Goal: Task Accomplishment & Management: Complete application form

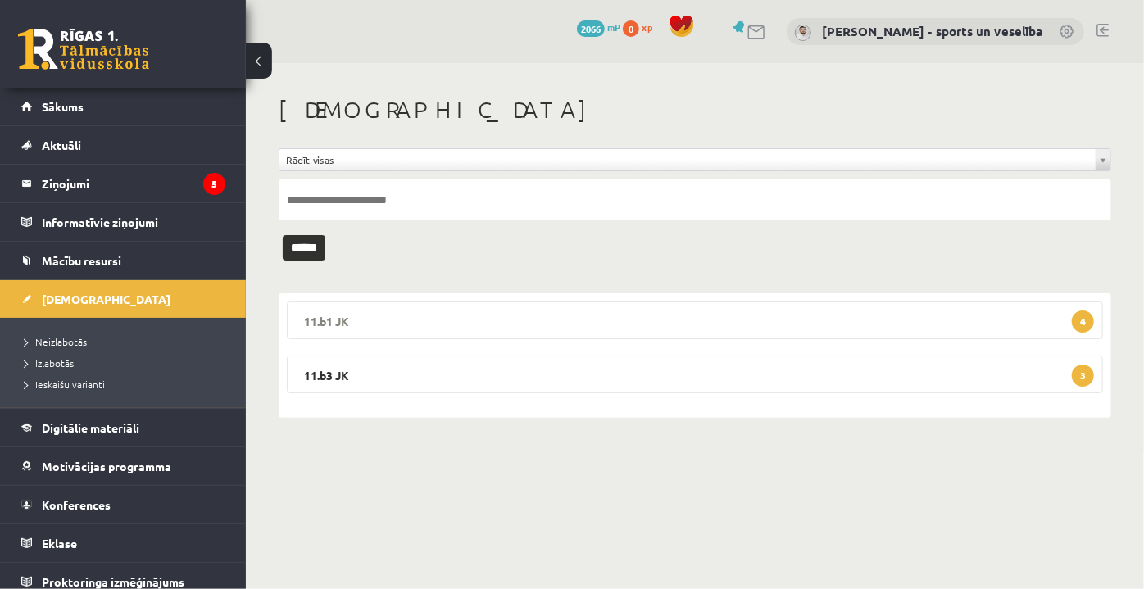
click at [500, 316] on legend "11.b1 JK 4" at bounding box center [695, 321] width 816 height 38
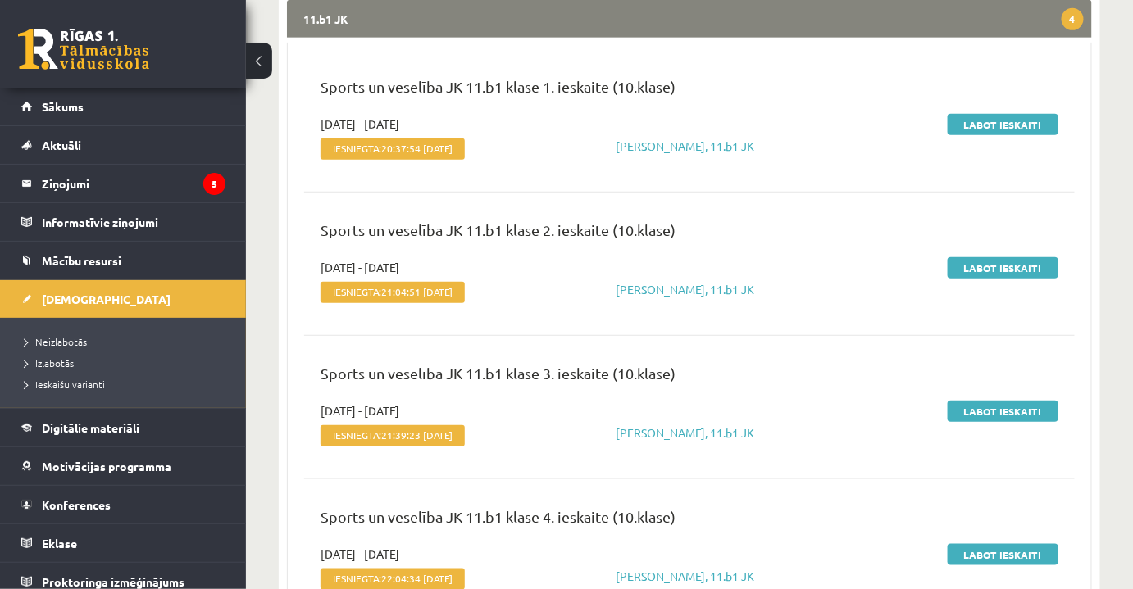
scroll to position [447, 0]
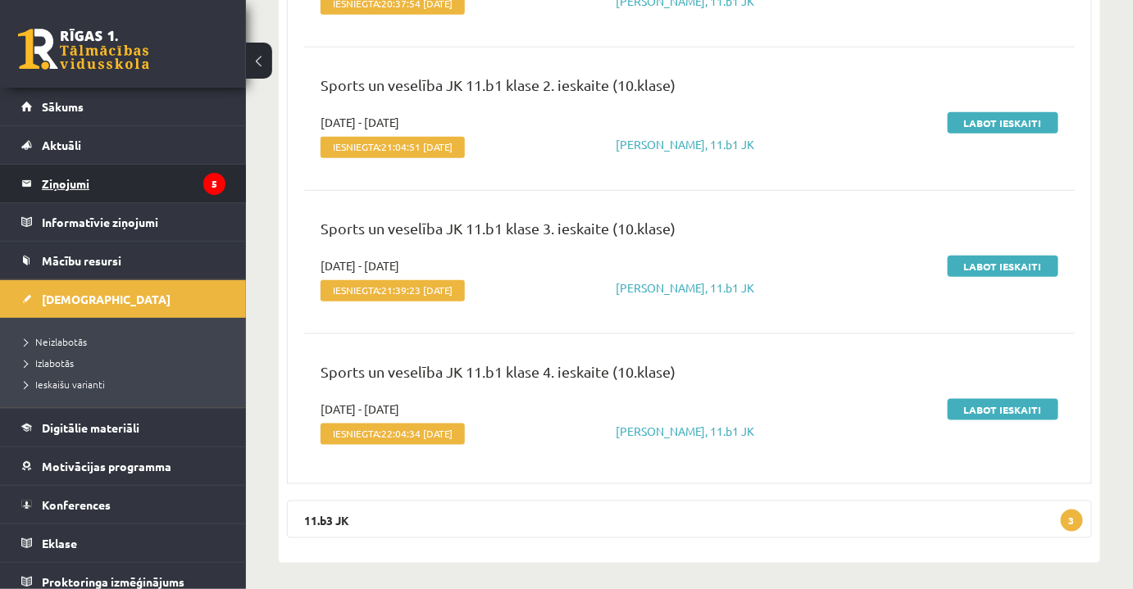
click at [166, 191] on legend "Ziņojumi 5" at bounding box center [134, 184] width 184 height 38
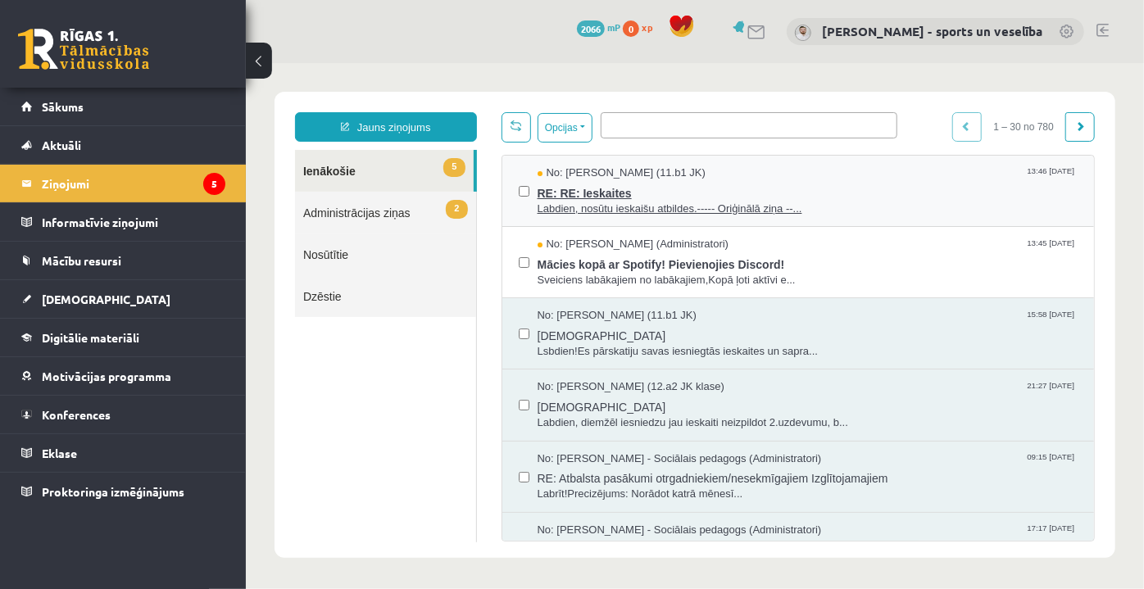
click at [672, 198] on span "RE: RE: Ieskaites" at bounding box center [807, 190] width 541 height 20
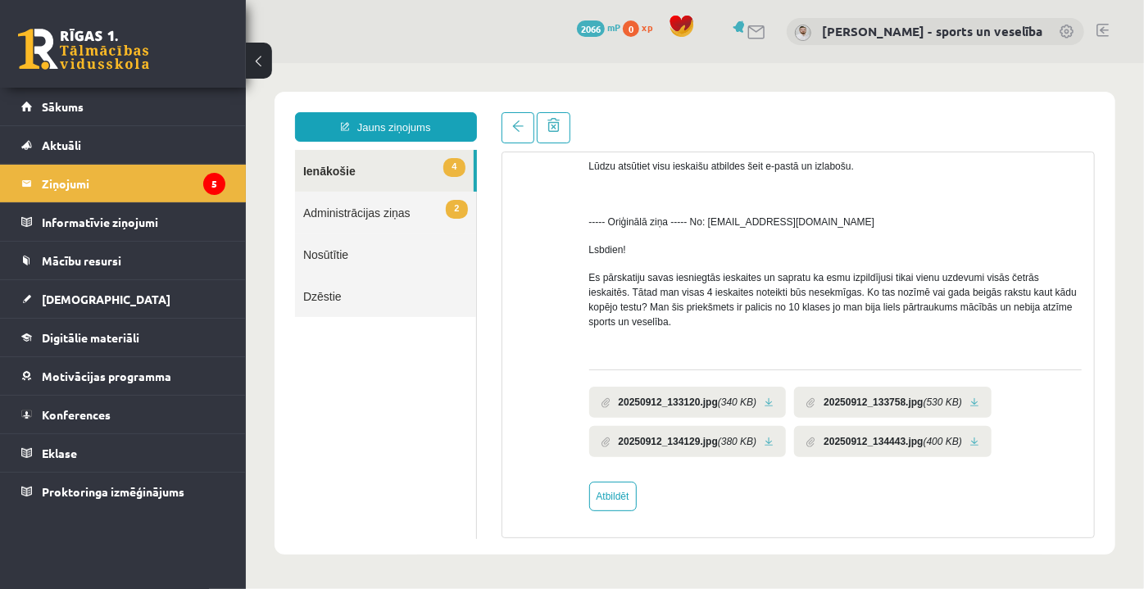
scroll to position [196, 0]
click at [768, 401] on link at bounding box center [768, 401] width 9 height 11
click at [971, 396] on link at bounding box center [974, 401] width 9 height 11
click at [771, 440] on link at bounding box center [768, 440] width 9 height 11
click at [974, 432] on li "20250912_134443.jpg (400 KB)" at bounding box center [892, 440] width 198 height 31
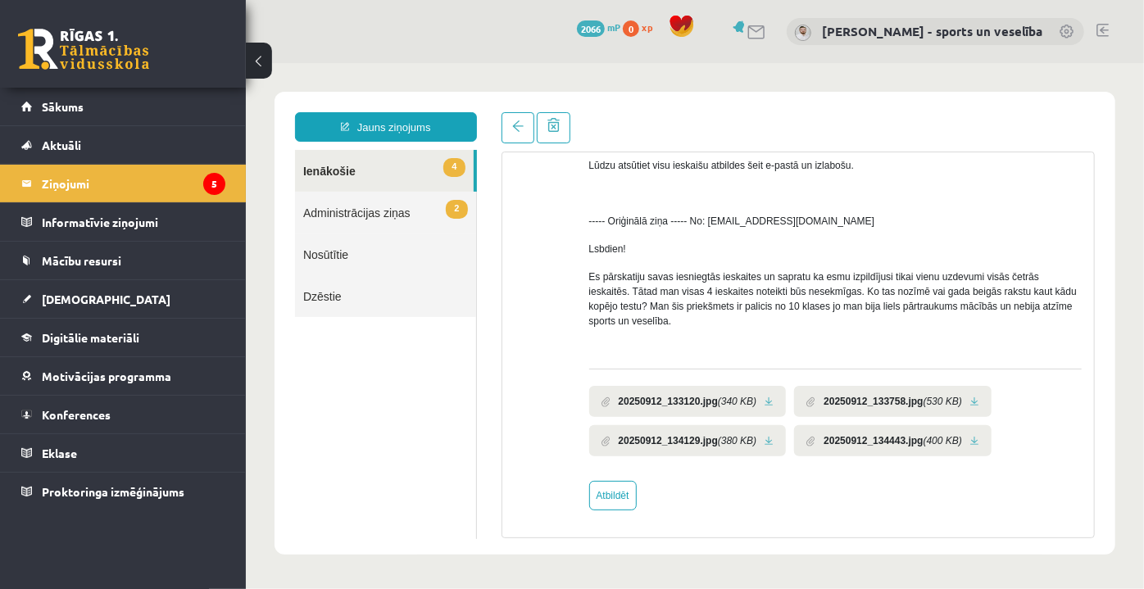
click at [970, 439] on link at bounding box center [974, 440] width 9 height 11
click at [133, 301] on link "[DEMOGRAPHIC_DATA]" at bounding box center [123, 299] width 204 height 38
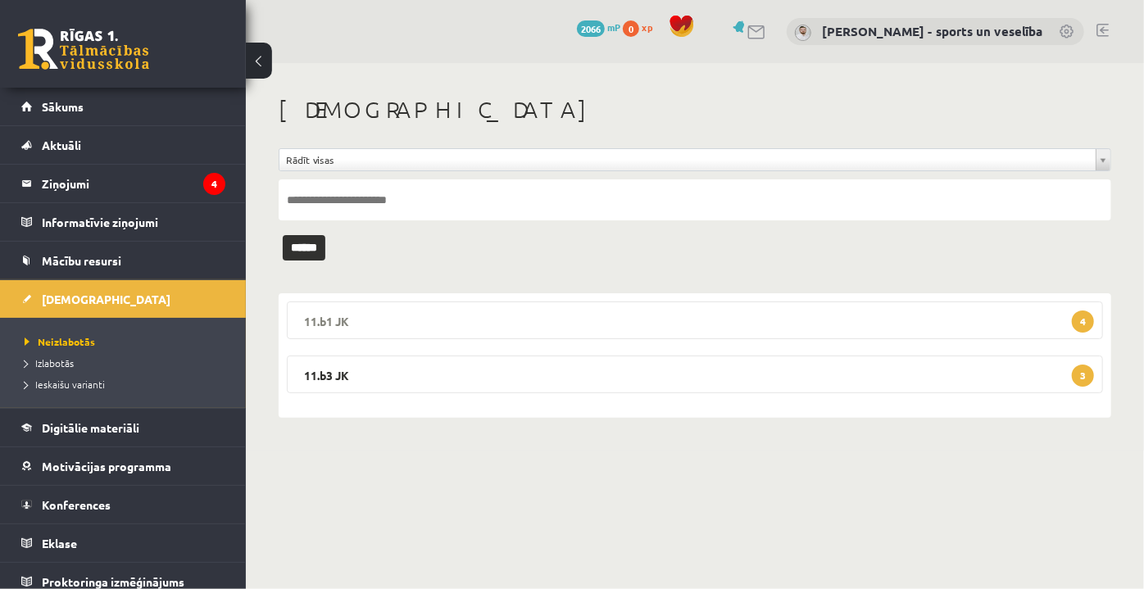
click at [502, 321] on legend "11.b1 JK 4" at bounding box center [695, 321] width 816 height 38
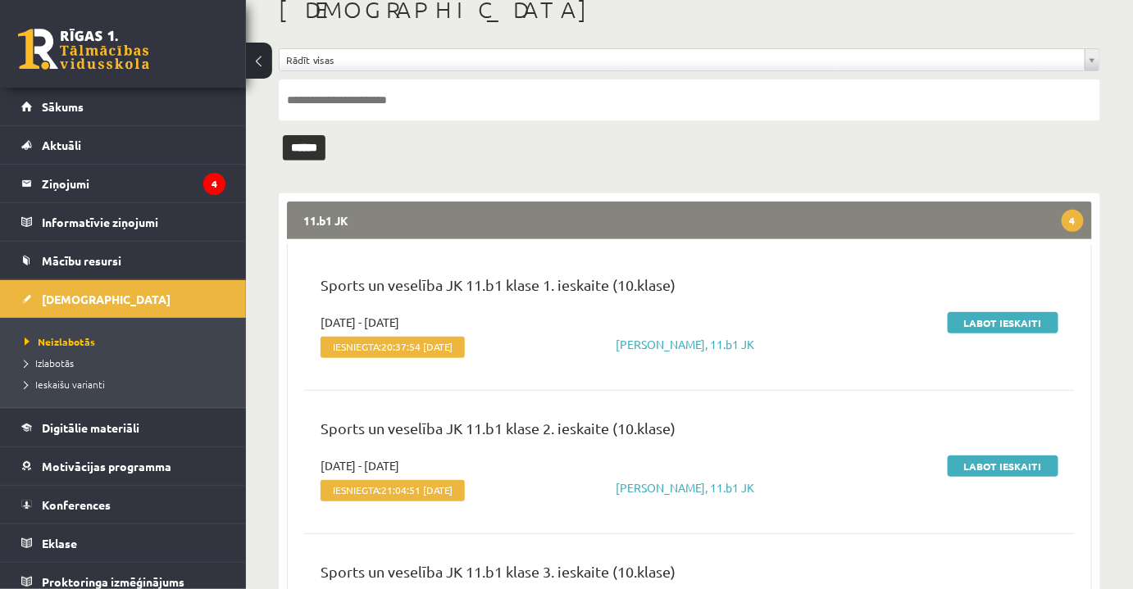
scroll to position [223, 0]
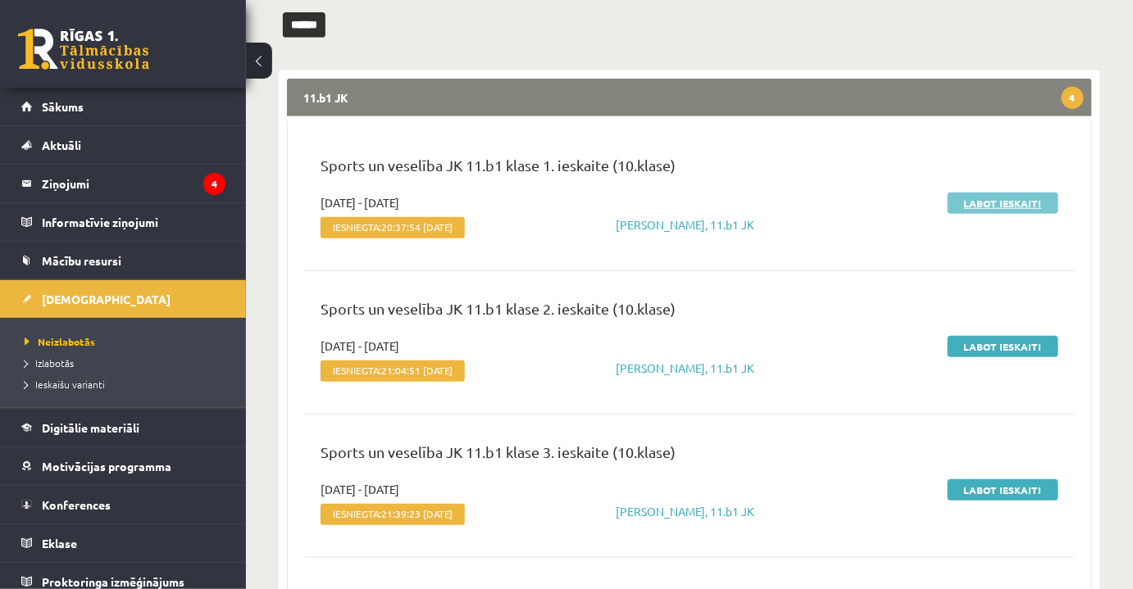
click at [1012, 205] on link "Labot ieskaiti" at bounding box center [1003, 203] width 111 height 21
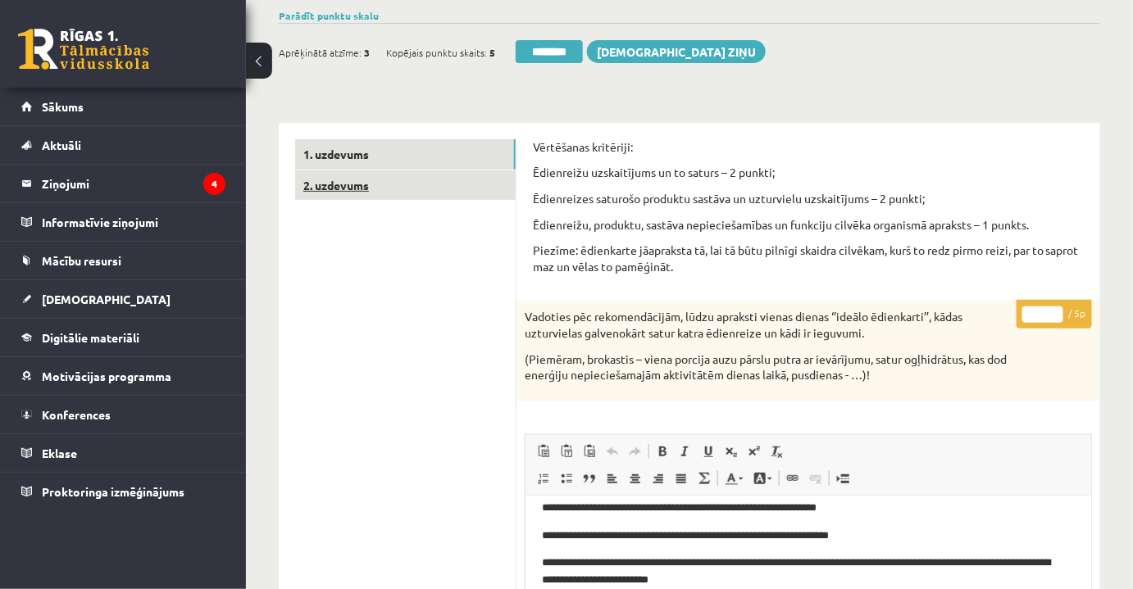
scroll to position [41, 0]
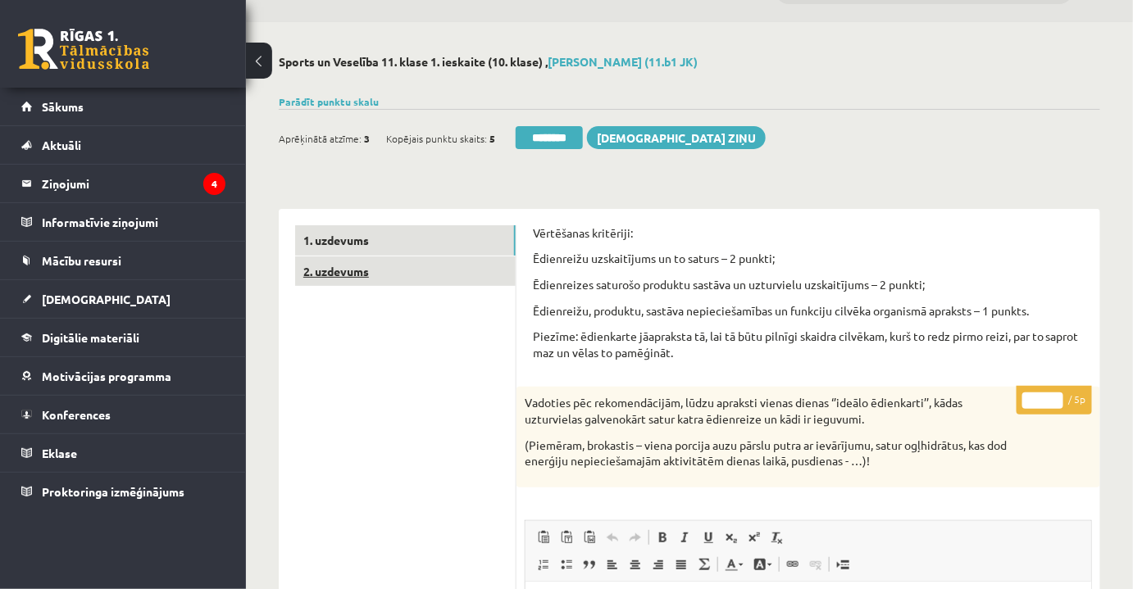
click at [402, 262] on link "2. uzdevums" at bounding box center [405, 272] width 221 height 30
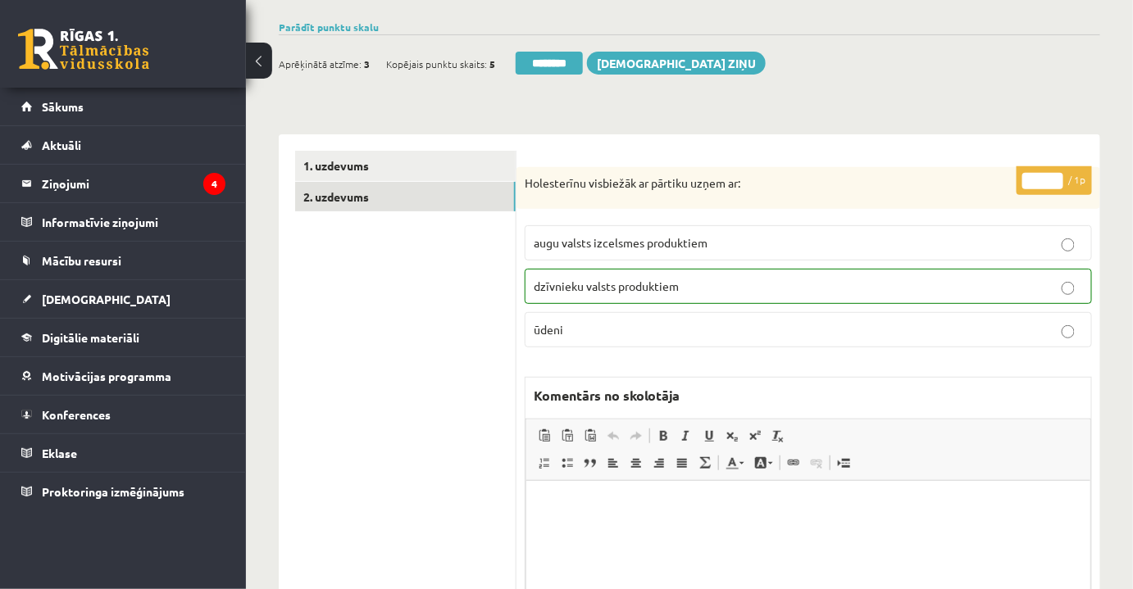
scroll to position [0, 0]
click at [1054, 288] on p "dzīvnieku valsts produktiem" at bounding box center [808, 286] width 549 height 17
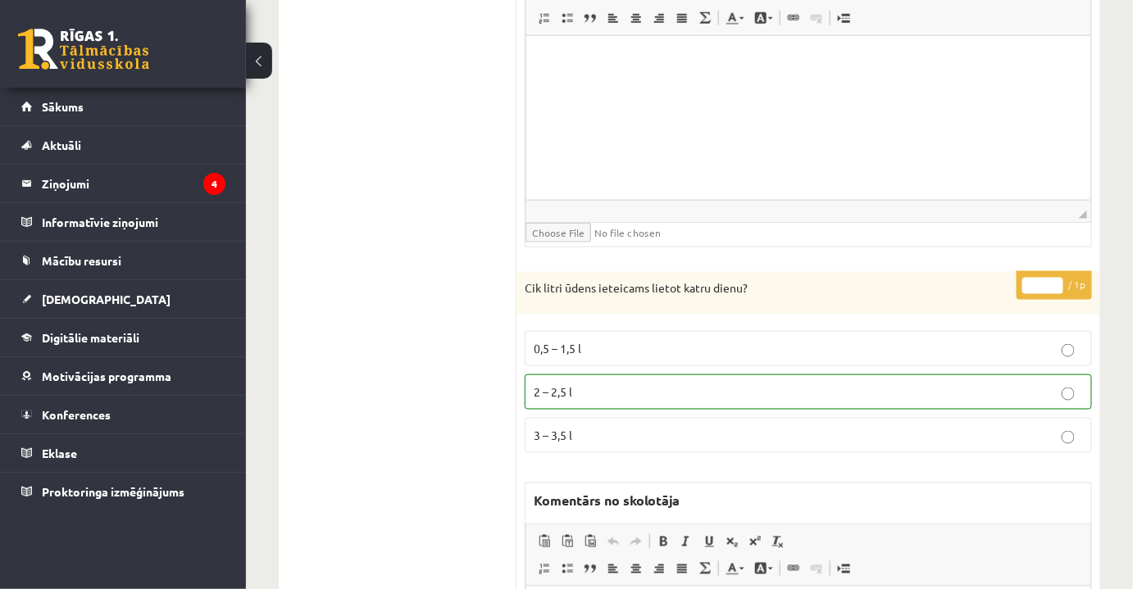
scroll to position [563, 0]
click at [933, 381] on p "2 – 2,5 l" at bounding box center [808, 389] width 549 height 17
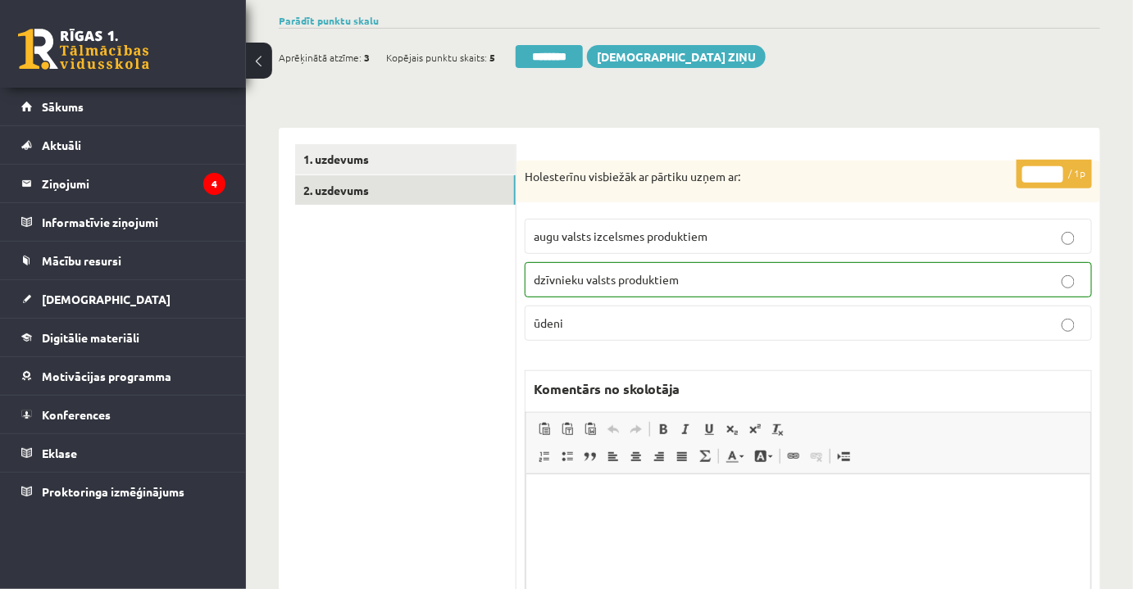
scroll to position [116, 0]
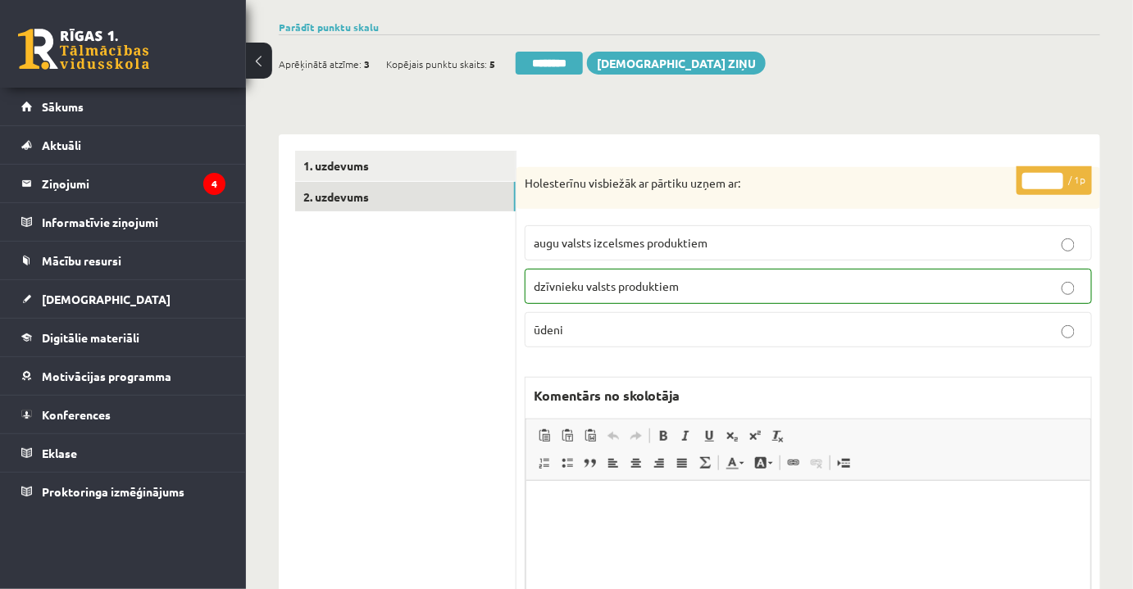
click at [1030, 176] on input "*" at bounding box center [1042, 181] width 41 height 16
drag, startPoint x: 1030, startPoint y: 176, endPoint x: 1053, endPoint y: 174, distance: 22.3
click at [1053, 174] on input "*" at bounding box center [1042, 181] width 41 height 16
type input "*"
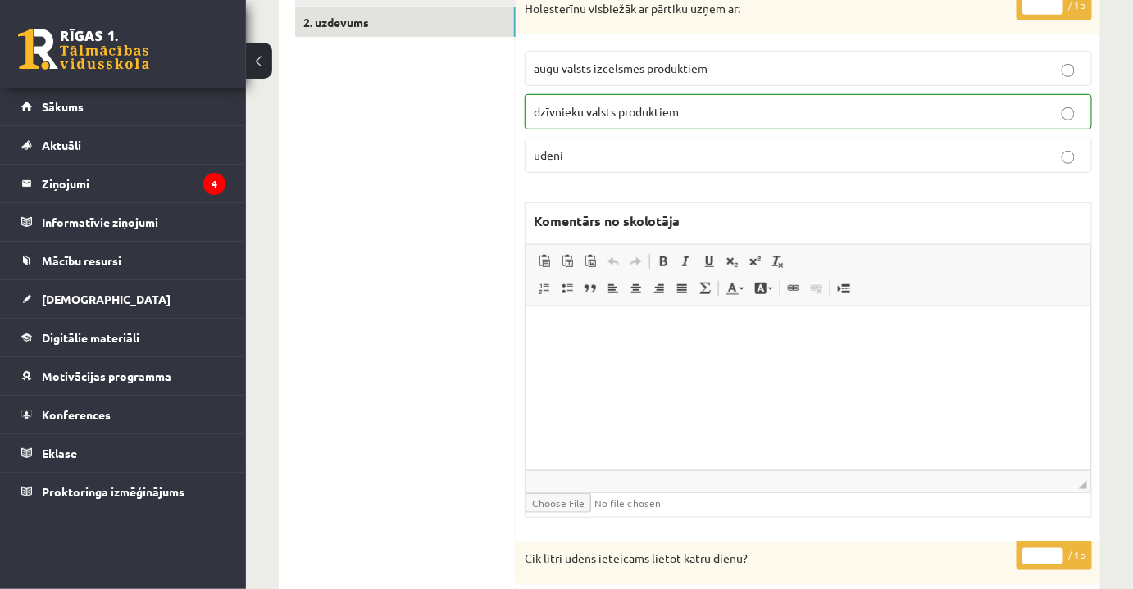
scroll to position [563, 0]
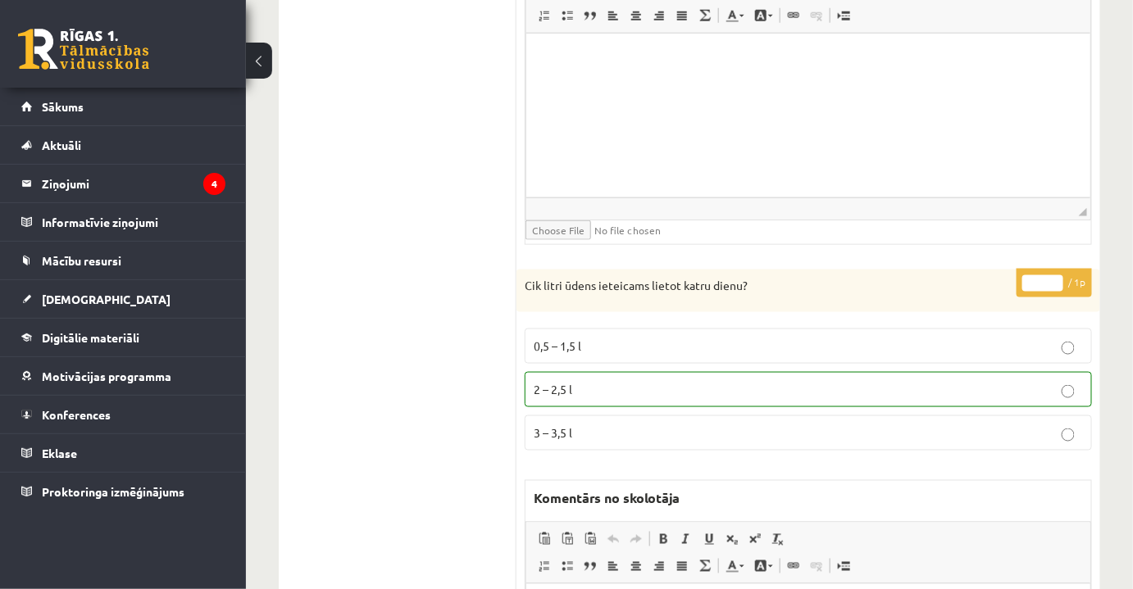
drag, startPoint x: 1035, startPoint y: 275, endPoint x: 1047, endPoint y: 271, distance: 12.2
click at [1047, 275] on input "*" at bounding box center [1042, 283] width 41 height 16
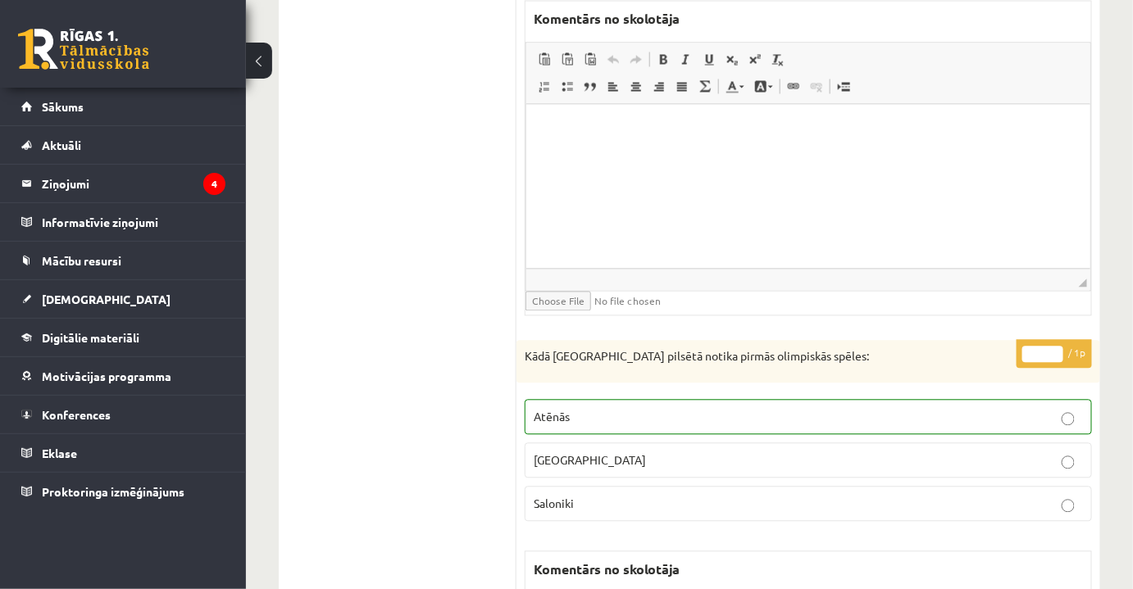
scroll to position [1159, 0]
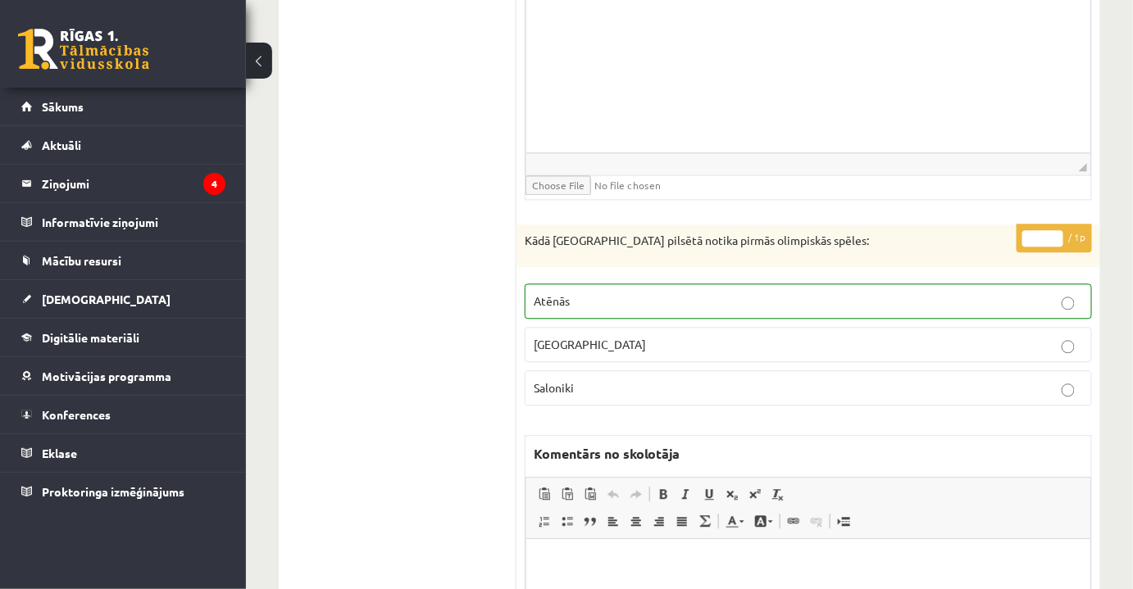
type input "*"
click at [1048, 284] on label "Atēnās" at bounding box center [808, 301] width 567 height 35
drag, startPoint x: 1052, startPoint y: 233, endPoint x: 1027, endPoint y: 230, distance: 24.8
click at [1027, 230] on input "*" at bounding box center [1042, 238] width 41 height 16
drag, startPoint x: 1034, startPoint y: 230, endPoint x: 1048, endPoint y: 234, distance: 13.5
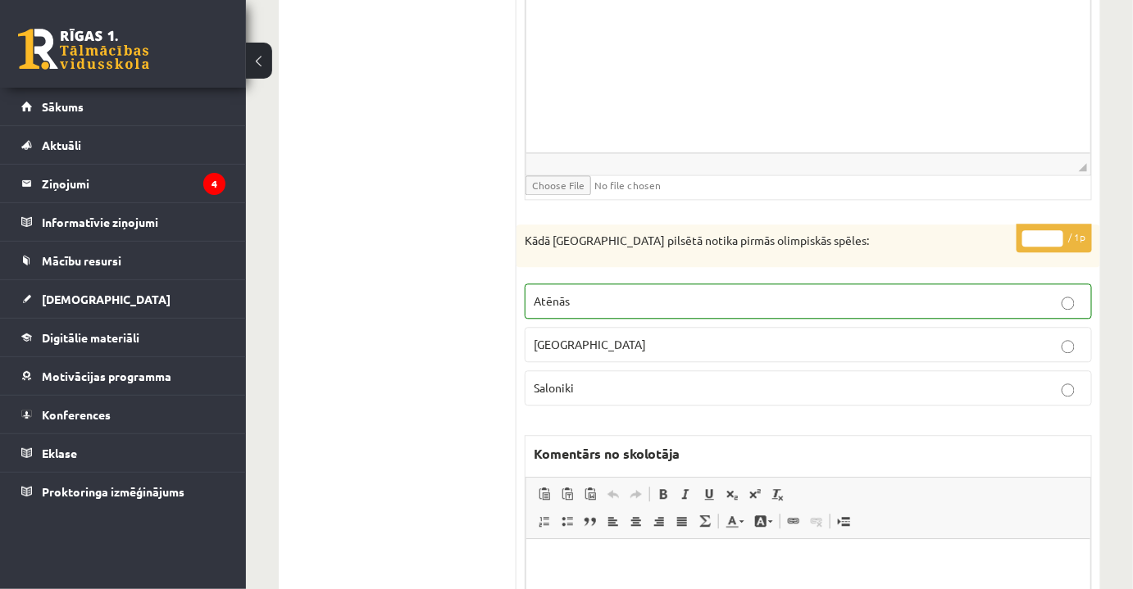
click at [1048, 234] on input "**" at bounding box center [1042, 238] width 41 height 16
type input "*"
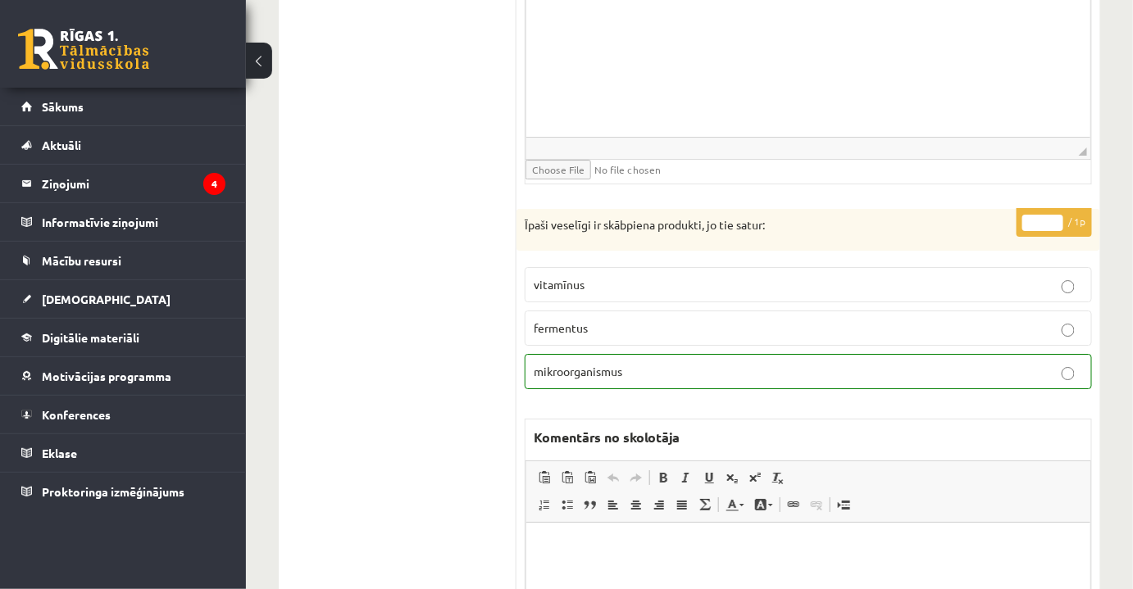
scroll to position [1755, 0]
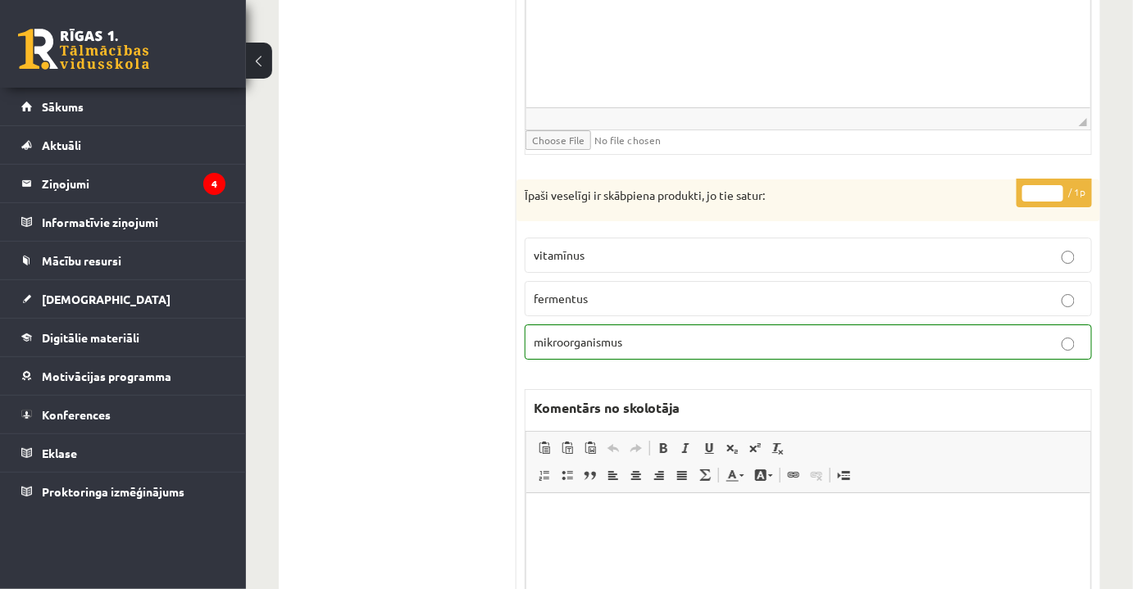
click at [841, 291] on p "fermentus" at bounding box center [808, 298] width 549 height 17
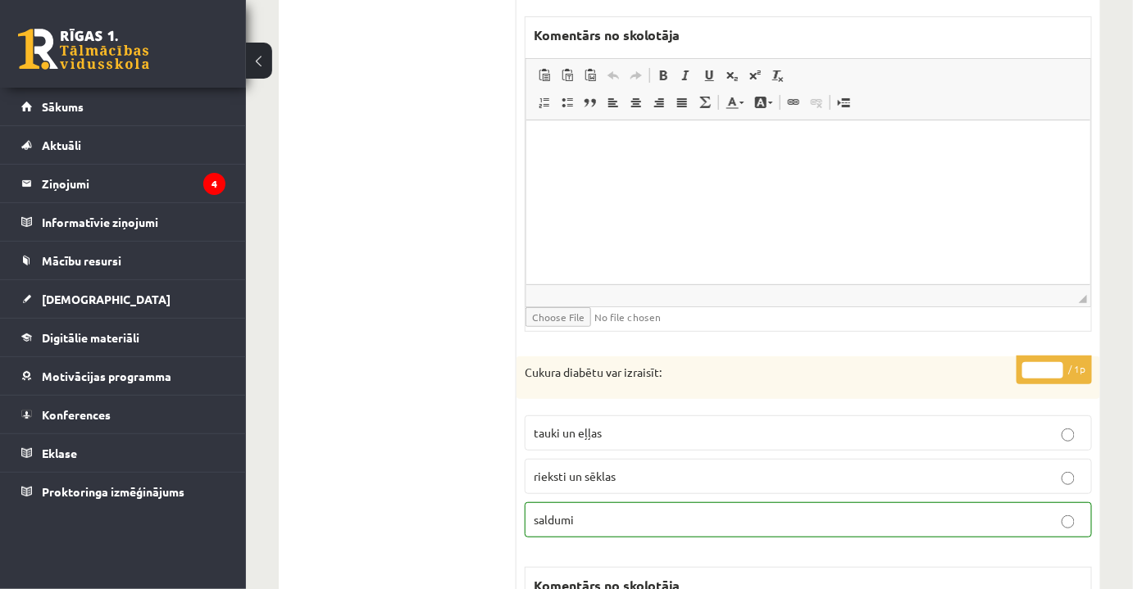
scroll to position [2352, 0]
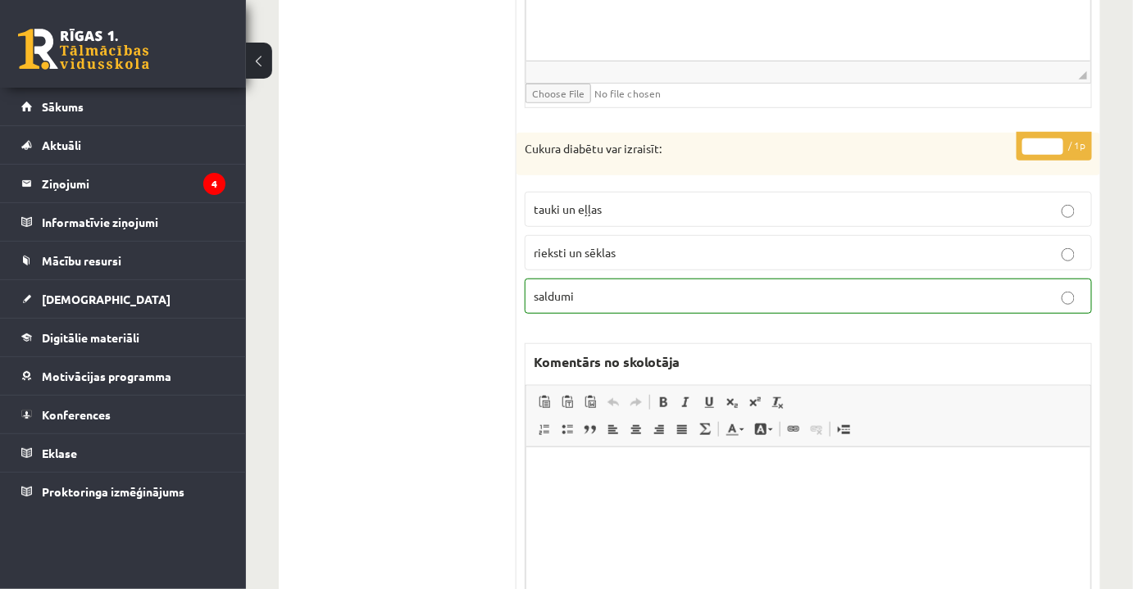
click at [930, 201] on p "tauki un eļļas" at bounding box center [808, 209] width 549 height 17
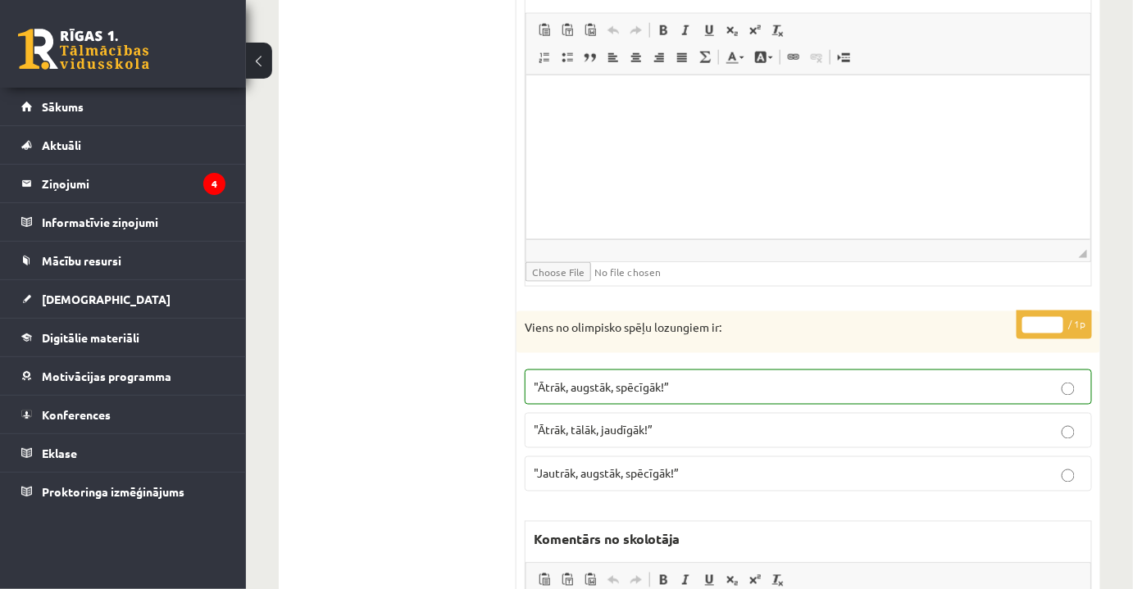
scroll to position [2873, 0]
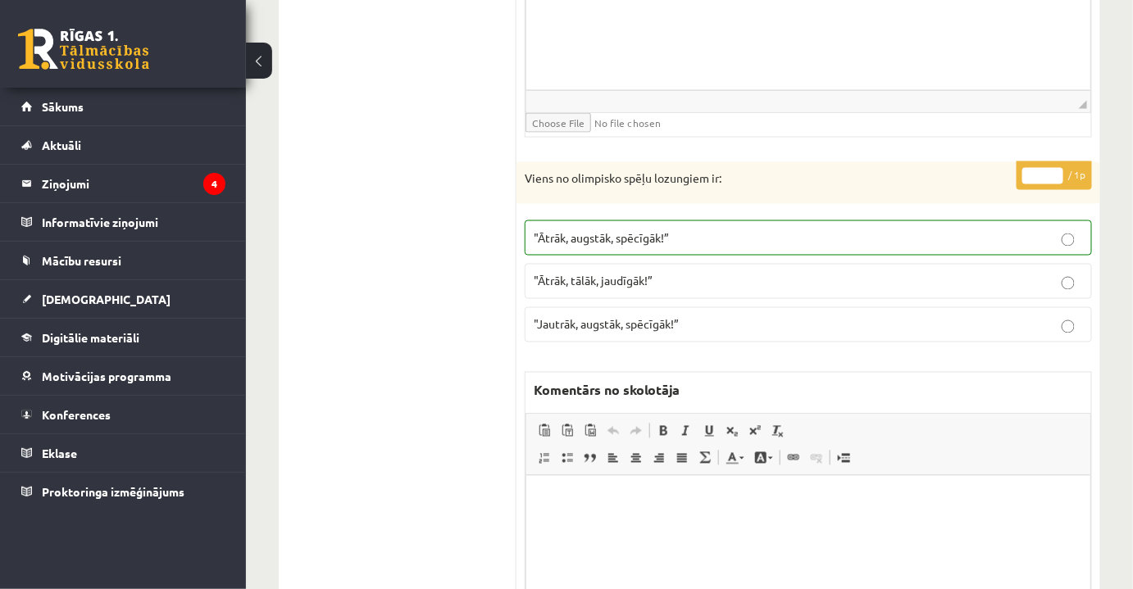
click at [761, 230] on p ""Ātrāk, augstāk, spēcīgāk!”" at bounding box center [808, 238] width 549 height 17
click at [932, 273] on p ""Ātrāk, tālāk, jaudīgāk!”" at bounding box center [808, 281] width 549 height 17
drag, startPoint x: 1029, startPoint y: 163, endPoint x: 1043, endPoint y: 161, distance: 14.2
click at [1044, 168] on input "*" at bounding box center [1042, 176] width 41 height 16
type input "*"
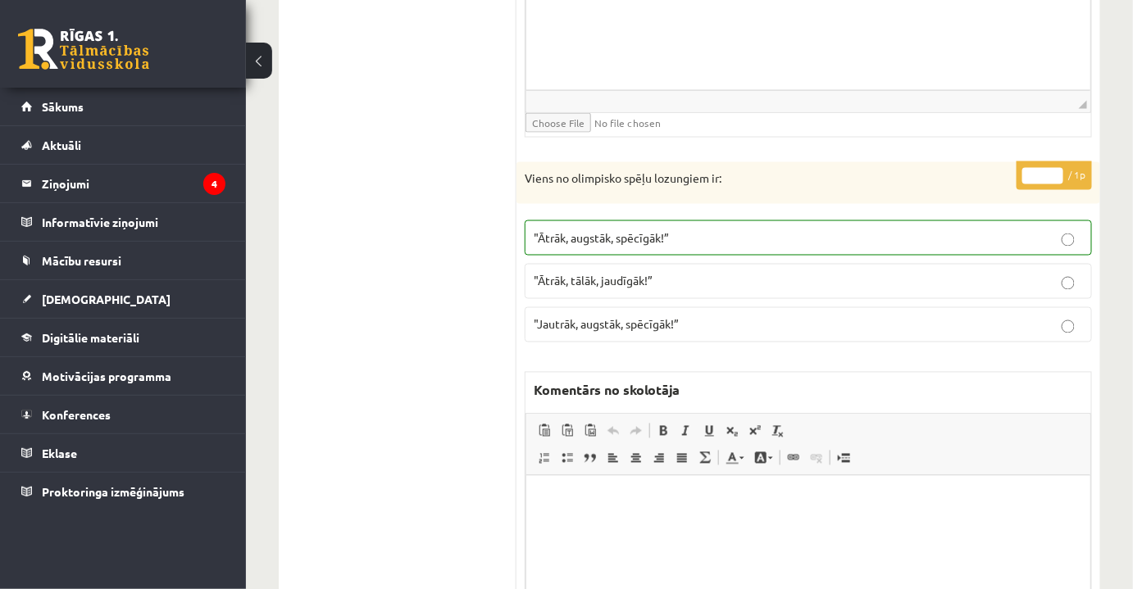
type input "*"
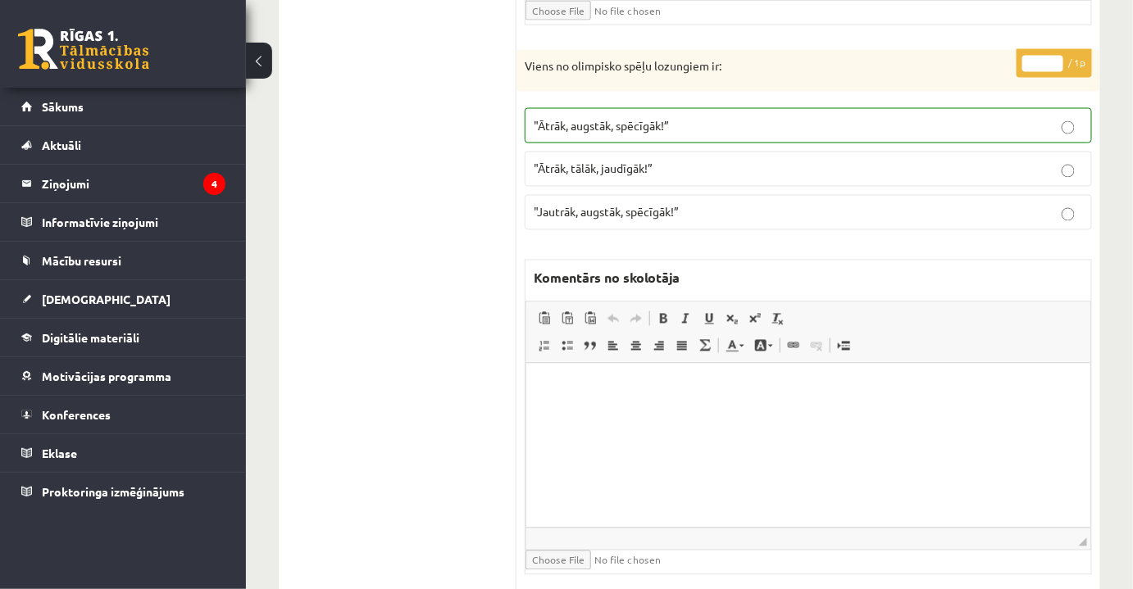
scroll to position [3320, 0]
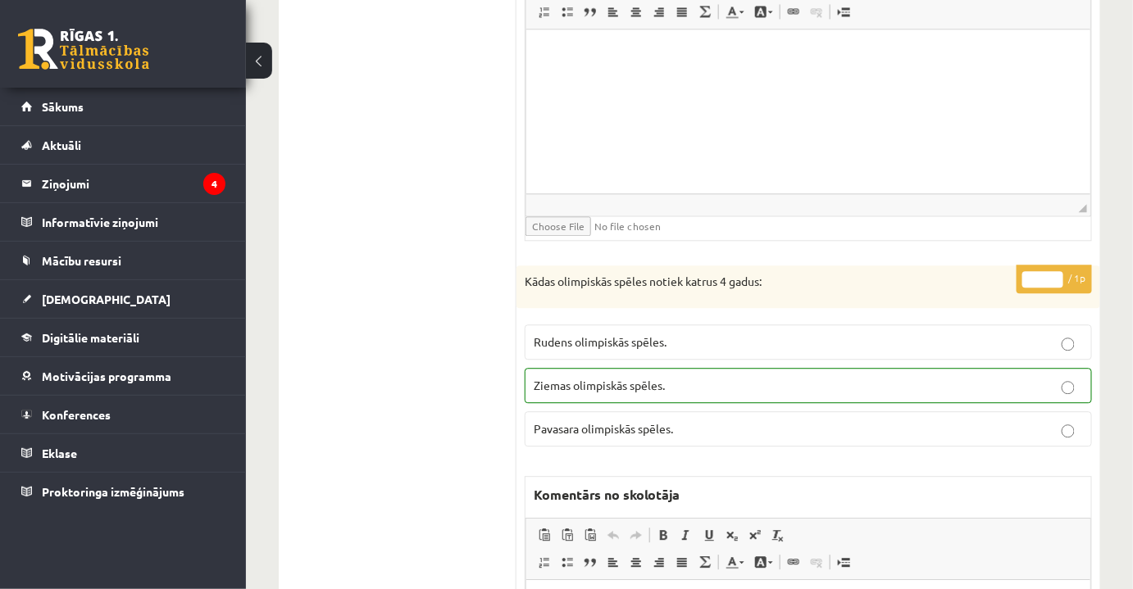
click at [1044, 377] on p "Ziemas olimpiskās spēles." at bounding box center [808, 385] width 549 height 17
drag, startPoint x: 1034, startPoint y: 258, endPoint x: 1049, endPoint y: 257, distance: 14.8
click at [1049, 271] on input "*" at bounding box center [1042, 279] width 41 height 16
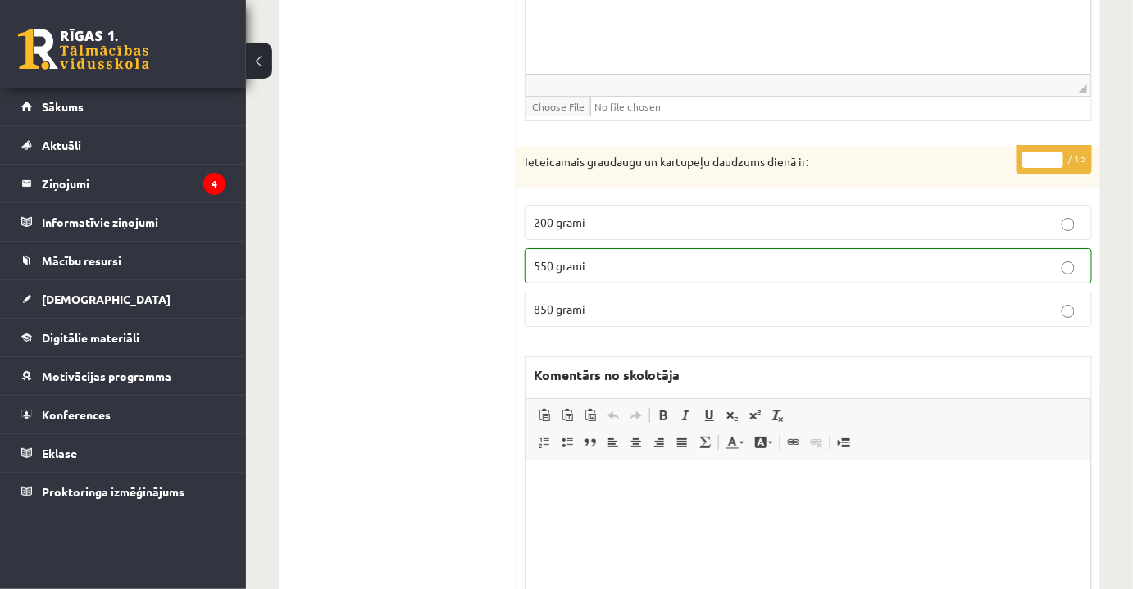
scroll to position [3991, 0]
type input "*"
click at [1034, 213] on p "200 grami" at bounding box center [808, 221] width 549 height 17
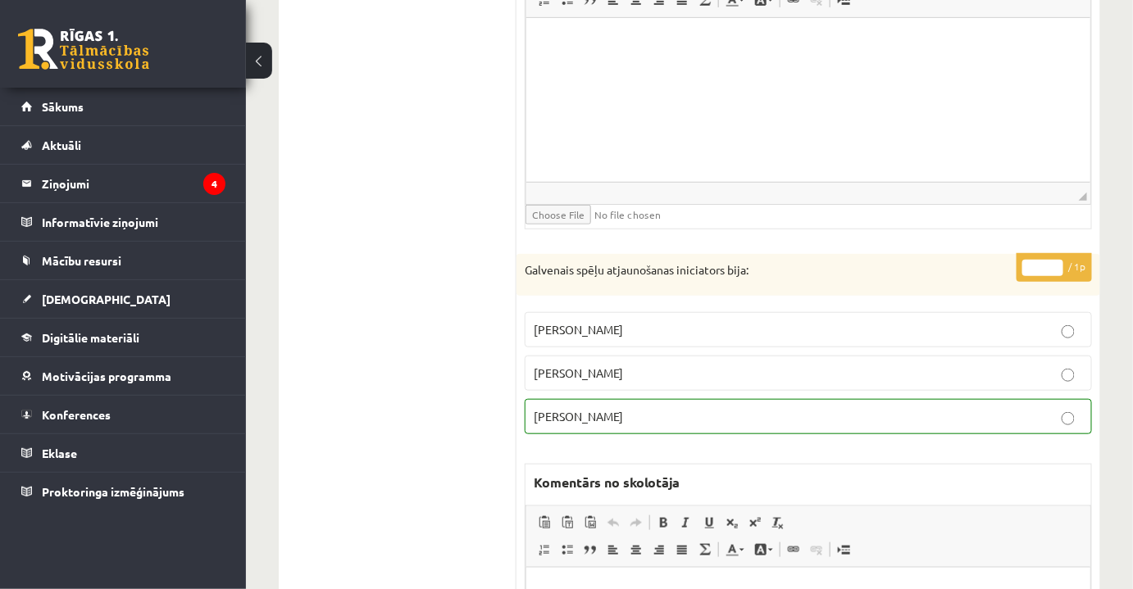
scroll to position [4513, 0]
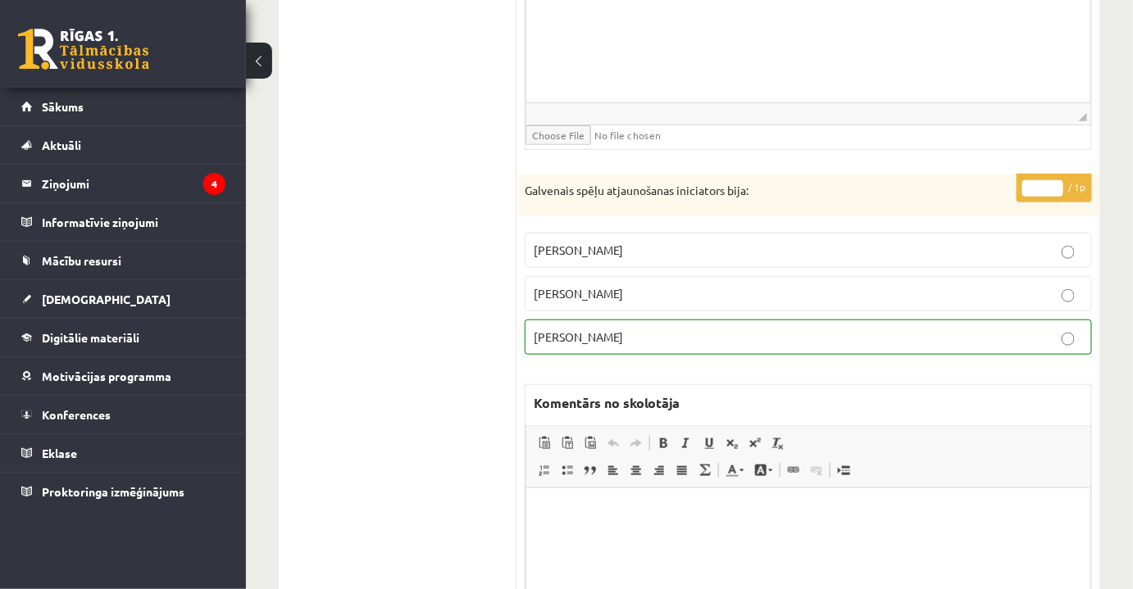
click at [1051, 242] on p "Žans Reno" at bounding box center [808, 250] width 549 height 17
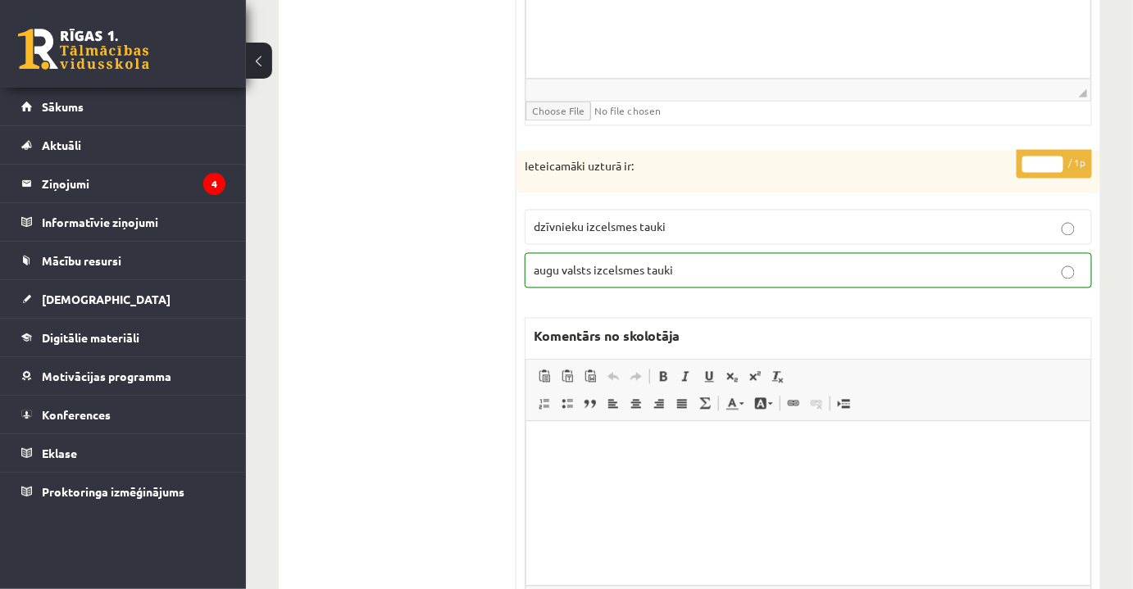
scroll to position [5109, 0]
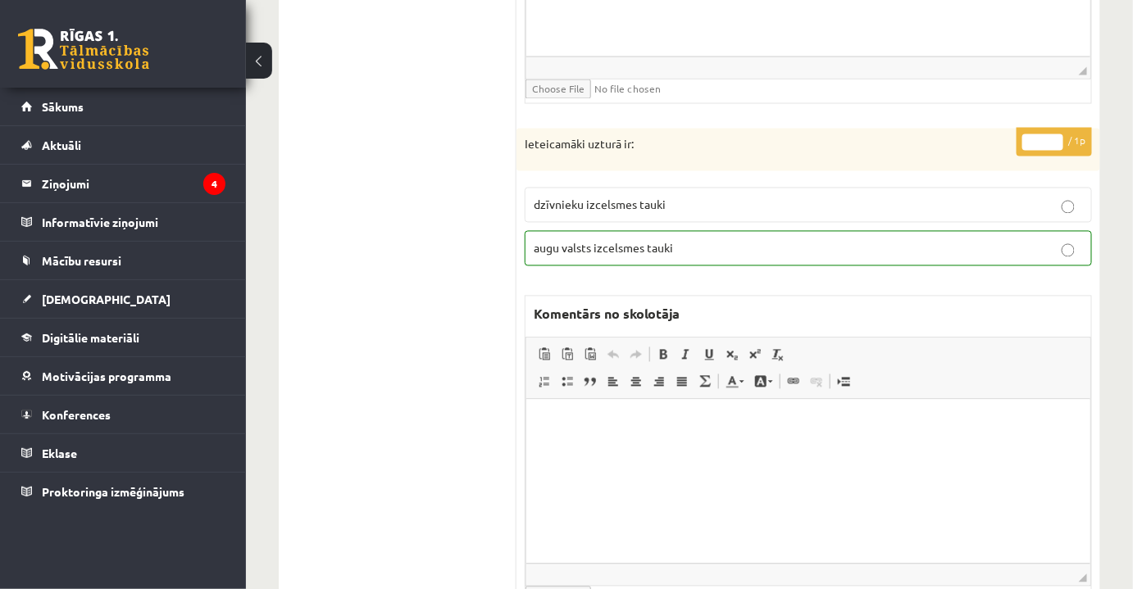
click at [876, 240] on p "augu valsts izcelsmes tauki" at bounding box center [808, 248] width 549 height 17
drag, startPoint x: 1026, startPoint y: 112, endPoint x: 1044, endPoint y: 115, distance: 18.2
click at [1044, 134] on input "*" at bounding box center [1042, 142] width 41 height 16
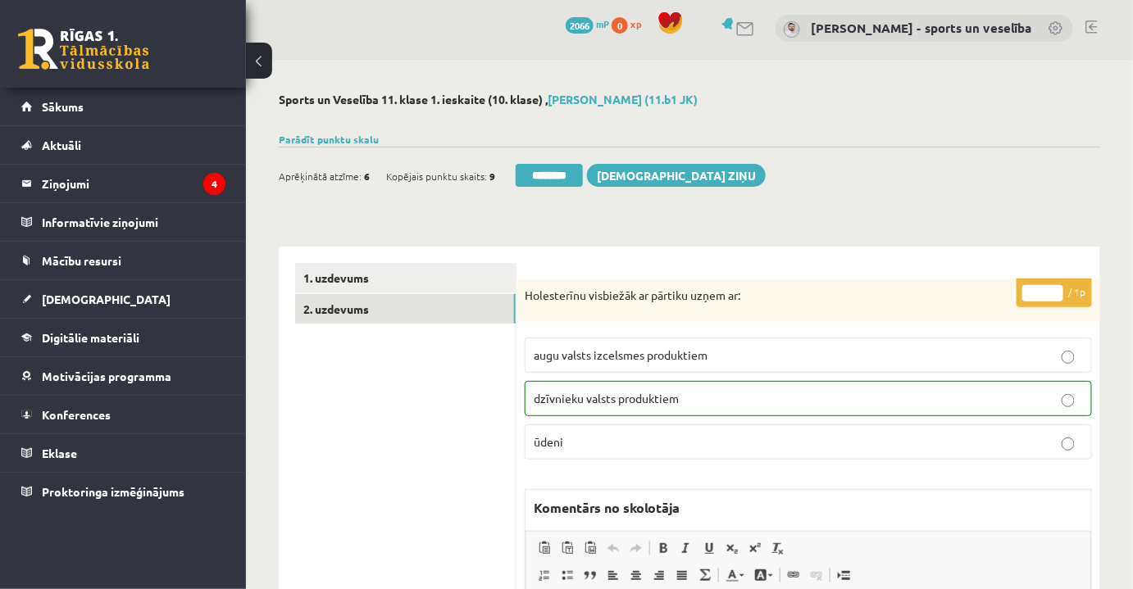
scroll to position [0, 0]
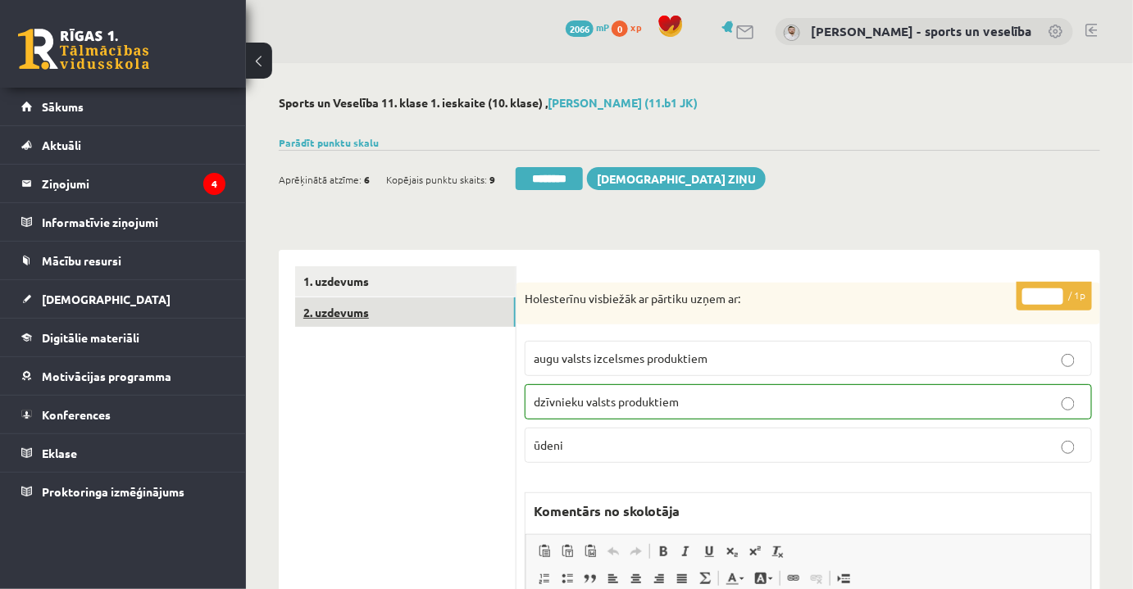
type input "*"
click at [396, 303] on link "2. uzdevums" at bounding box center [405, 313] width 221 height 30
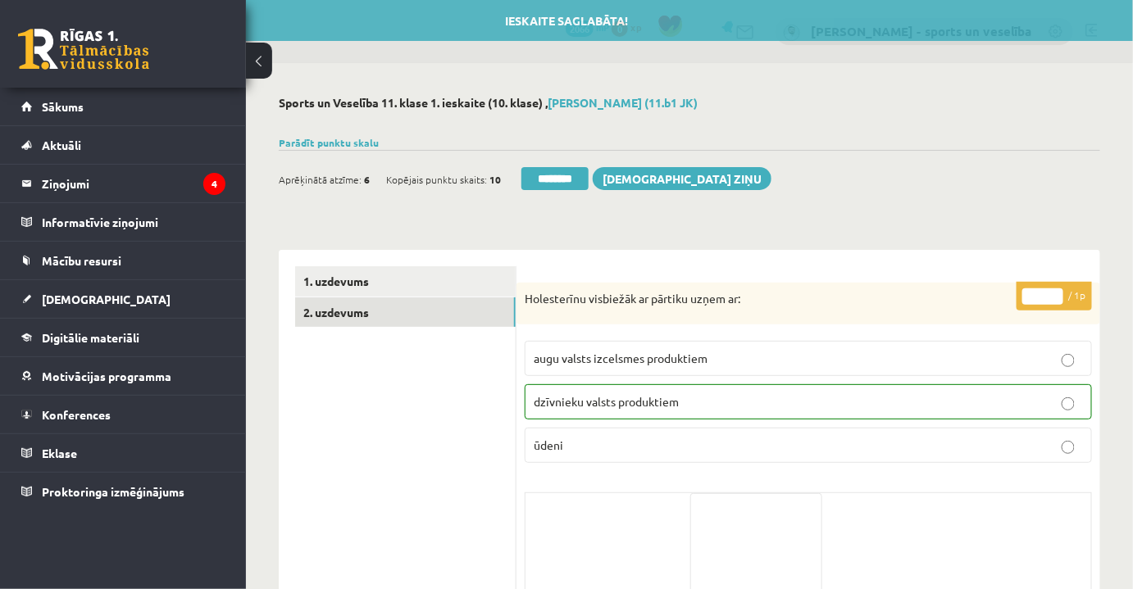
click at [563, 161] on div "Ieskaite saglabāta! Aprēķinātā atzīme: 6 Kopējais punktu skaits: 10 ******** Sū…" at bounding box center [689, 173] width 821 height 46
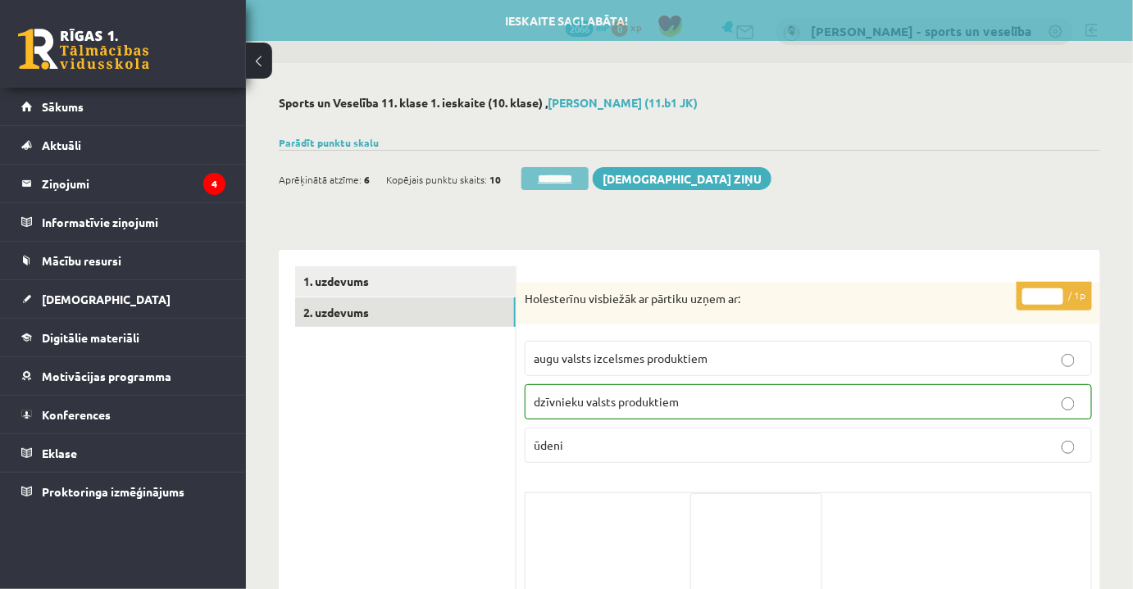
click at [567, 171] on input "********" at bounding box center [554, 178] width 67 height 23
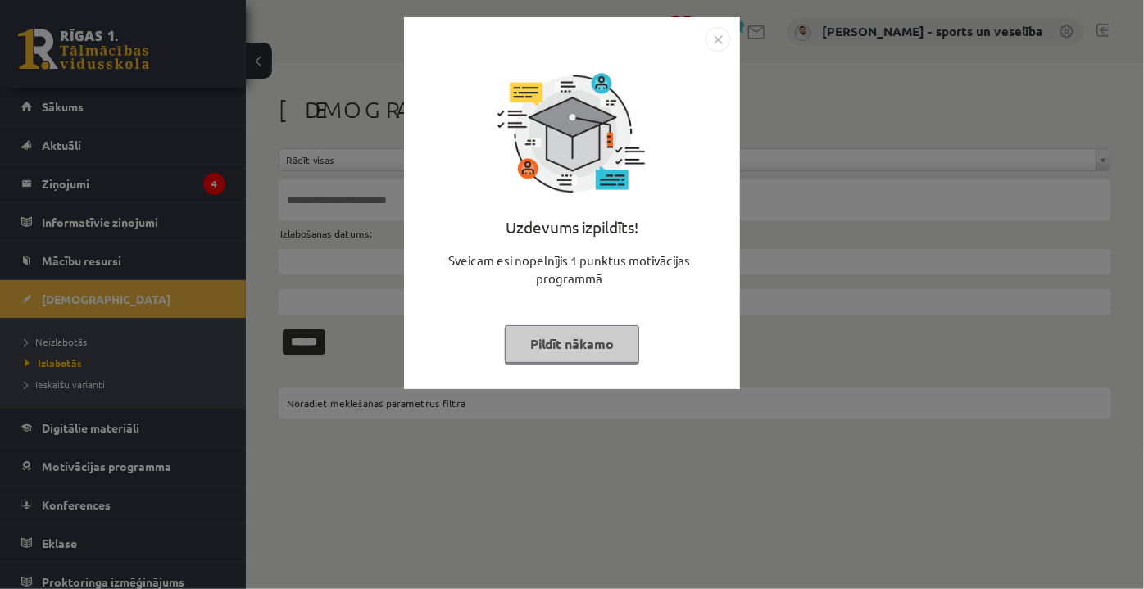
click at [719, 43] on img "Close" at bounding box center [718, 39] width 25 height 25
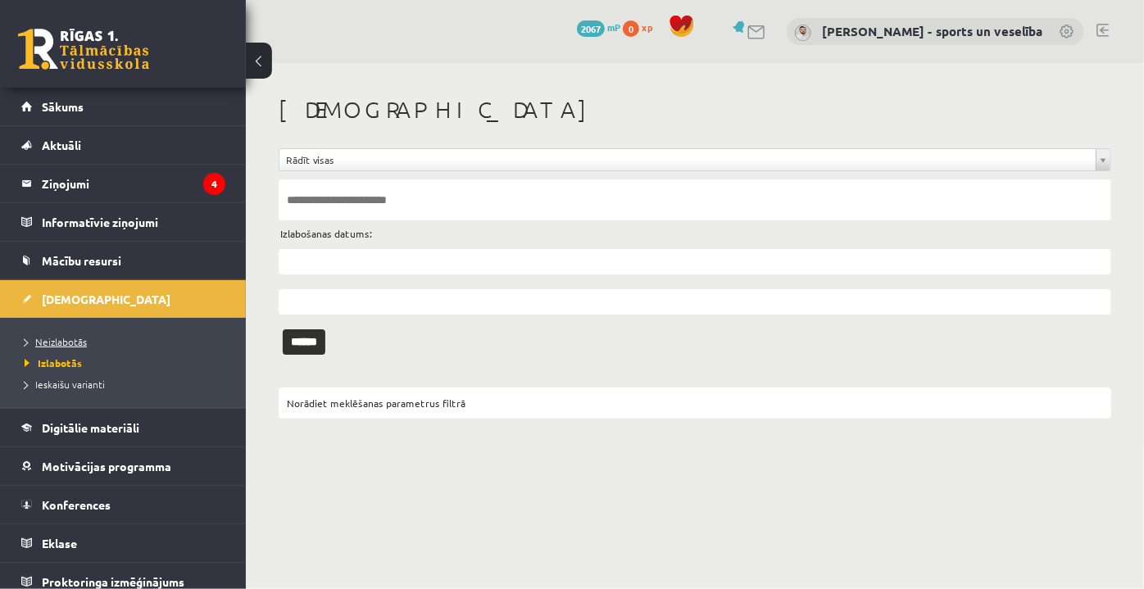
click at [93, 334] on link "Neizlabotās" at bounding box center [127, 341] width 205 height 15
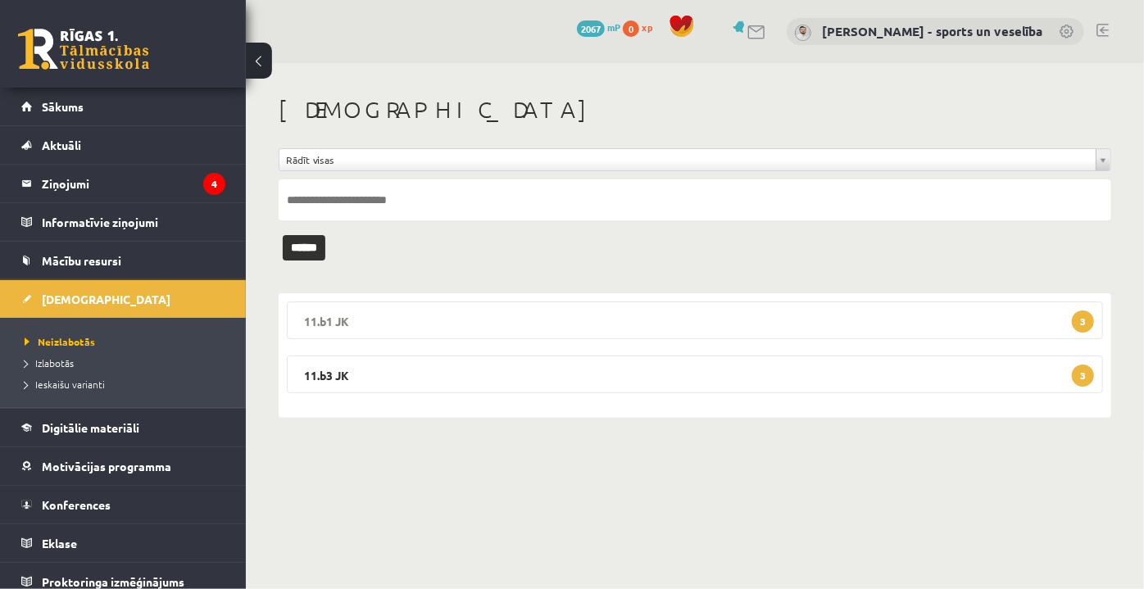
click at [539, 311] on legend "11.b1 JK 3" at bounding box center [695, 321] width 816 height 38
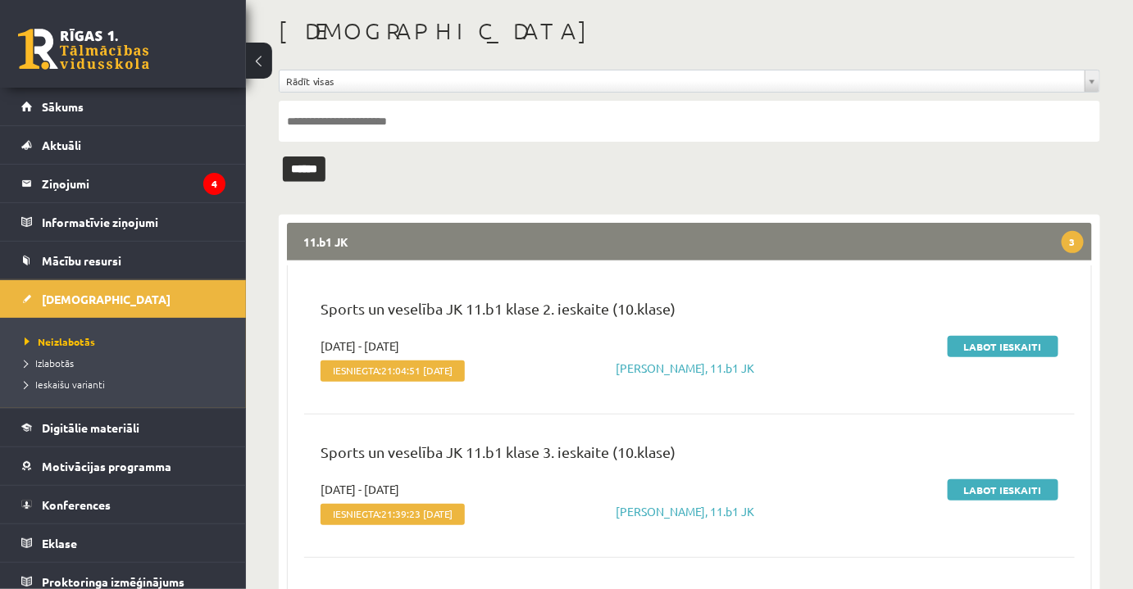
scroll to position [223, 0]
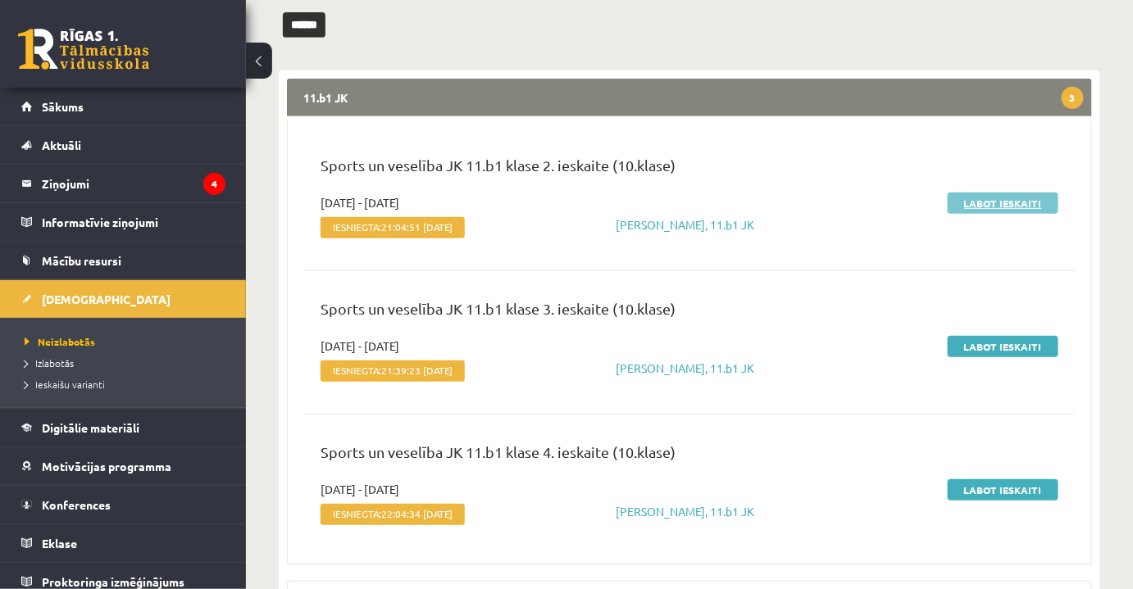
click at [1024, 198] on link "Labot ieskaiti" at bounding box center [1003, 203] width 111 height 21
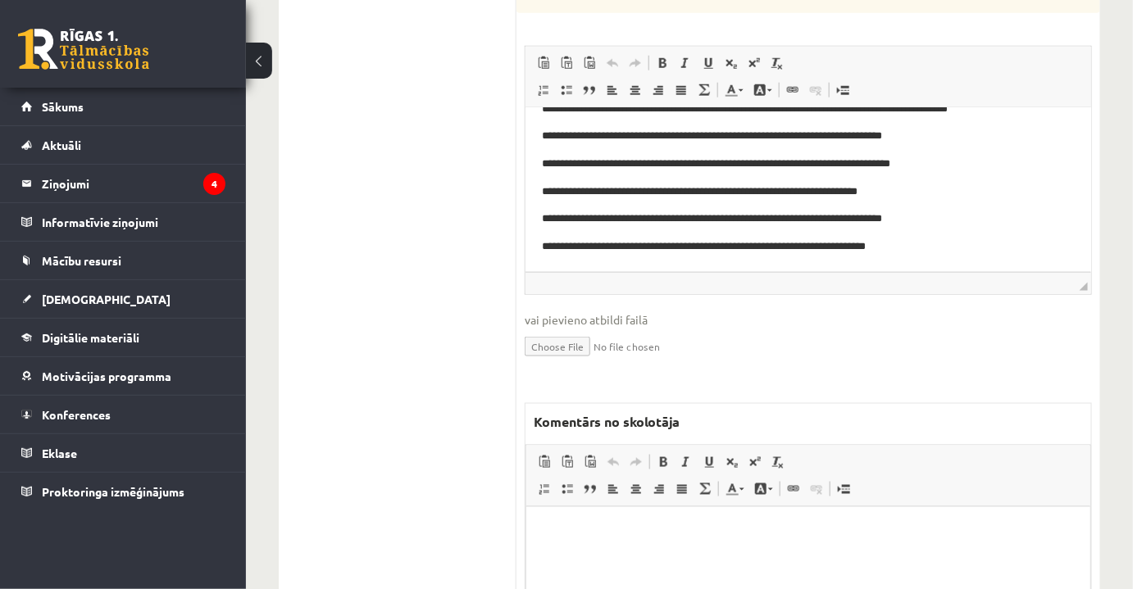
scroll to position [745, 0]
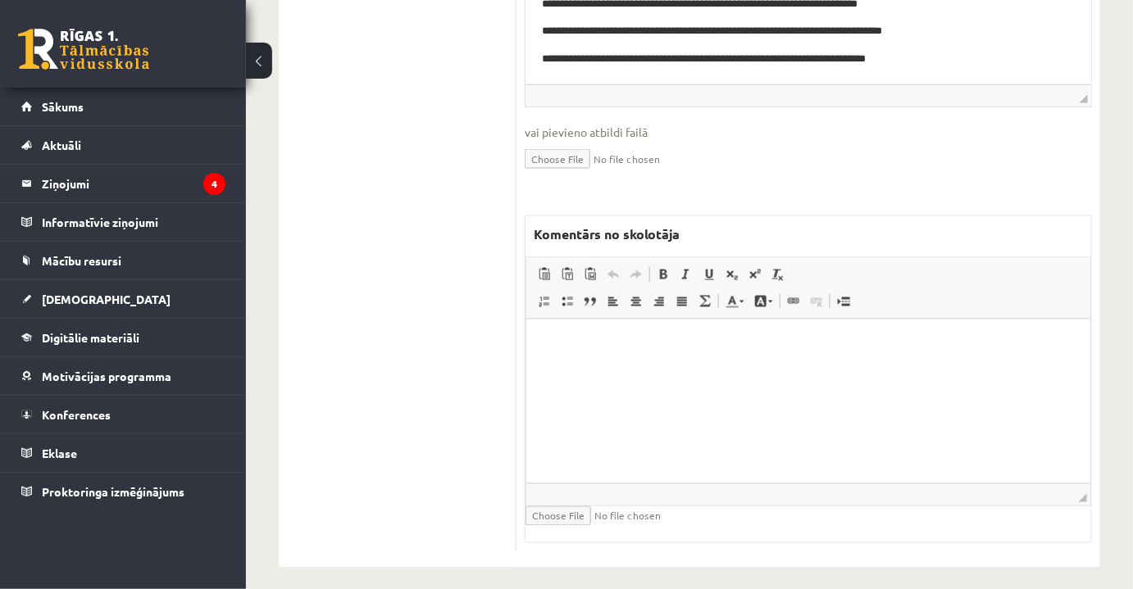
click at [713, 369] on html at bounding box center [807, 344] width 564 height 50
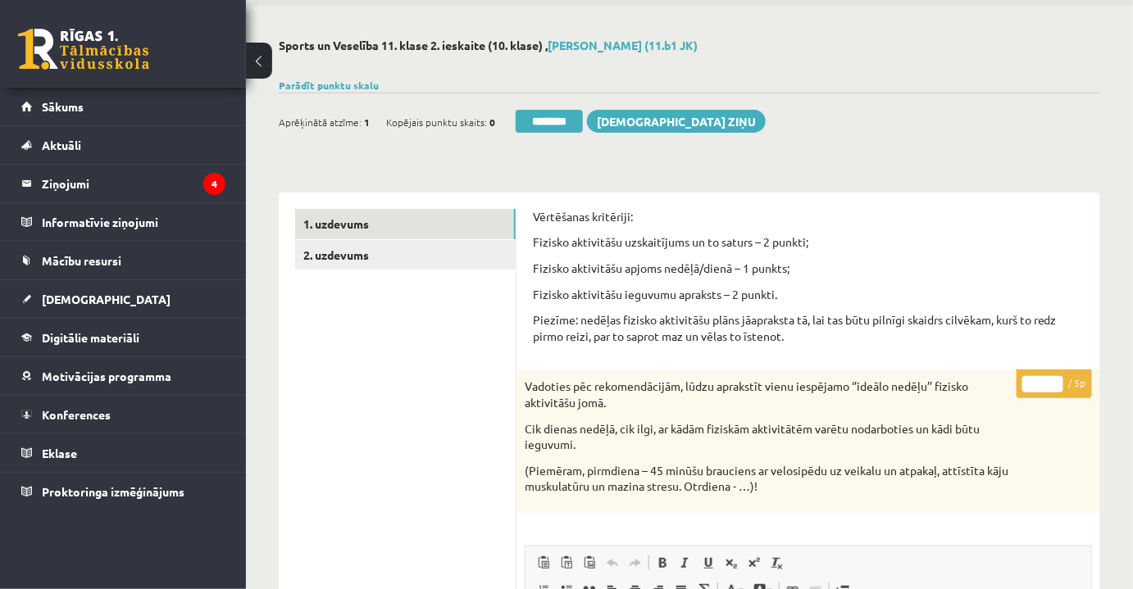
scroll to position [0, 0]
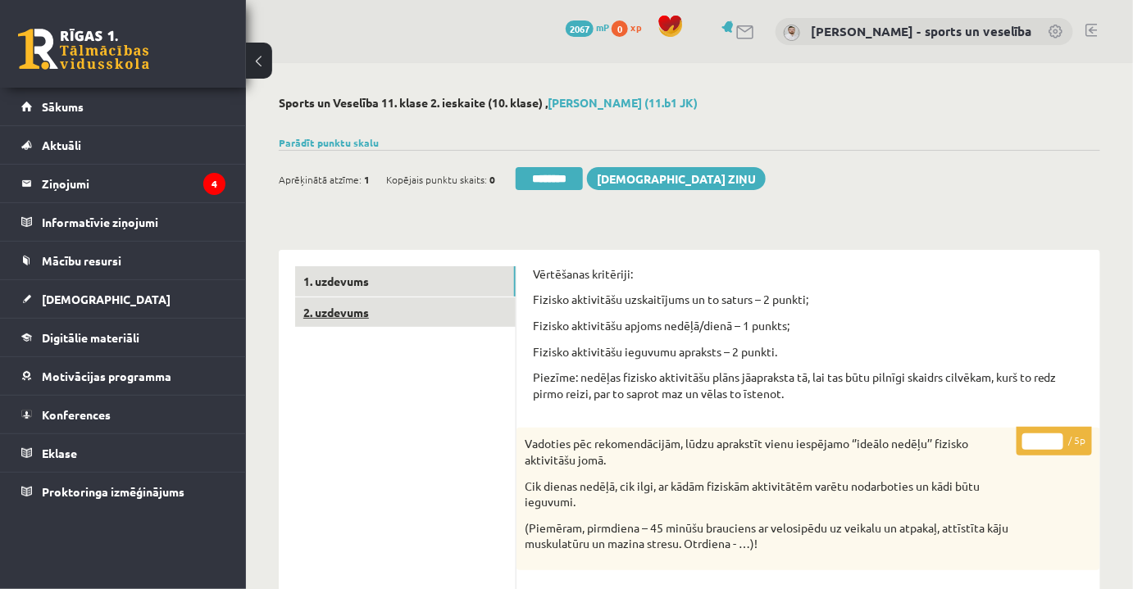
click at [432, 316] on link "2. uzdevums" at bounding box center [405, 313] width 221 height 30
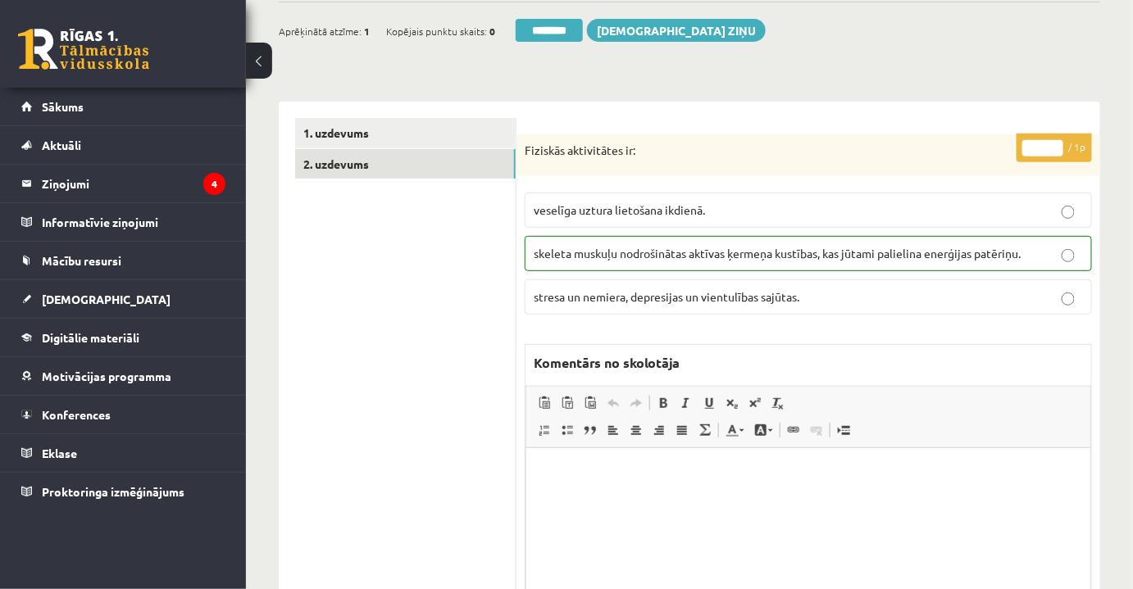
click at [1038, 261] on p "skeleta muskuļu nodrošinātas aktīvas ķermeņa kustības, kas jūtami palielina ene…" at bounding box center [808, 253] width 549 height 17
drag, startPoint x: 1034, startPoint y: 153, endPoint x: 1048, endPoint y: 154, distance: 13.1
click at [1048, 152] on input "*" at bounding box center [1042, 148] width 41 height 16
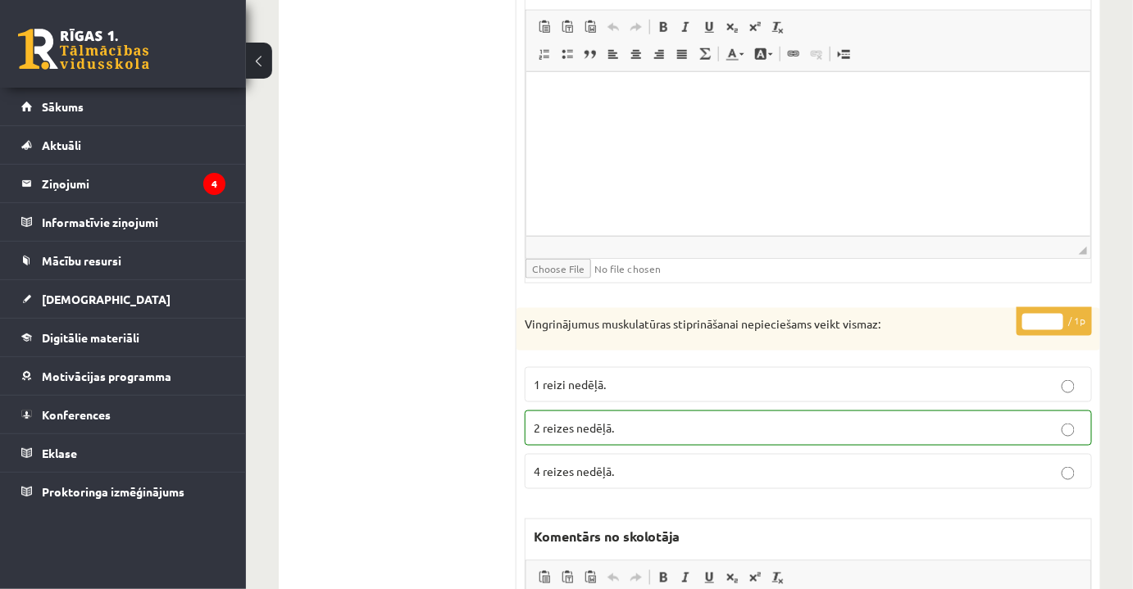
scroll to position [596, 0]
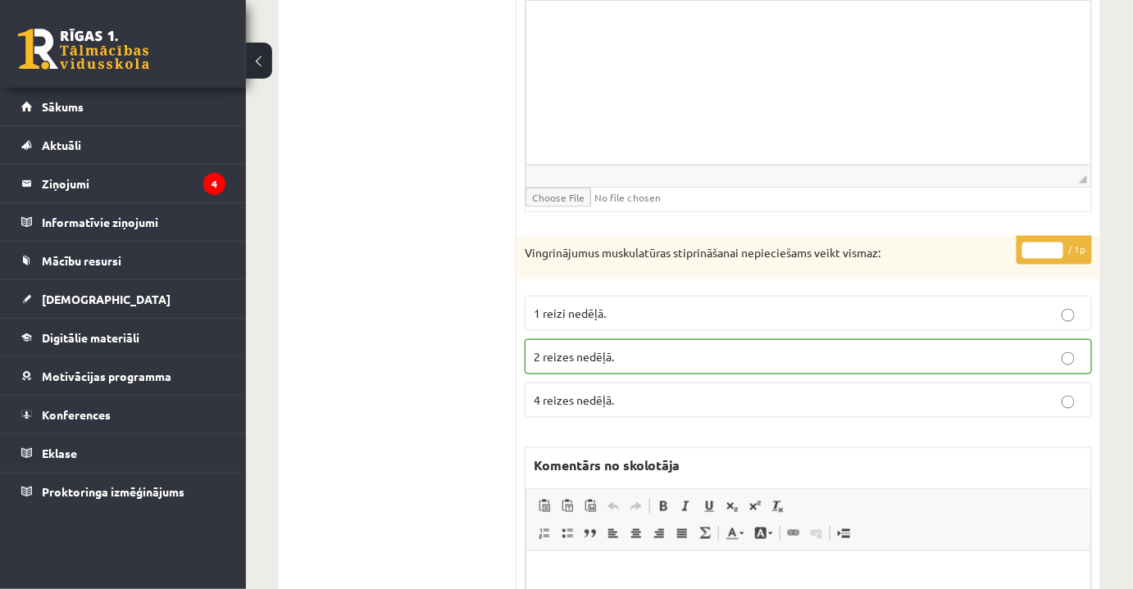
type input "*"
click at [1075, 362] on label "2 reizes nedēļā." at bounding box center [808, 356] width 567 height 35
click at [1045, 243] on input "*" at bounding box center [1042, 251] width 41 height 16
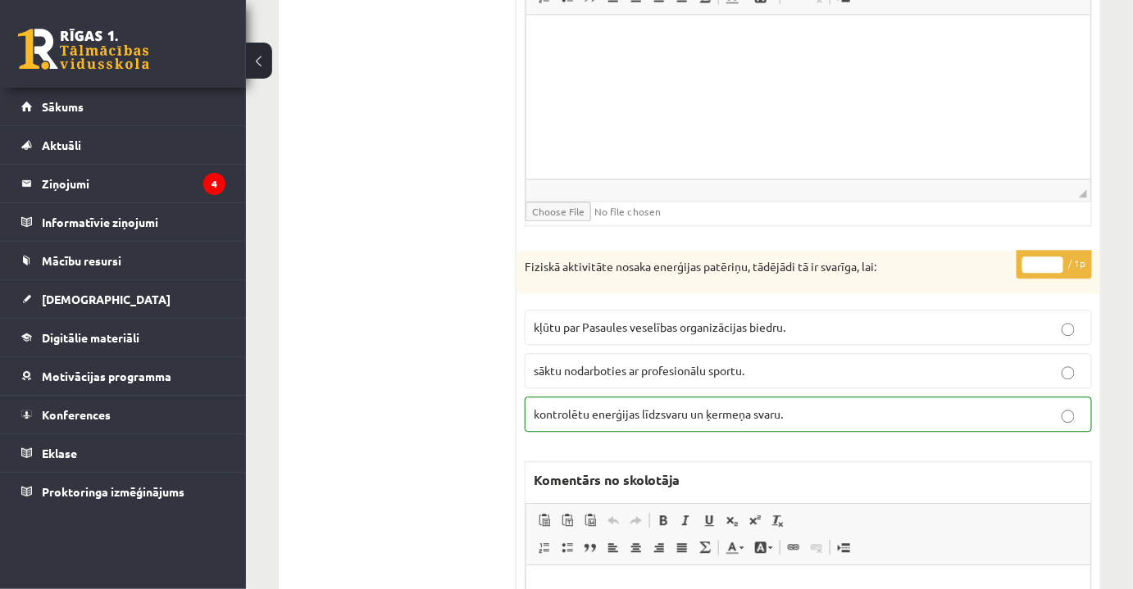
scroll to position [1192, 0]
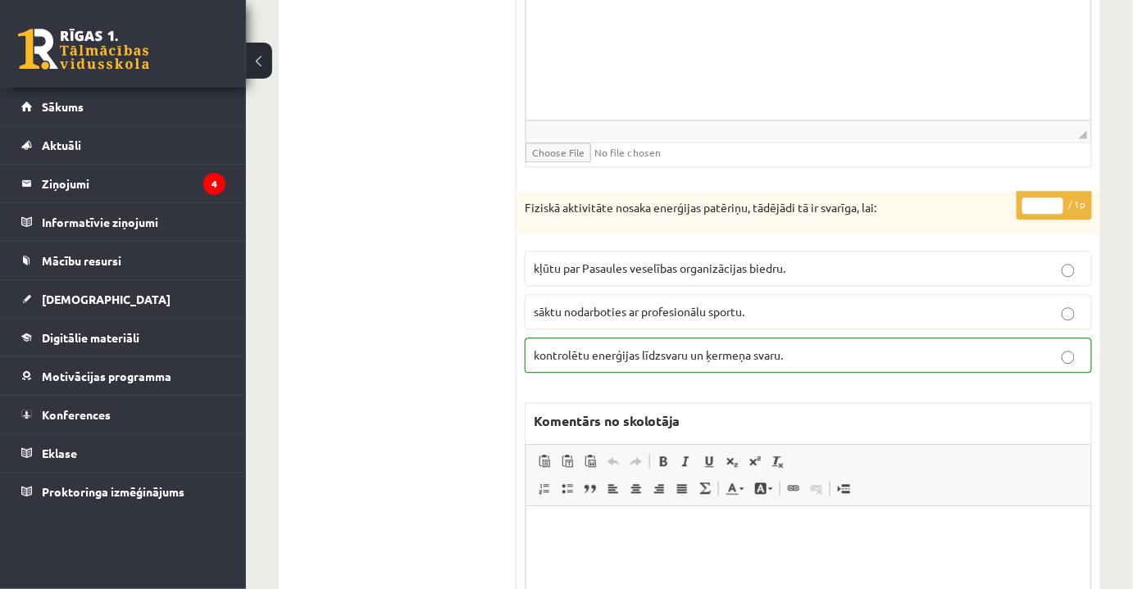
type input "*"
click at [1032, 347] on p "kontrolētu enerģijas līdzsvaru un ķermeņa svaru." at bounding box center [808, 355] width 549 height 17
click at [1048, 200] on input "*" at bounding box center [1042, 206] width 41 height 16
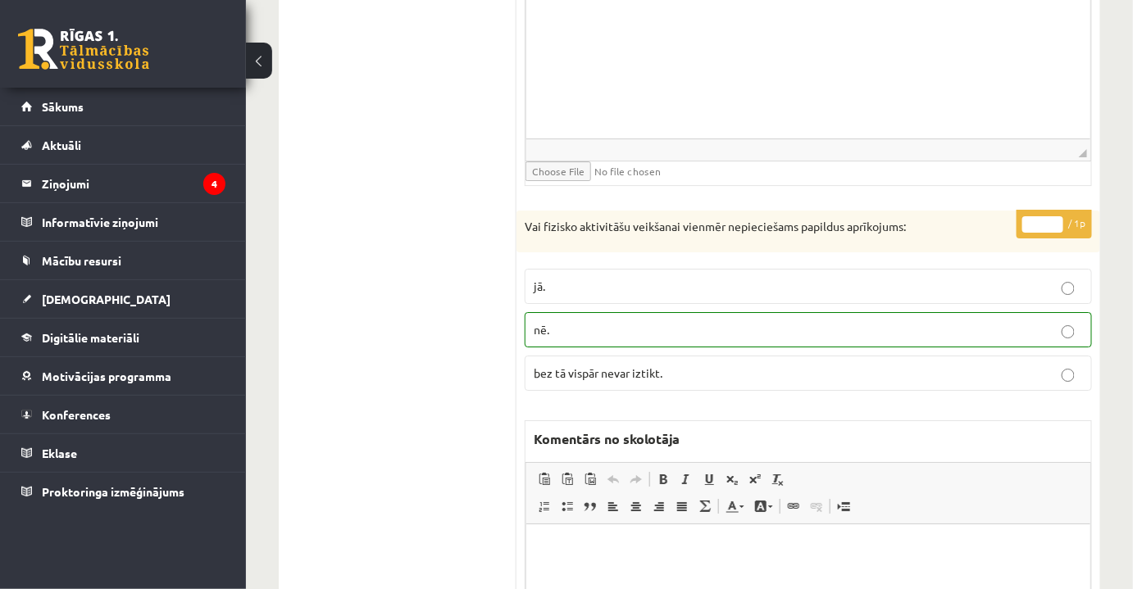
scroll to position [1788, 0]
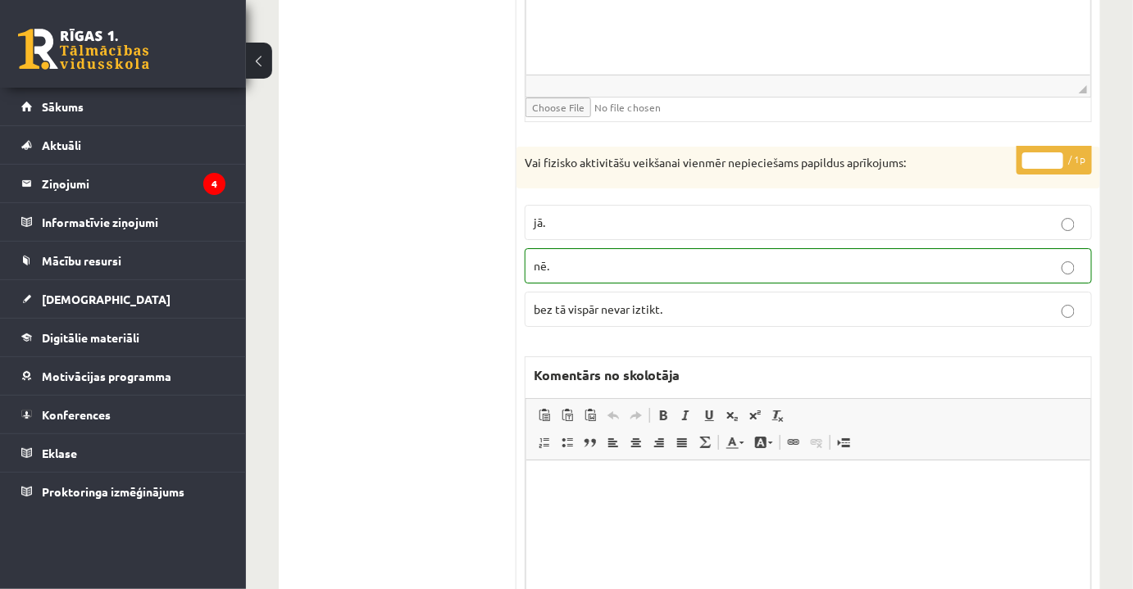
type input "*"
click at [1057, 248] on label "nē." at bounding box center [808, 265] width 567 height 35
drag, startPoint x: 1031, startPoint y: 144, endPoint x: 1046, endPoint y: 149, distance: 15.6
click at [1046, 152] on input "*" at bounding box center [1042, 160] width 41 height 16
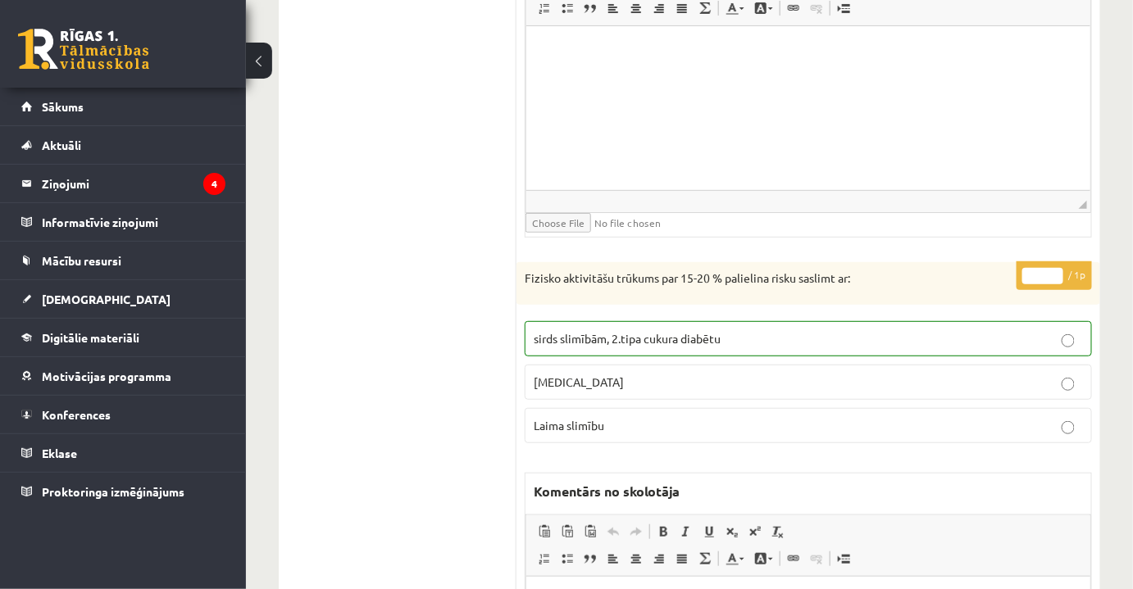
scroll to position [2310, 0]
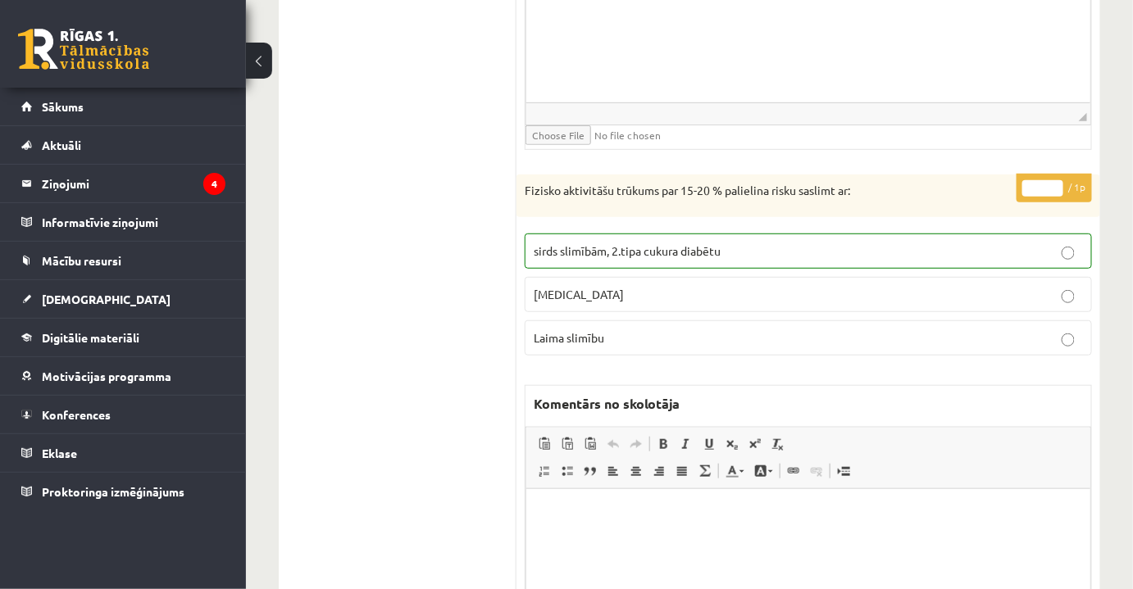
type input "*"
click at [1064, 243] on p "sirds slimībām, 2.tipa cukura diabētu" at bounding box center [808, 251] width 549 height 17
drag, startPoint x: 1036, startPoint y: 172, endPoint x: 1048, endPoint y: 172, distance: 12.3
click at [1048, 180] on input "*" at bounding box center [1042, 188] width 41 height 16
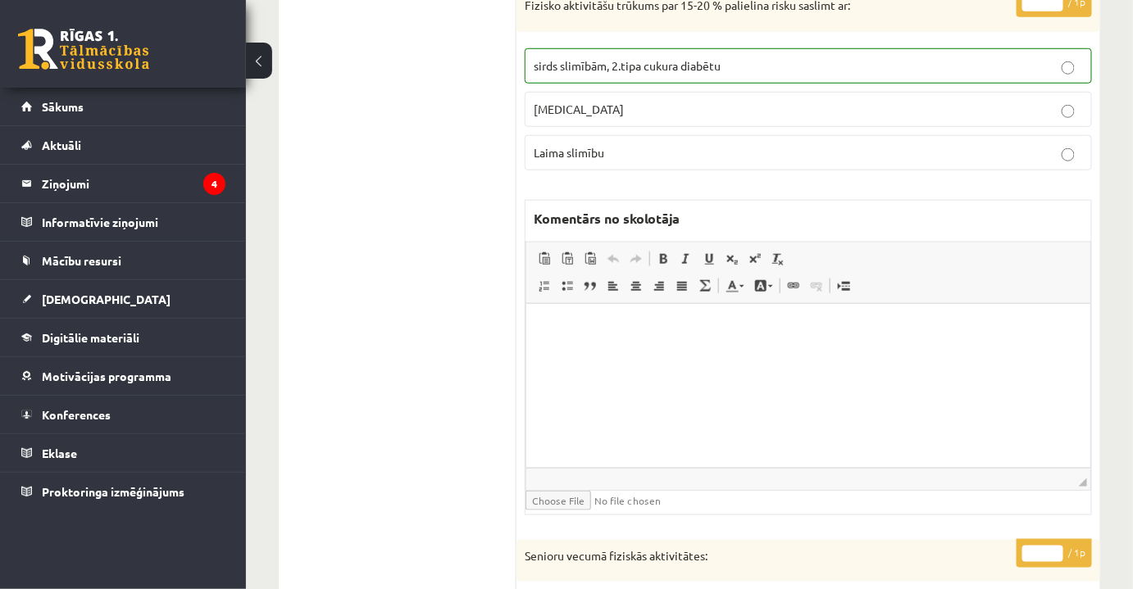
scroll to position [2757, 0]
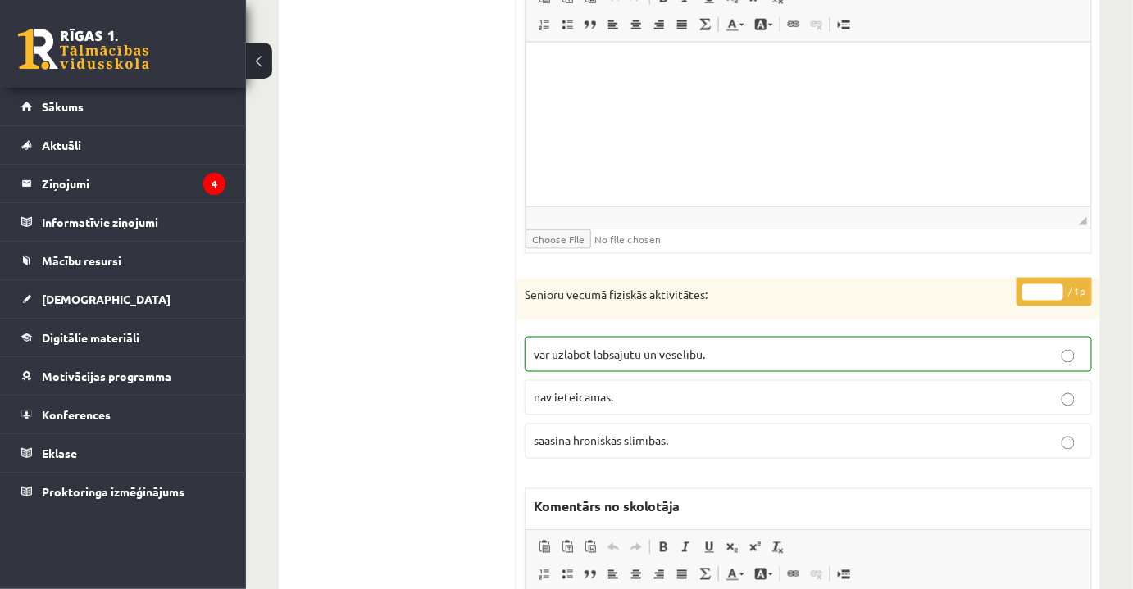
type input "*"
click at [1053, 346] on p "var uzlabot labsajūtu un veselību." at bounding box center [808, 354] width 549 height 17
drag, startPoint x: 1029, startPoint y: 271, endPoint x: 1043, endPoint y: 275, distance: 14.8
click at [1043, 284] on input "*" at bounding box center [1042, 292] width 41 height 16
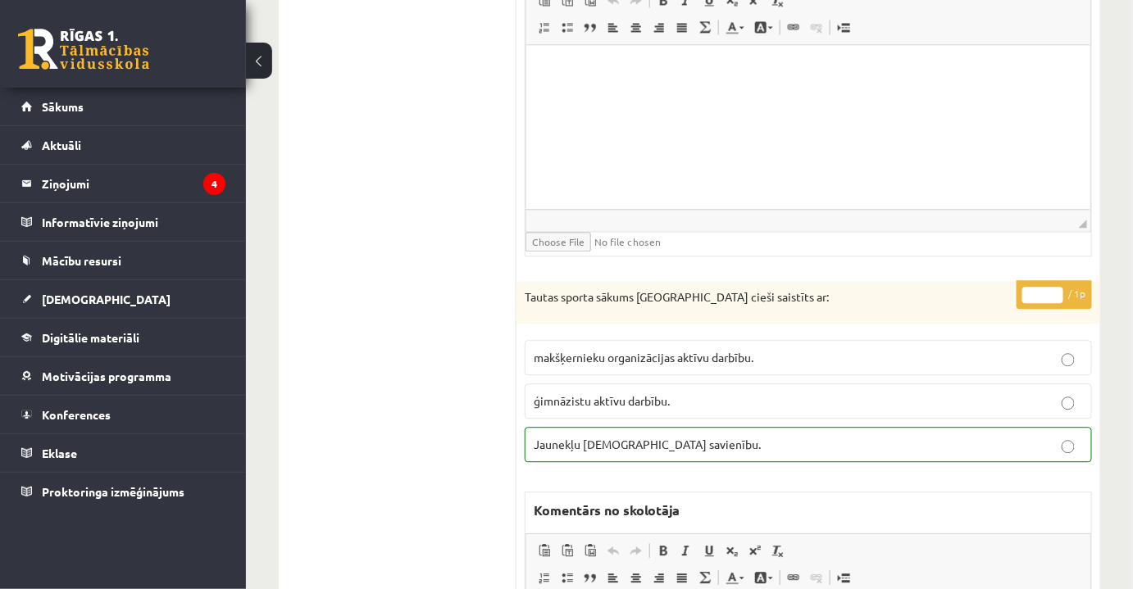
scroll to position [3427, 0]
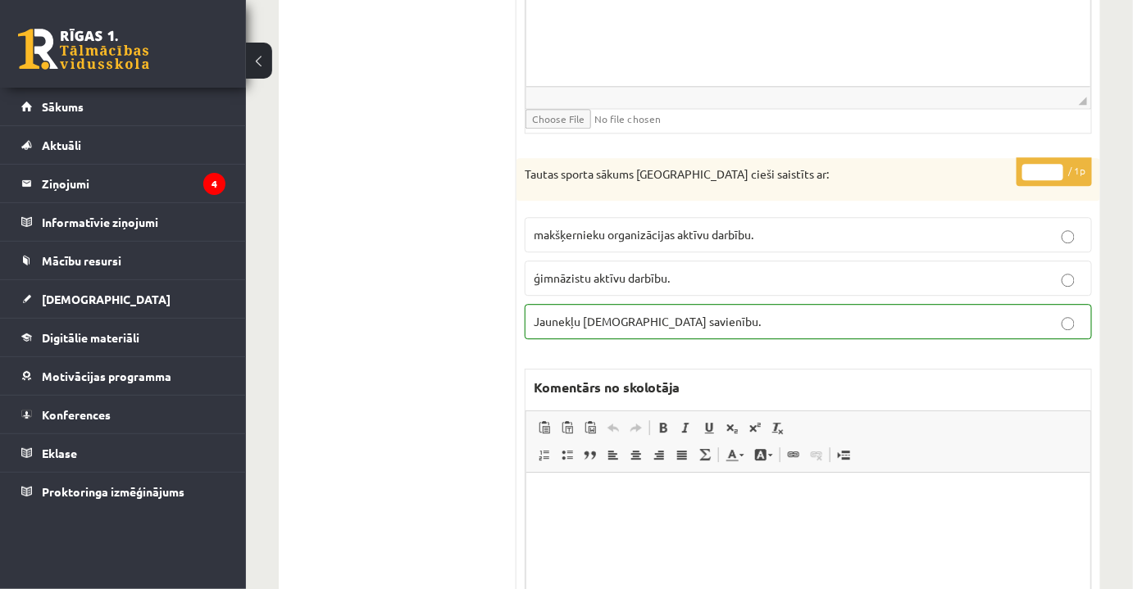
type input "*"
click at [855, 270] on p "ģimnāzistu aktīvu darbību." at bounding box center [808, 278] width 549 height 17
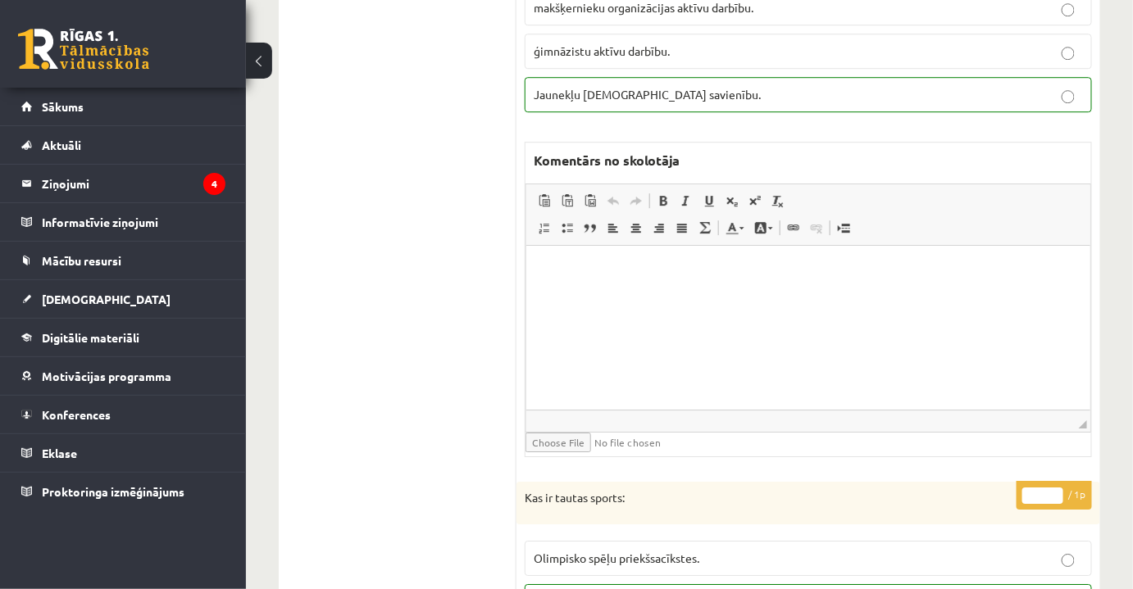
scroll to position [3875, 0]
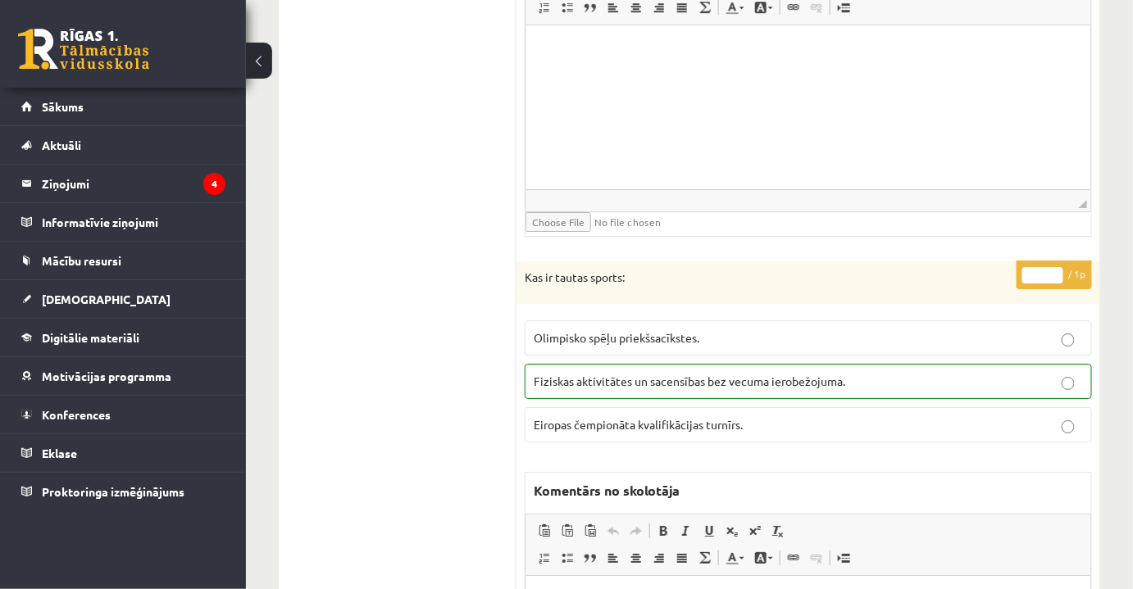
click at [1003, 373] on p "Fiziskas aktivitātes un sacensības bez vecuma ierobežojuma." at bounding box center [808, 381] width 549 height 17
drag, startPoint x: 1031, startPoint y: 251, endPoint x: 1050, endPoint y: 253, distance: 19.0
click at [1050, 267] on input "*" at bounding box center [1042, 275] width 41 height 16
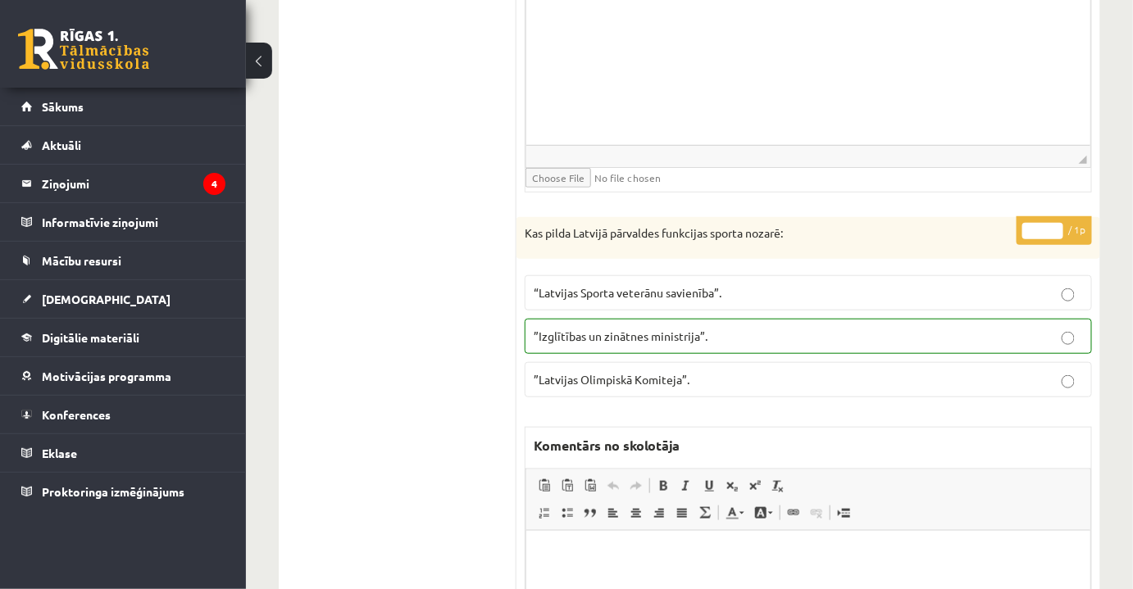
scroll to position [4471, 0]
type input "*"
click at [1053, 327] on p "”Izglītības un zinātnes ministrija”." at bounding box center [808, 335] width 549 height 17
drag, startPoint x: 1031, startPoint y: 198, endPoint x: 1048, endPoint y: 201, distance: 17.4
click at [1048, 222] on input "*" at bounding box center [1042, 230] width 41 height 16
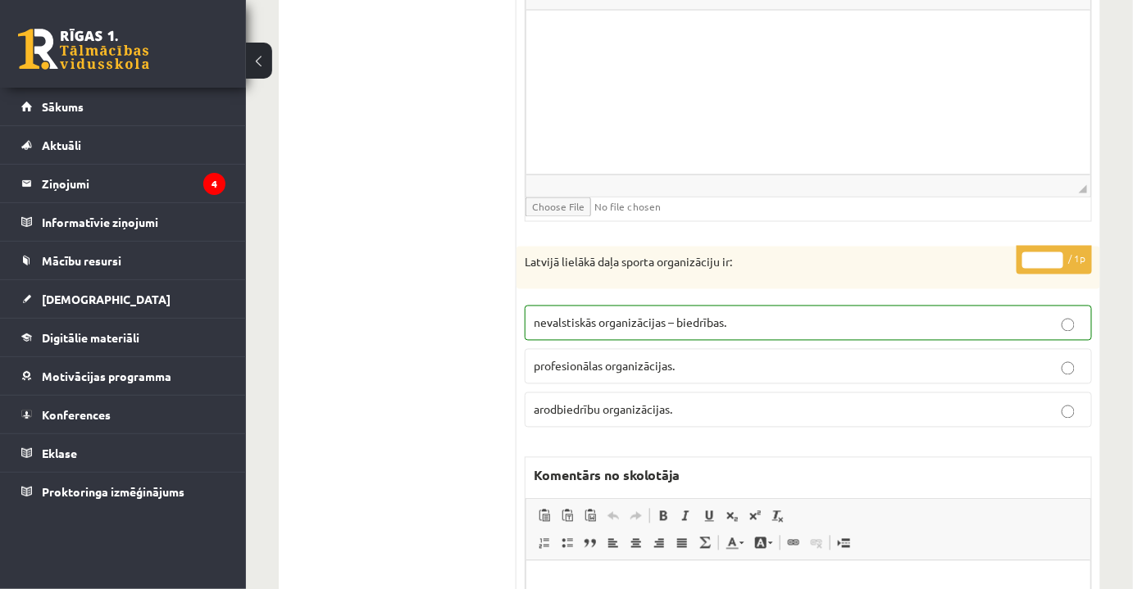
scroll to position [4992, 0]
type input "*"
drag, startPoint x: 1024, startPoint y: 285, endPoint x: 1025, endPoint y: 277, distance: 8.2
click at [1025, 313] on p "nevalstiskās organizācijas – biedrības." at bounding box center [808, 321] width 549 height 17
drag, startPoint x: 1025, startPoint y: 232, endPoint x: 1040, endPoint y: 233, distance: 15.6
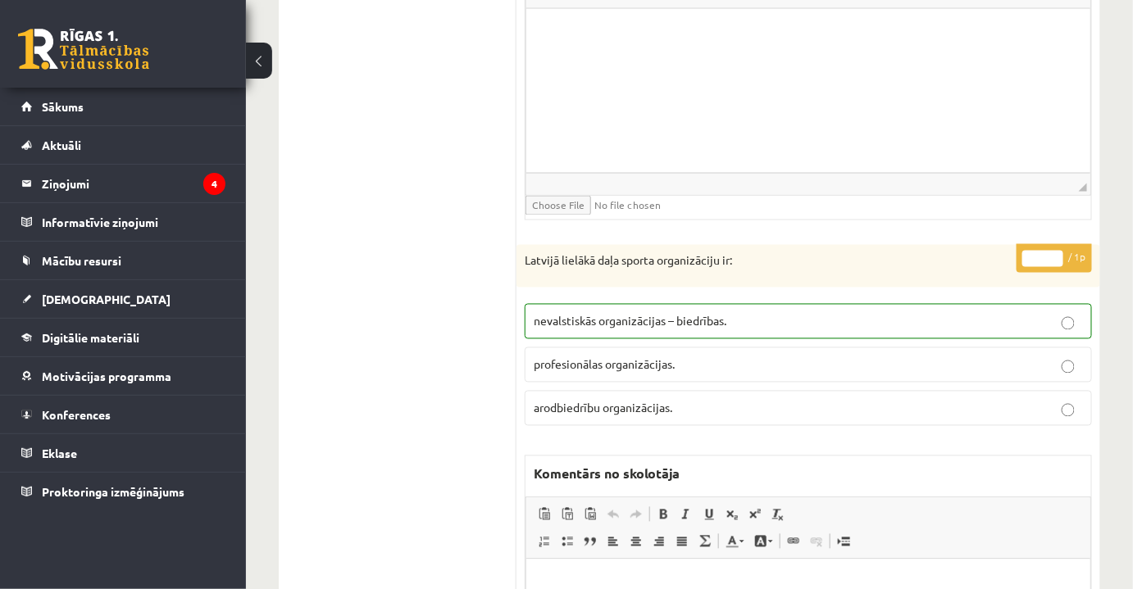
click at [1040, 251] on input "*" at bounding box center [1042, 259] width 41 height 16
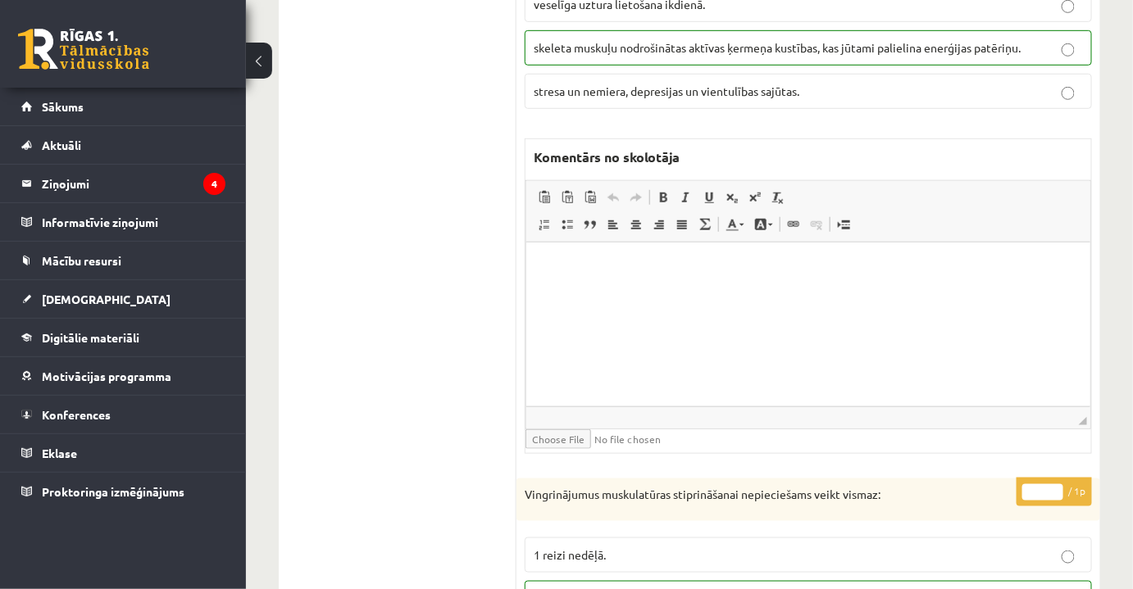
scroll to position [0, 0]
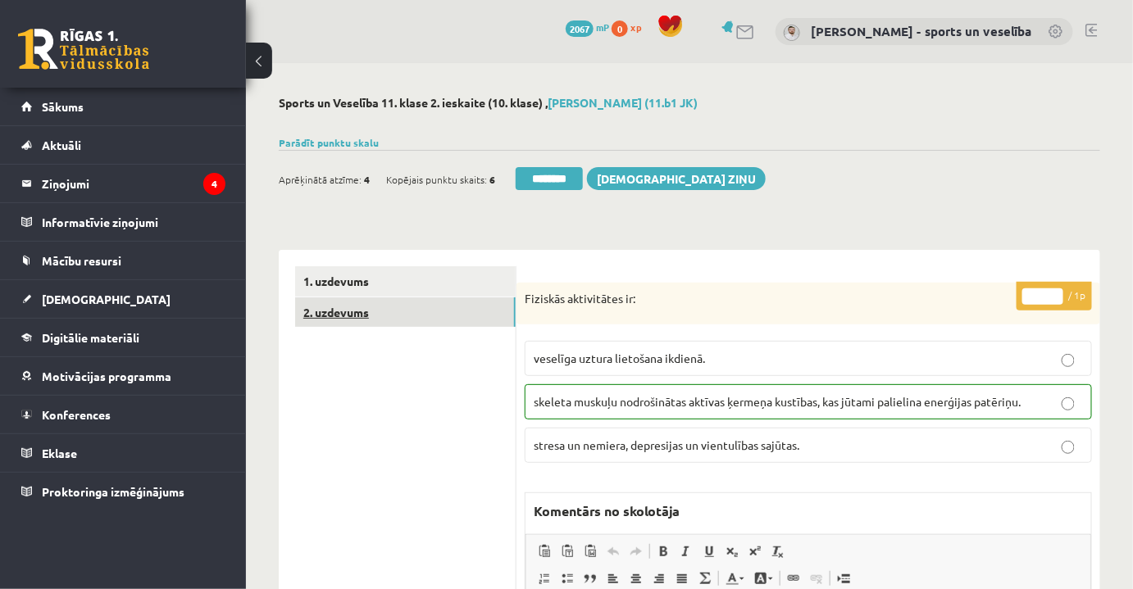
type input "*"
click at [443, 316] on link "2. uzdevums" at bounding box center [405, 313] width 221 height 30
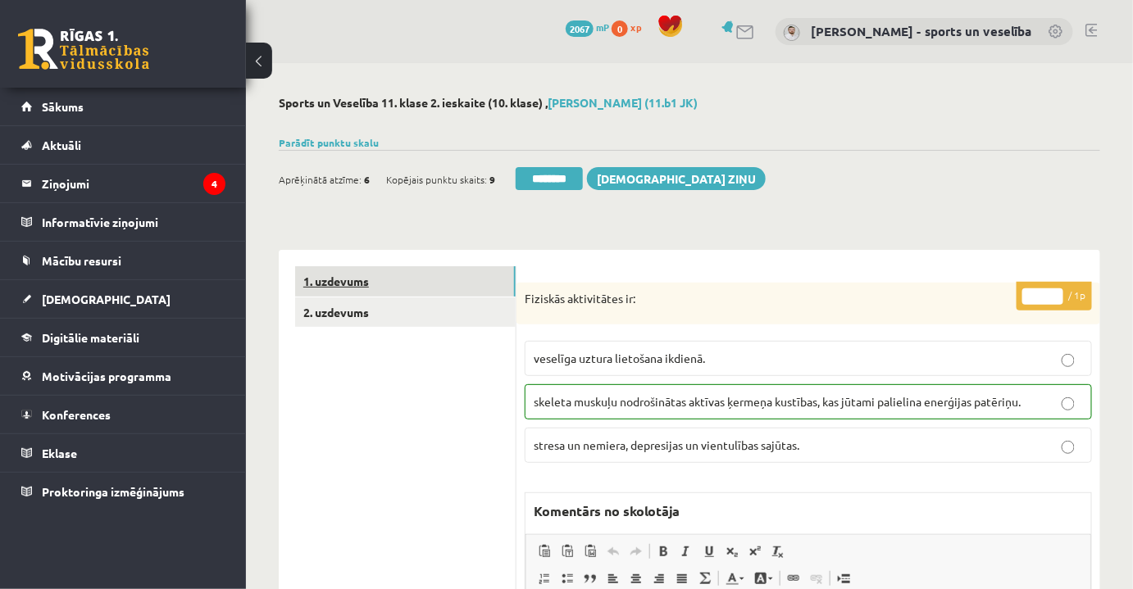
click at [371, 285] on link "1. uzdevums" at bounding box center [405, 281] width 221 height 30
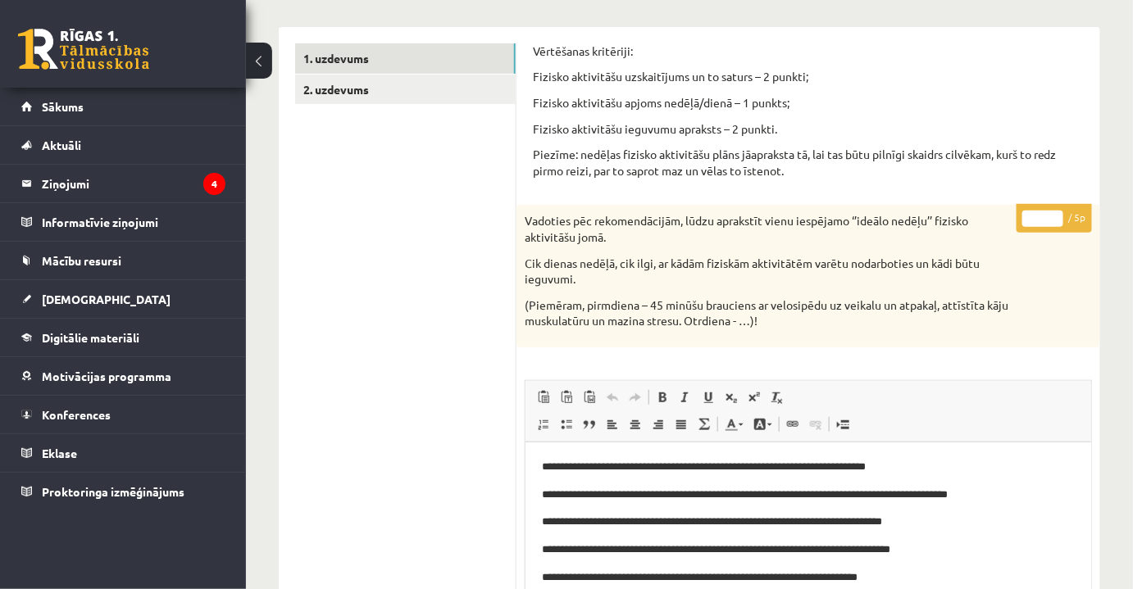
drag, startPoint x: 1031, startPoint y: 225, endPoint x: 1045, endPoint y: 231, distance: 15.4
click at [1047, 230] on p "* / 5p" at bounding box center [1053, 218] width 75 height 29
drag, startPoint x: 1031, startPoint y: 221, endPoint x: 1046, endPoint y: 226, distance: 15.8
click at [1046, 226] on input "*" at bounding box center [1042, 219] width 41 height 16
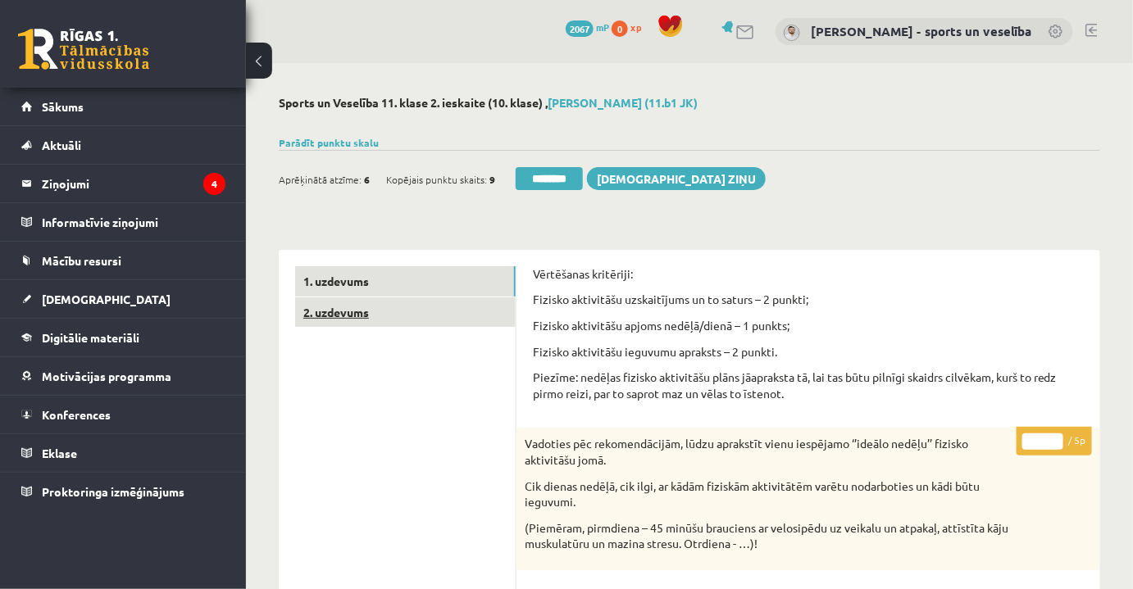
type input "*"
click at [384, 302] on link "2. uzdevums" at bounding box center [405, 313] width 221 height 30
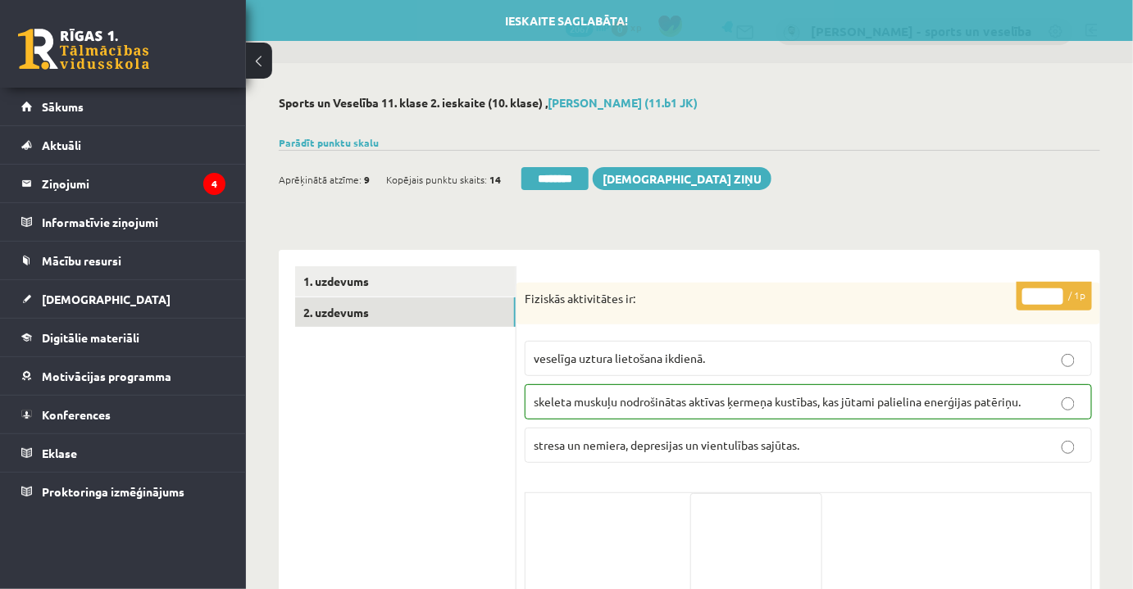
click at [529, 181] on input "********" at bounding box center [554, 178] width 67 height 23
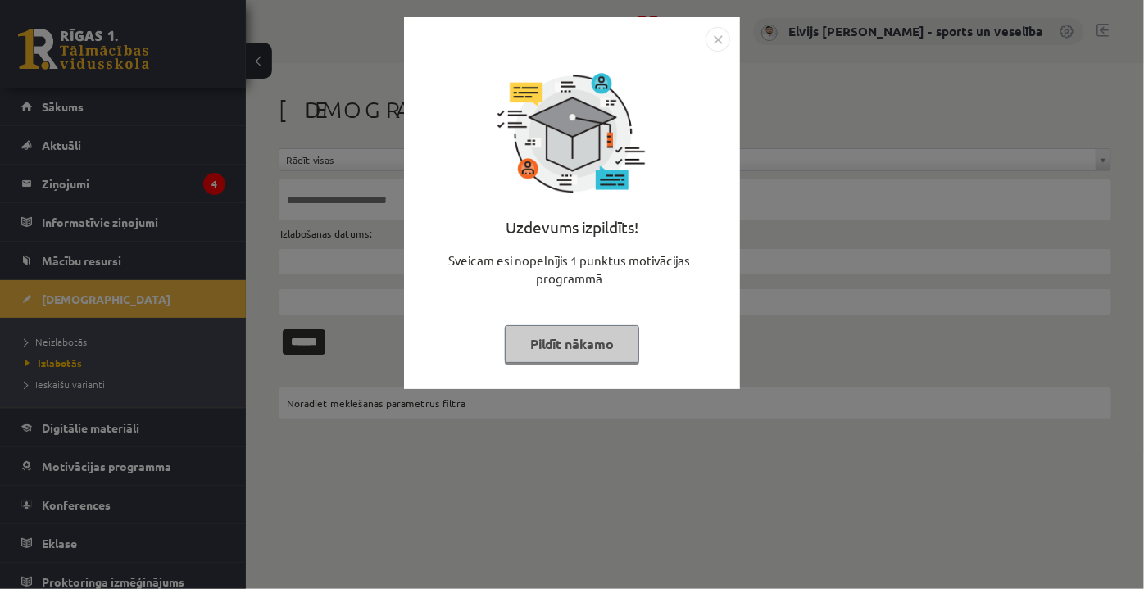
click at [708, 41] on img "Close" at bounding box center [718, 39] width 25 height 25
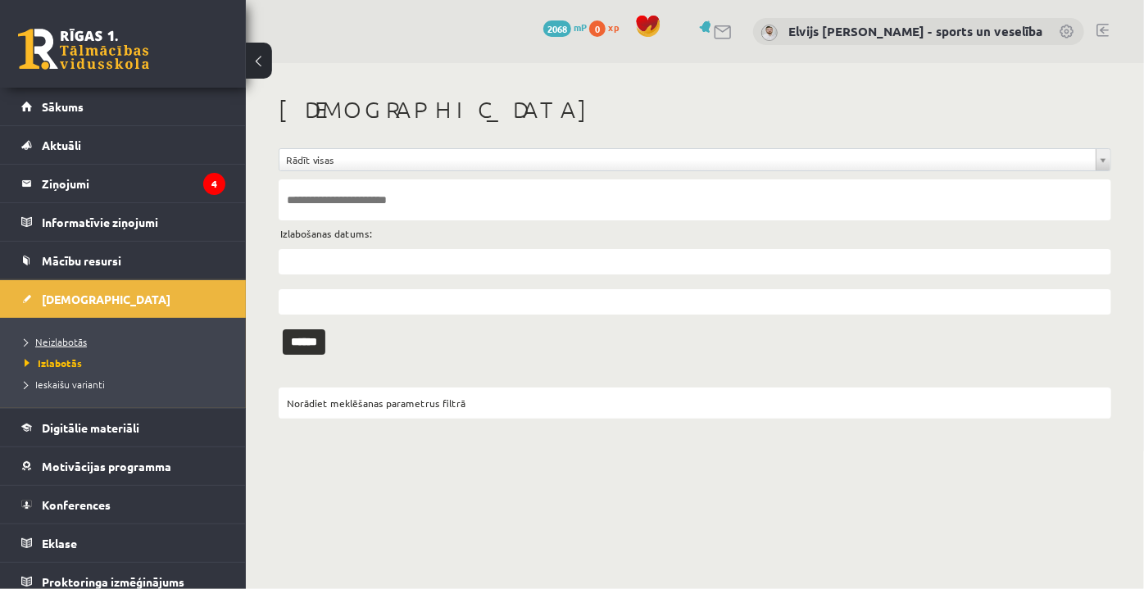
click at [92, 338] on link "Neizlabotās" at bounding box center [127, 341] width 205 height 15
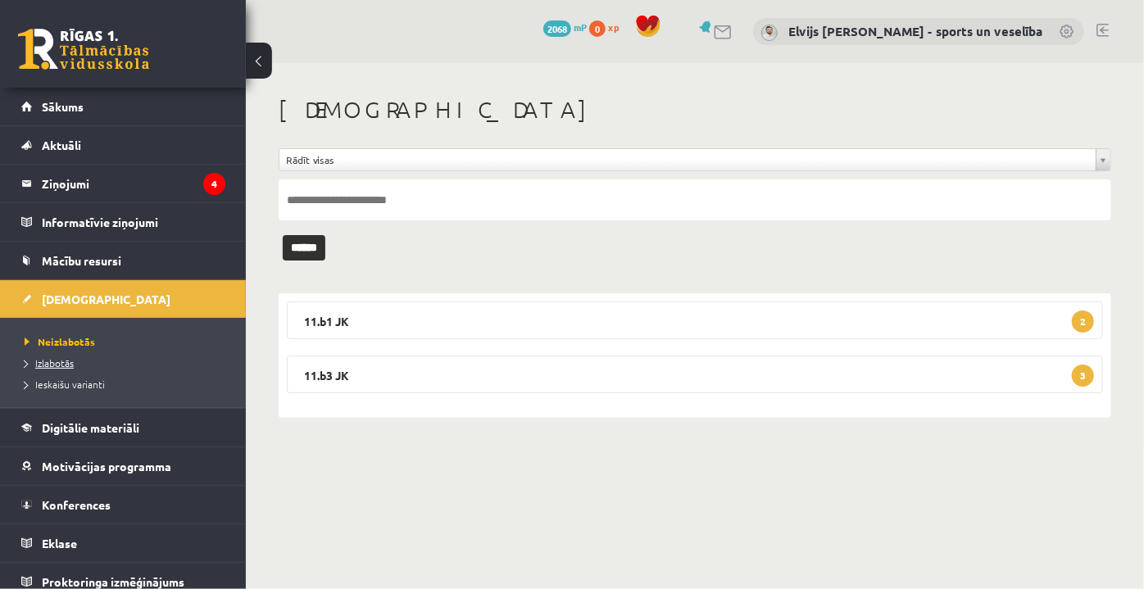
click at [84, 367] on link "Izlabotās" at bounding box center [127, 363] width 205 height 15
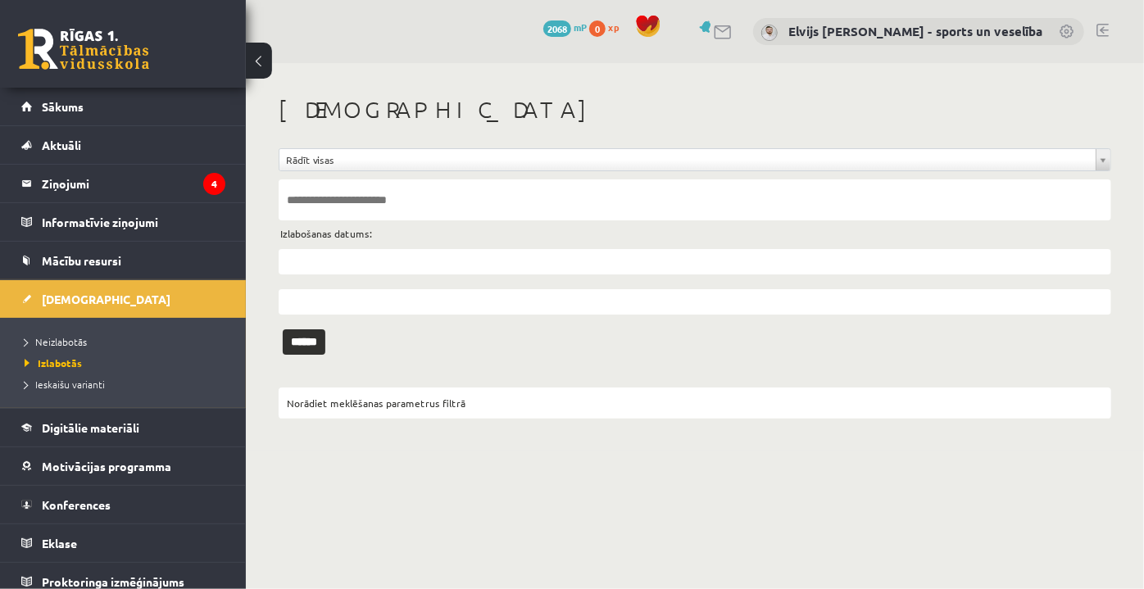
click at [362, 207] on input "text" at bounding box center [695, 200] width 833 height 41
click at [283, 330] on input "******" at bounding box center [304, 342] width 43 height 25
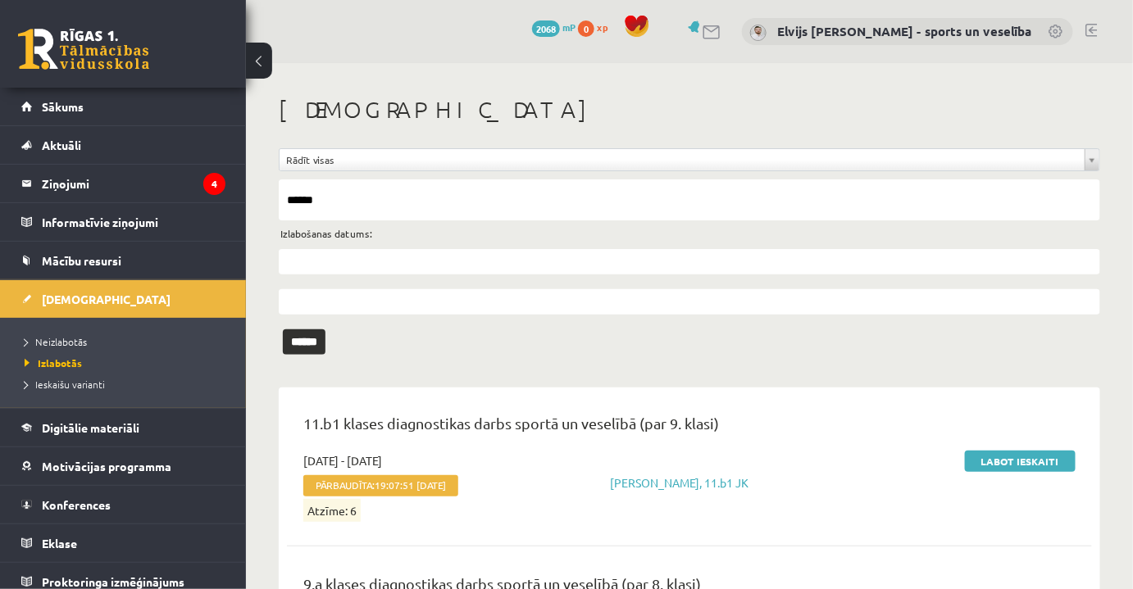
click at [404, 204] on input "******" at bounding box center [689, 200] width 821 height 41
click at [404, 203] on input "******" at bounding box center [689, 200] width 821 height 41
type input "**********"
click at [283, 330] on input "******" at bounding box center [304, 342] width 43 height 25
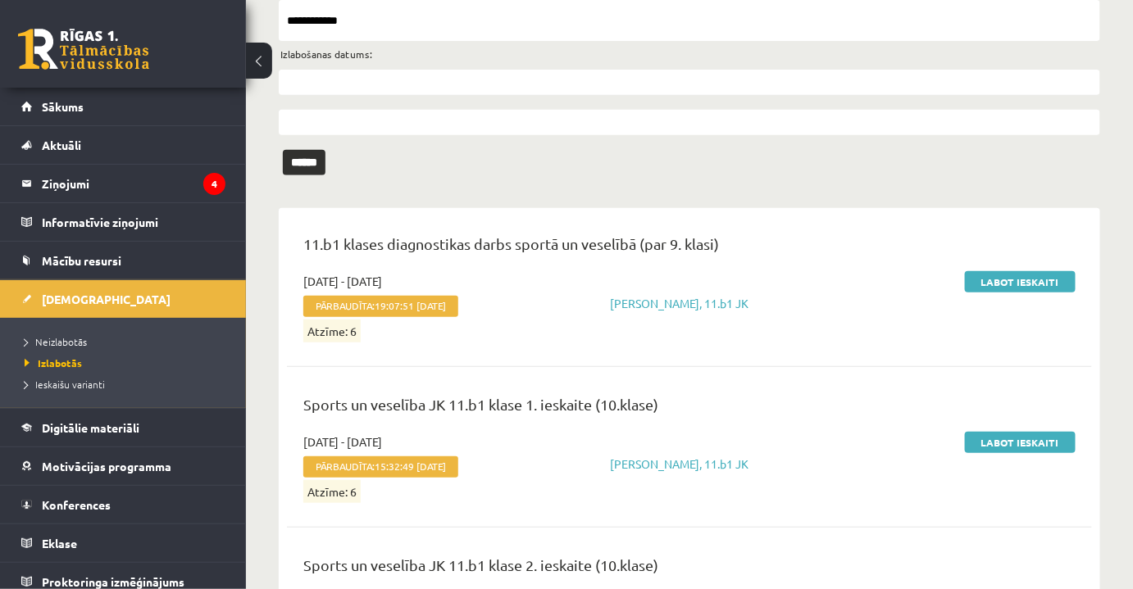
scroll to position [307, 0]
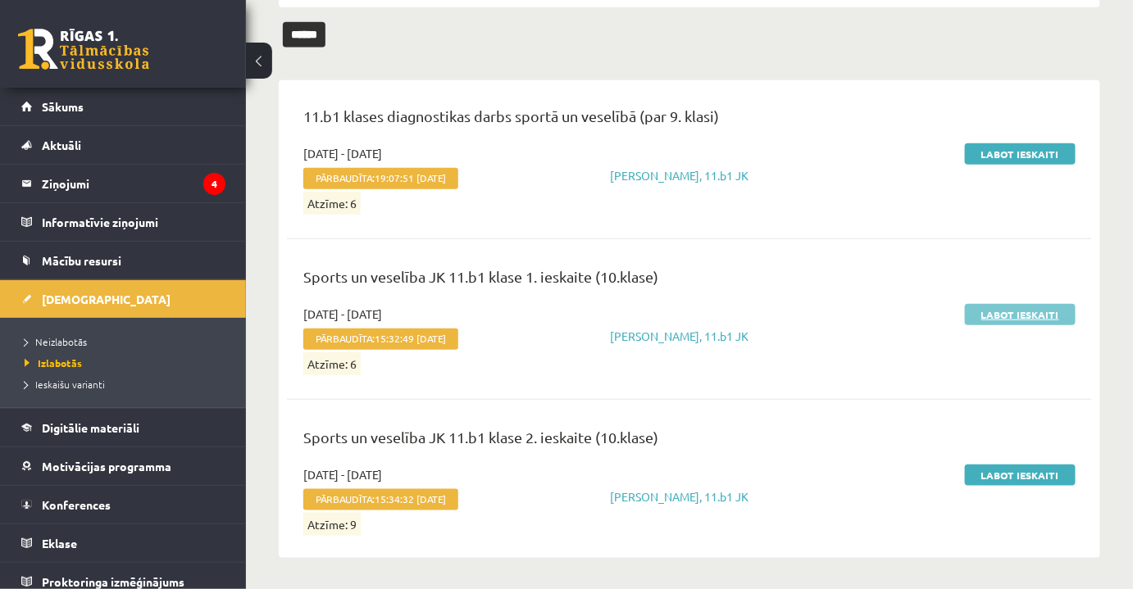
click at [1020, 308] on link "Labot ieskaiti" at bounding box center [1020, 314] width 111 height 21
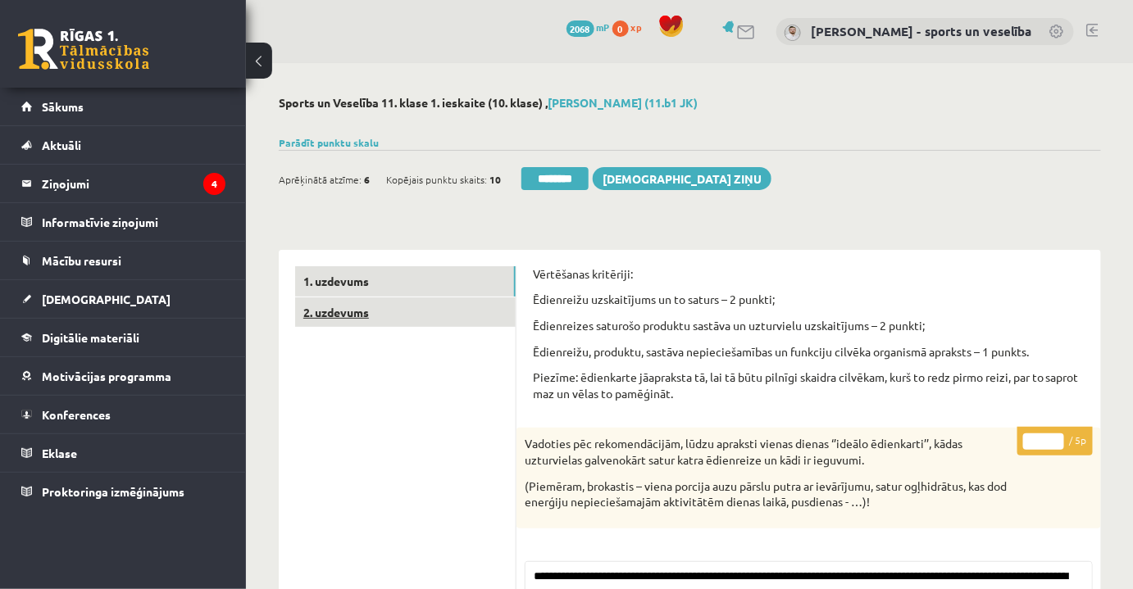
click at [420, 307] on link "2. uzdevums" at bounding box center [405, 313] width 221 height 30
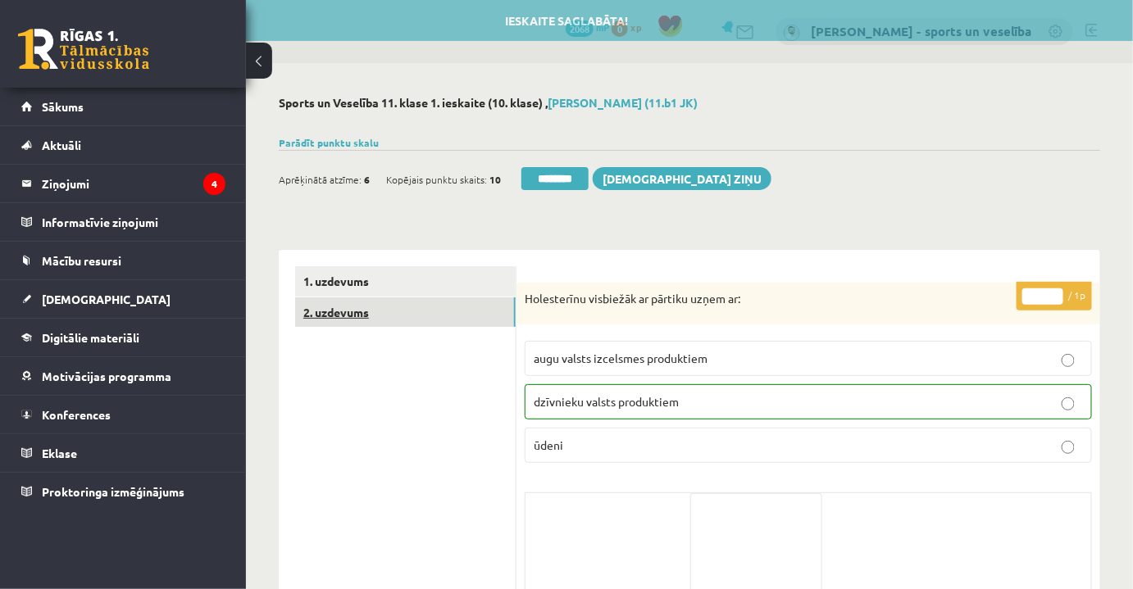
click at [380, 305] on link "2. uzdevums" at bounding box center [405, 313] width 221 height 30
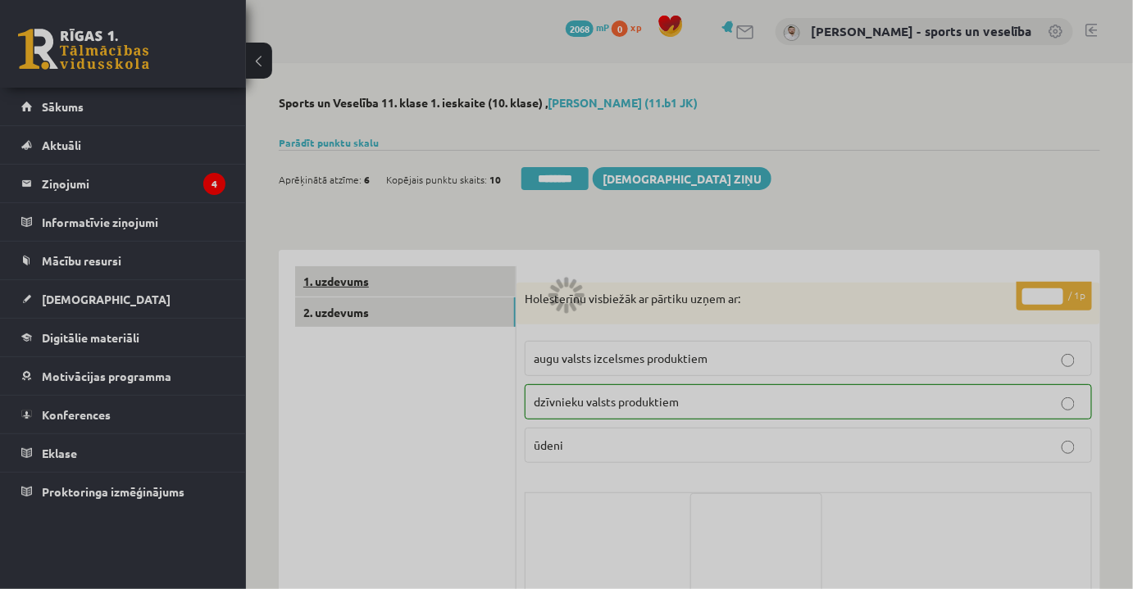
click at [389, 293] on link "1. uzdevums" at bounding box center [405, 281] width 221 height 30
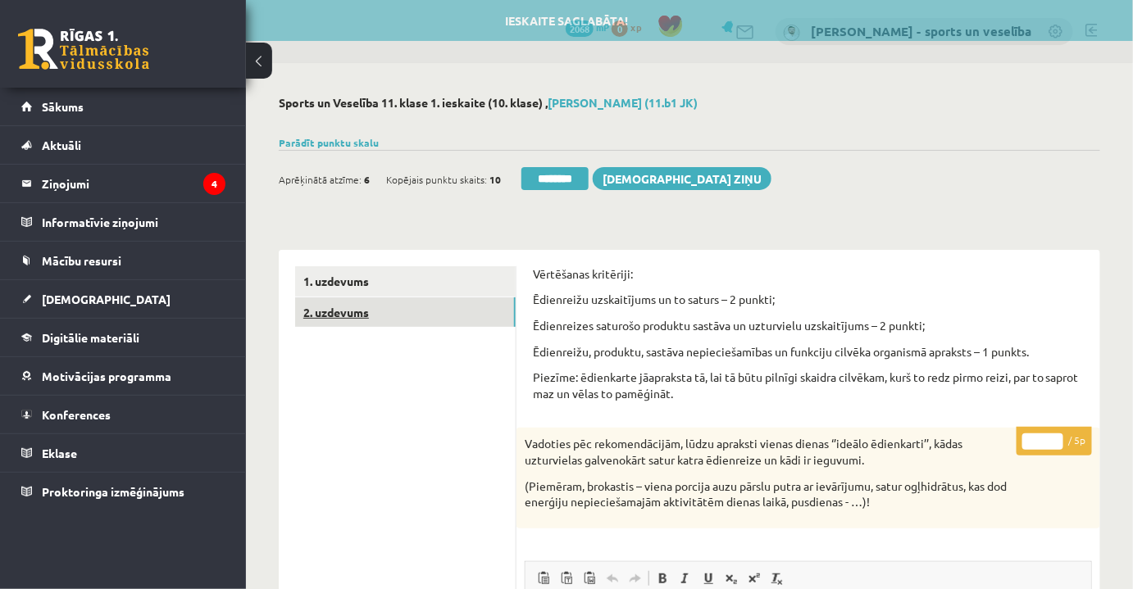
click at [405, 307] on link "2. uzdevums" at bounding box center [405, 313] width 221 height 30
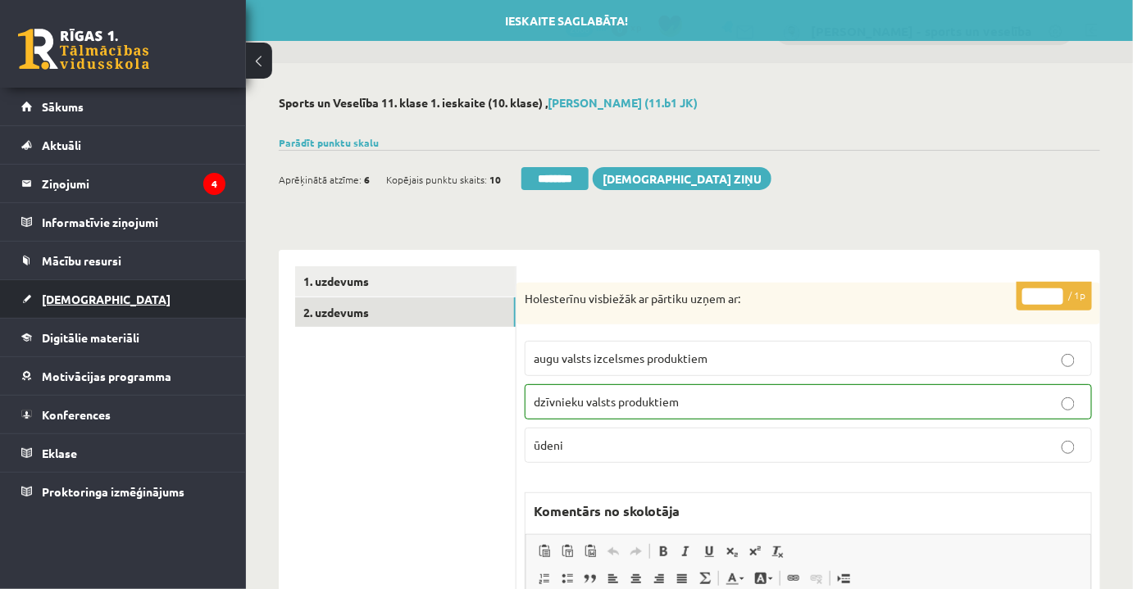
click at [111, 306] on link "[DEMOGRAPHIC_DATA]" at bounding box center [123, 299] width 204 height 38
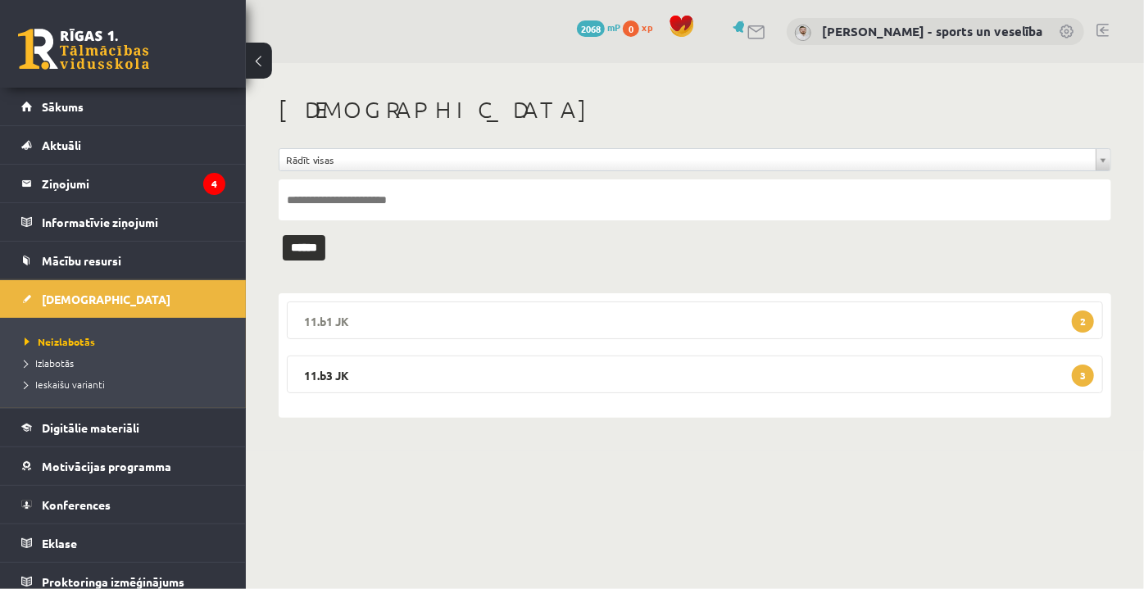
click at [661, 307] on legend "11.b1 JK 2" at bounding box center [695, 321] width 816 height 38
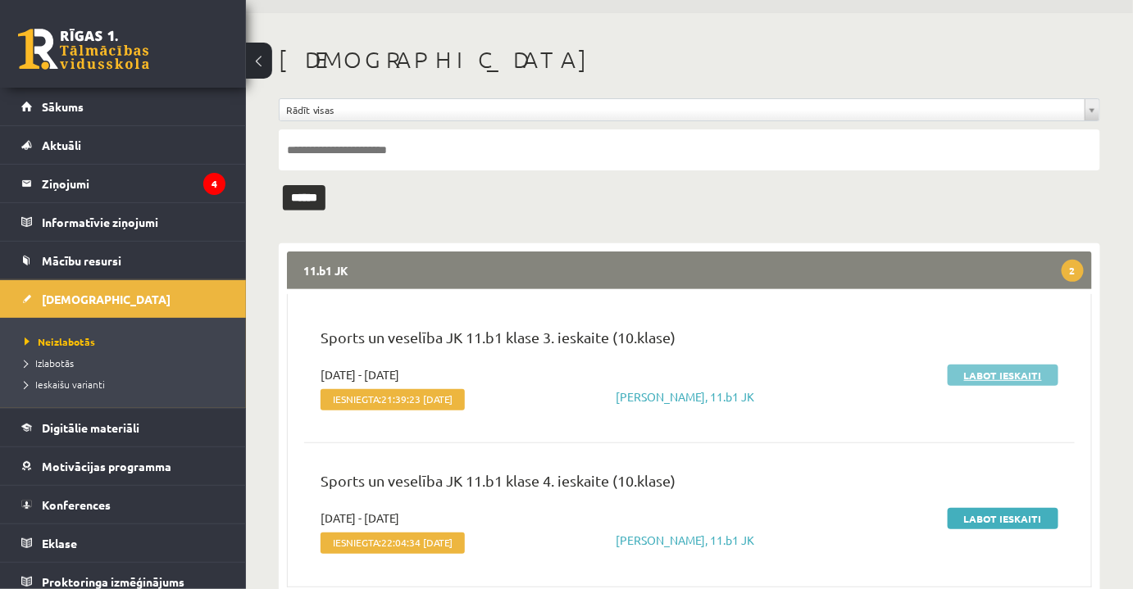
scroll to position [54, 0]
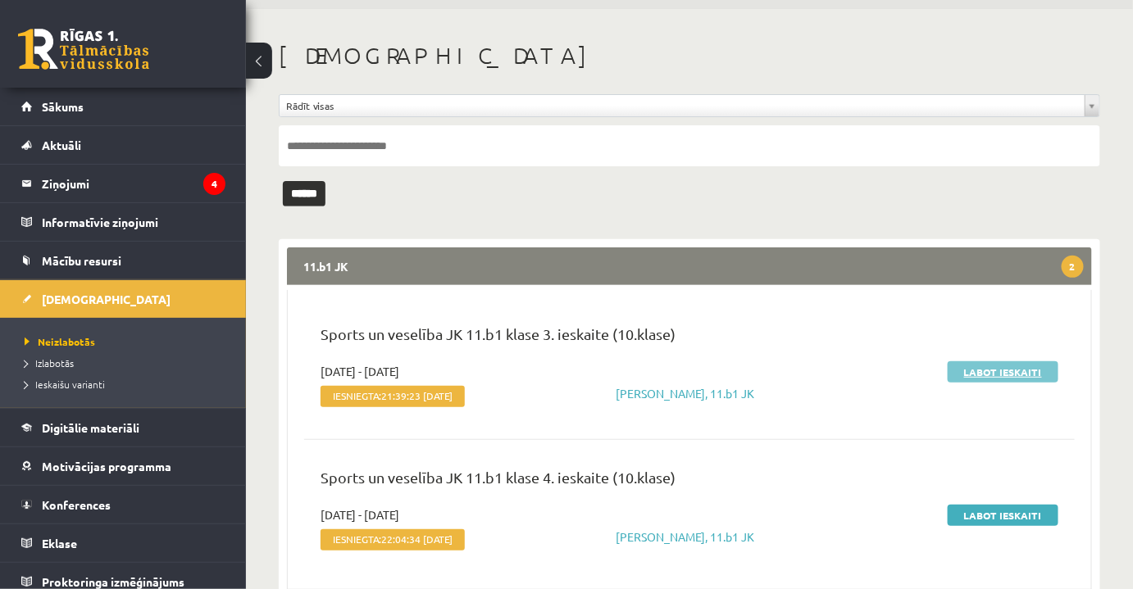
click at [1010, 366] on link "Labot ieskaiti" at bounding box center [1003, 371] width 111 height 21
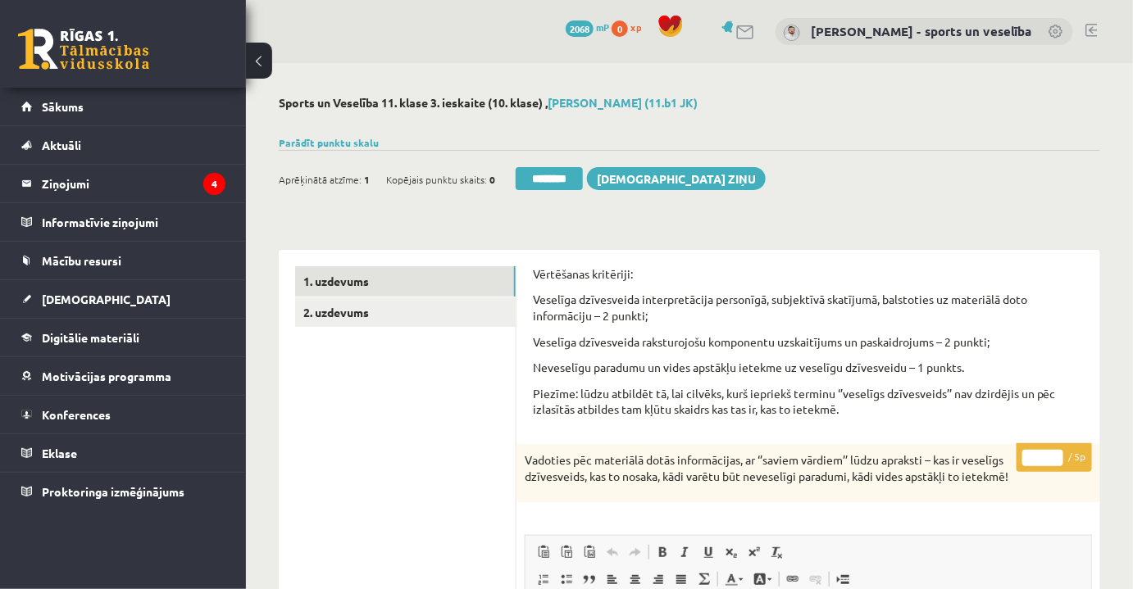
drag, startPoint x: 1031, startPoint y: 461, endPoint x: 1053, endPoint y: 458, distance: 21.5
click at [1053, 458] on input "*" at bounding box center [1042, 458] width 41 height 16
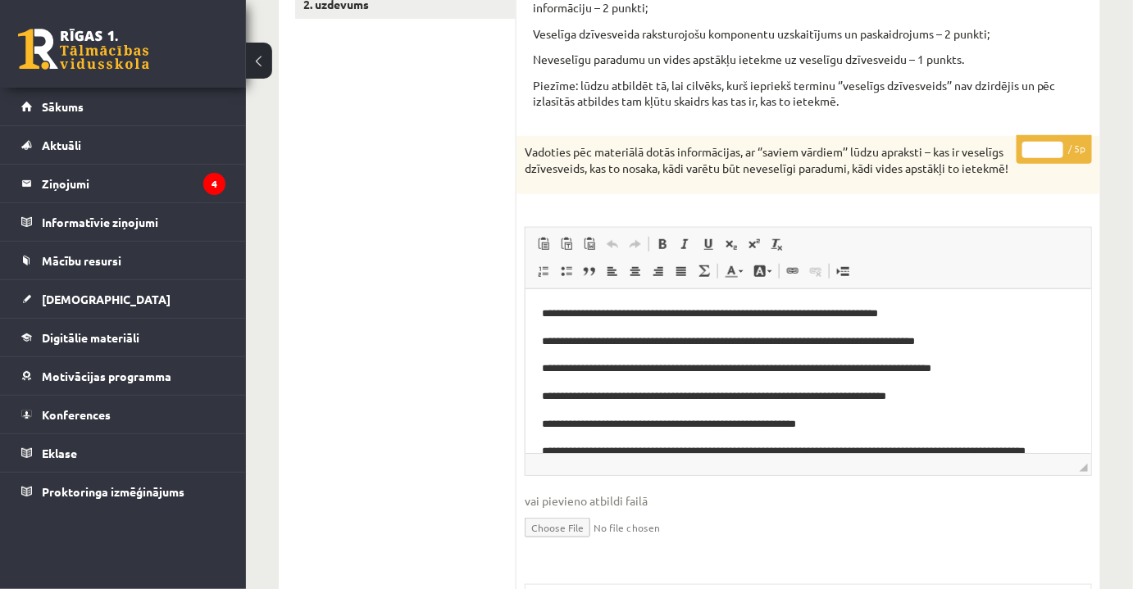
scroll to position [702, 0]
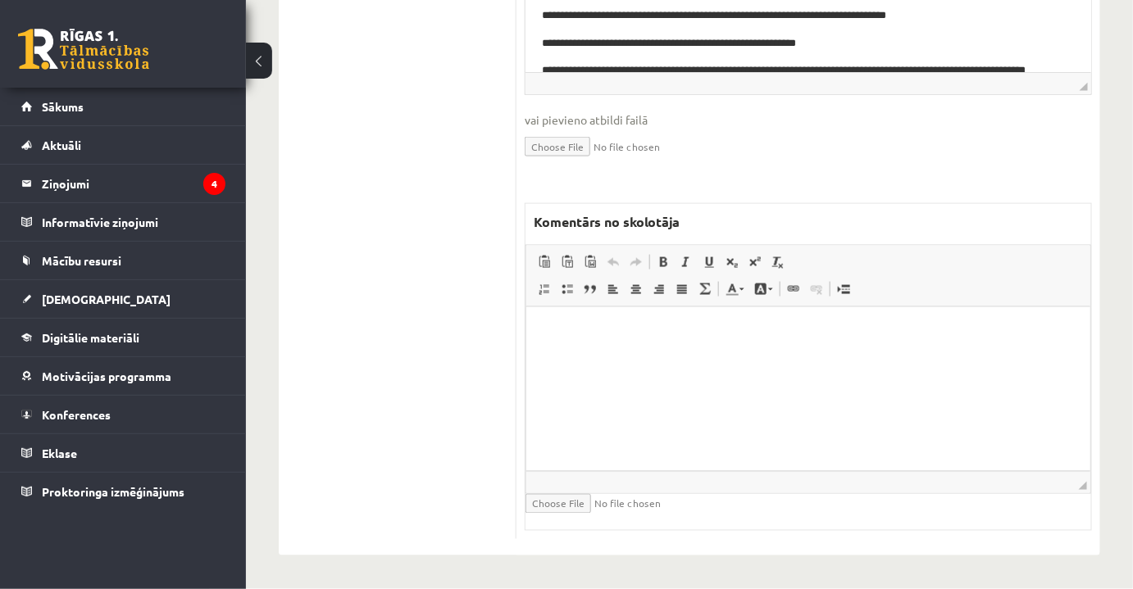
type input "*"
click at [668, 357] on html at bounding box center [807, 332] width 564 height 50
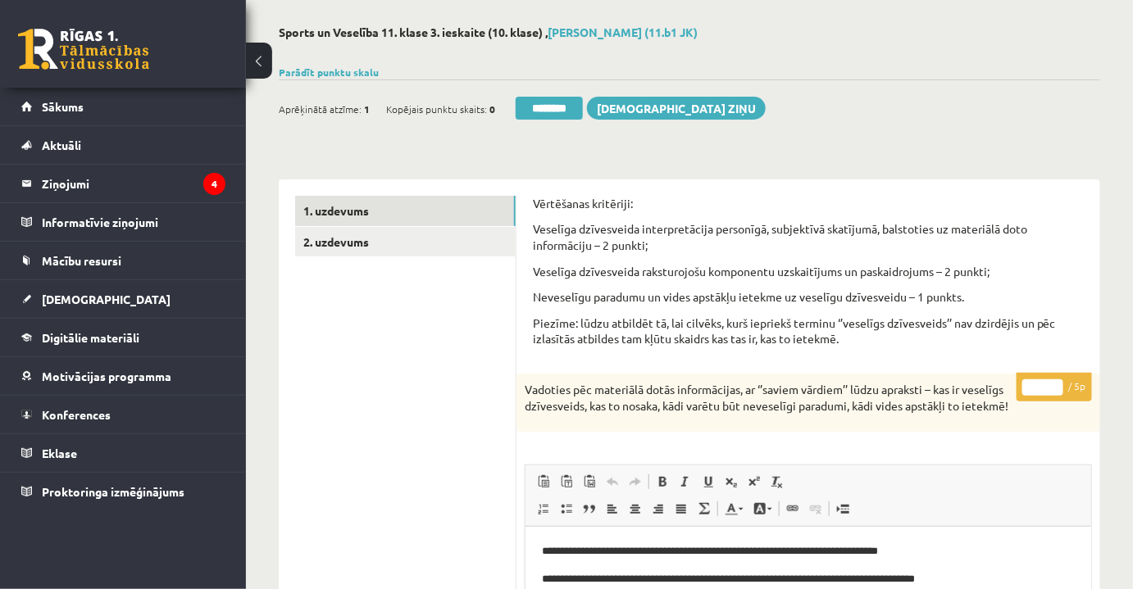
scroll to position [0, 0]
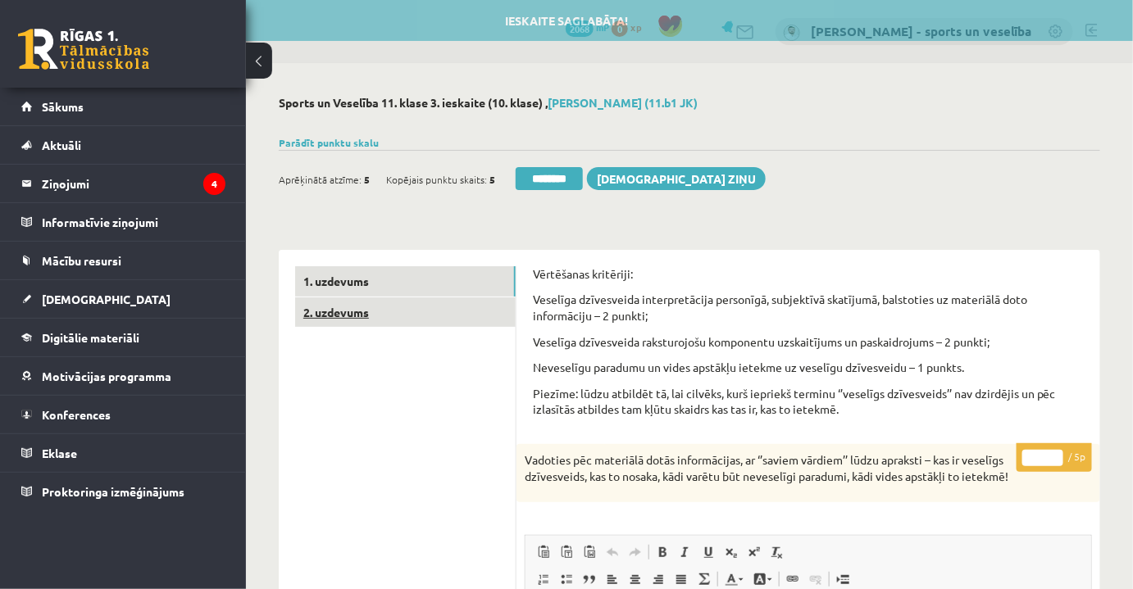
click at [428, 312] on link "2. uzdevums" at bounding box center [405, 313] width 221 height 30
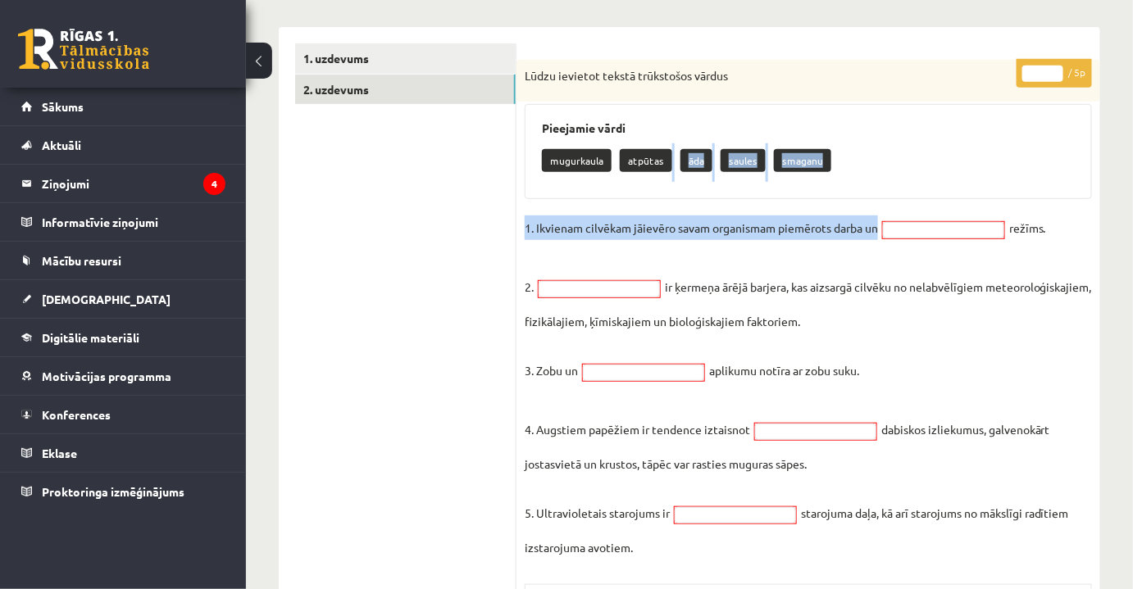
drag, startPoint x: 660, startPoint y: 151, endPoint x: 903, endPoint y: 211, distance: 250.1
click at [903, 211] on div "* / 5p Lūdzu ievietot tekstā trūkstošos vārdus Pieejamie vārdi mugurkaula atpūt…" at bounding box center [808, 490] width 584 height 861
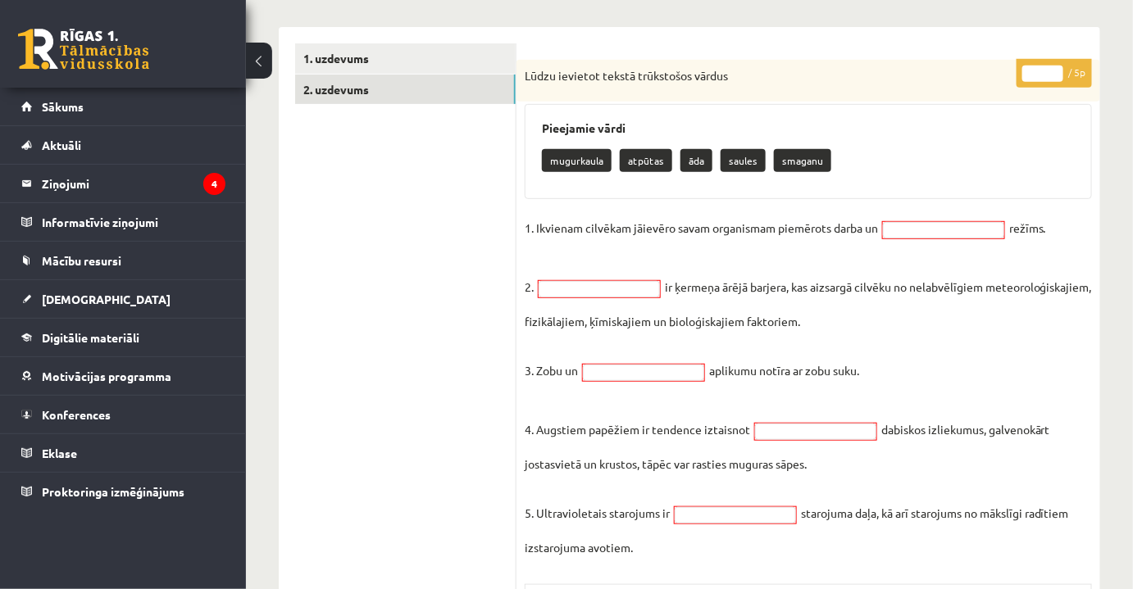
click at [649, 160] on p "atpūtas" at bounding box center [646, 160] width 52 height 23
drag, startPoint x: 642, startPoint y: 157, endPoint x: 680, endPoint y: 180, distance: 44.1
click at [680, 180] on div "mugurkaula atpūtas āda saules smaganu" at bounding box center [808, 162] width 533 height 39
click at [800, 439] on div at bounding box center [815, 432] width 123 height 18
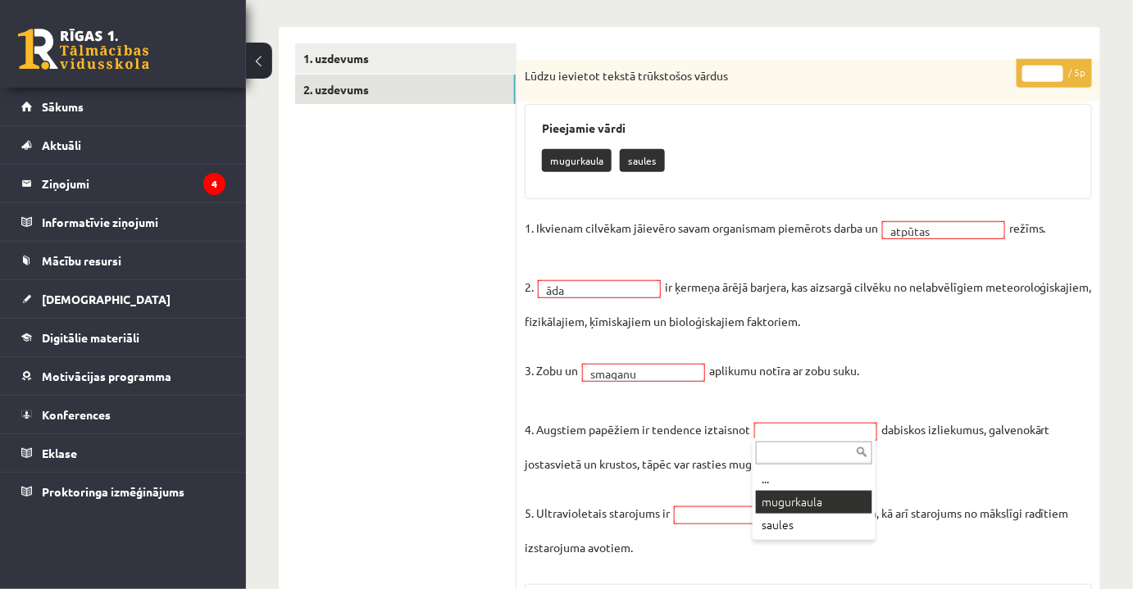
drag, startPoint x: 804, startPoint y: 504, endPoint x: 784, endPoint y: 483, distance: 29.0
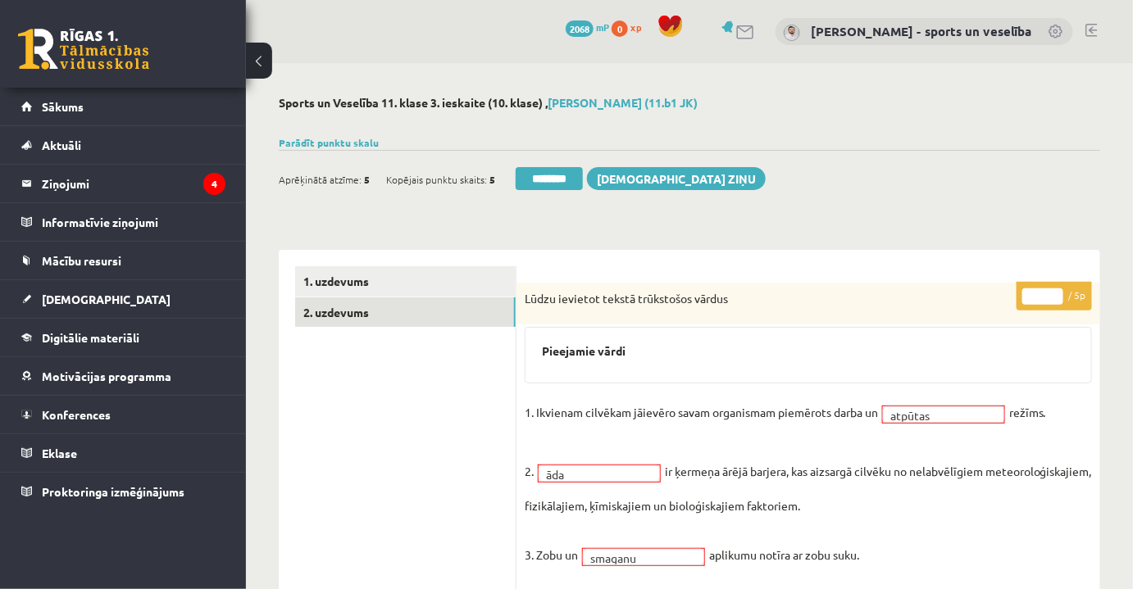
drag, startPoint x: 1032, startPoint y: 295, endPoint x: 1053, endPoint y: 294, distance: 20.5
click at [1054, 294] on input "*" at bounding box center [1042, 297] width 41 height 16
type input "*"
click at [454, 289] on link "1. uzdevums" at bounding box center [405, 281] width 221 height 30
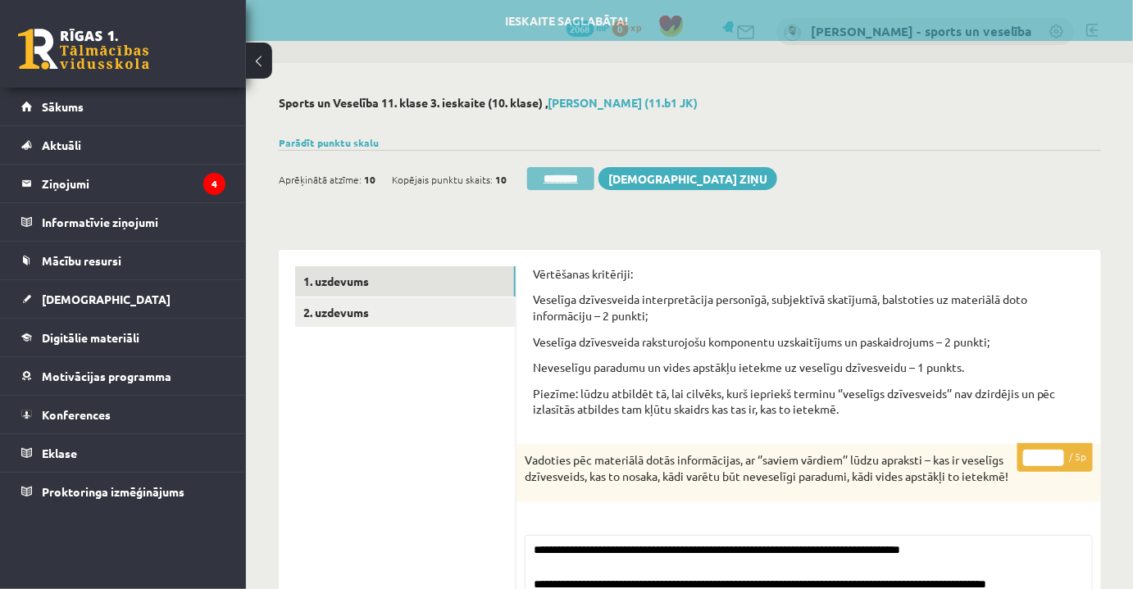
click at [557, 175] on input "********" at bounding box center [560, 178] width 67 height 23
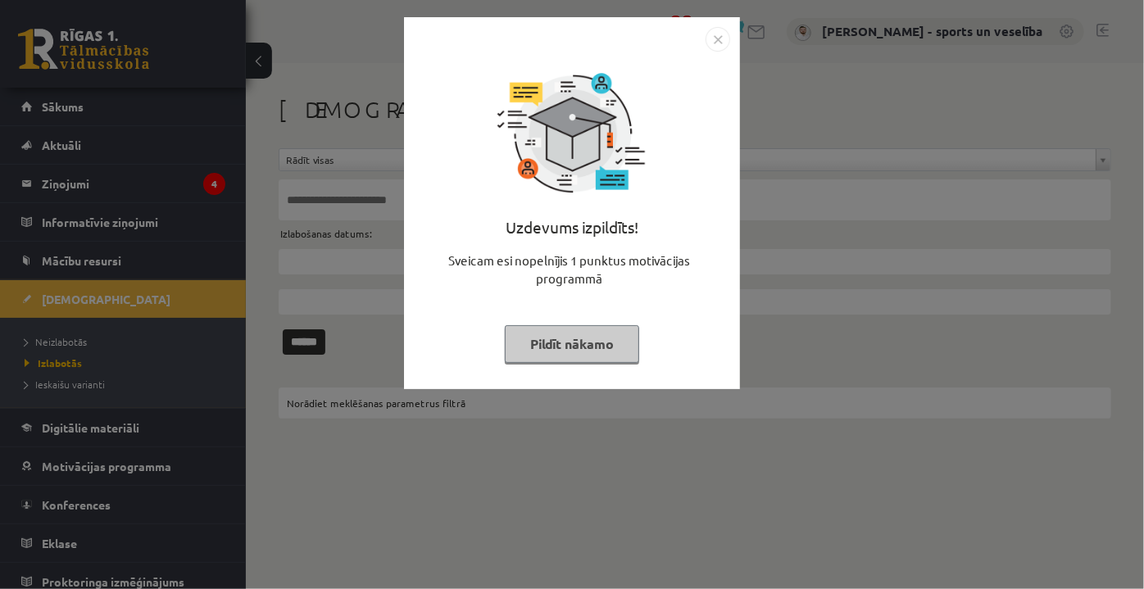
click at [710, 42] on img "Close" at bounding box center [718, 39] width 25 height 25
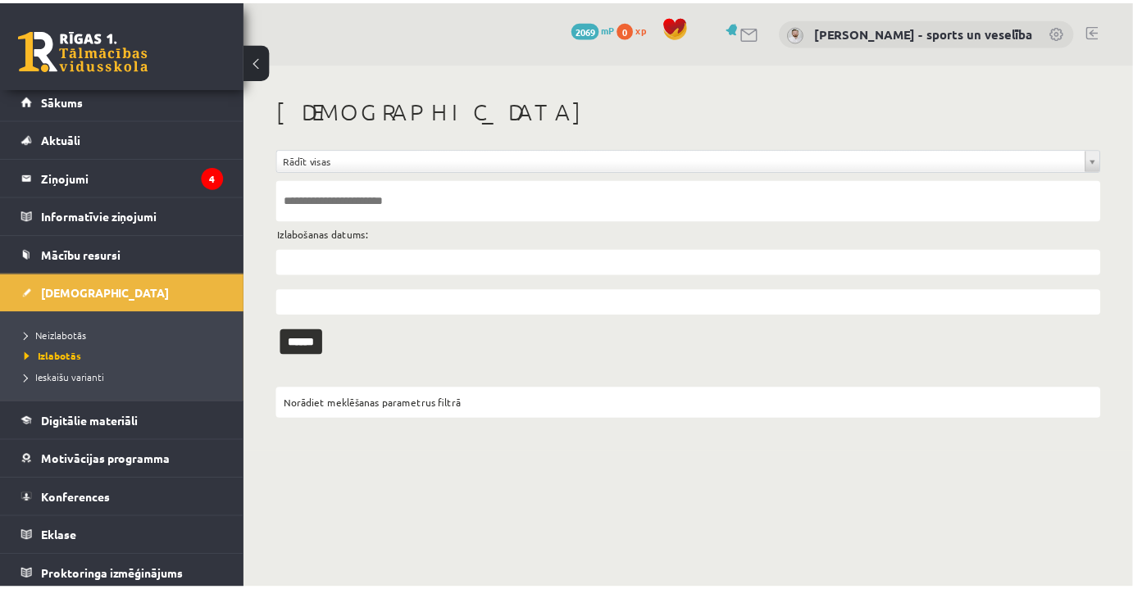
scroll to position [8, 0]
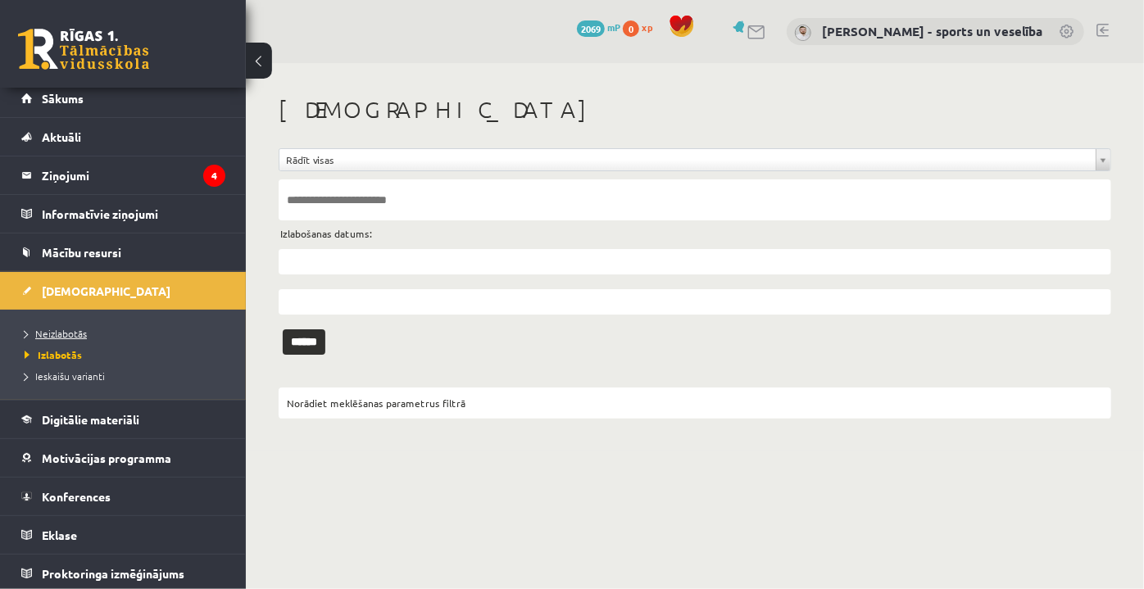
click at [85, 334] on span "Neizlabotās" at bounding box center [56, 333] width 62 height 13
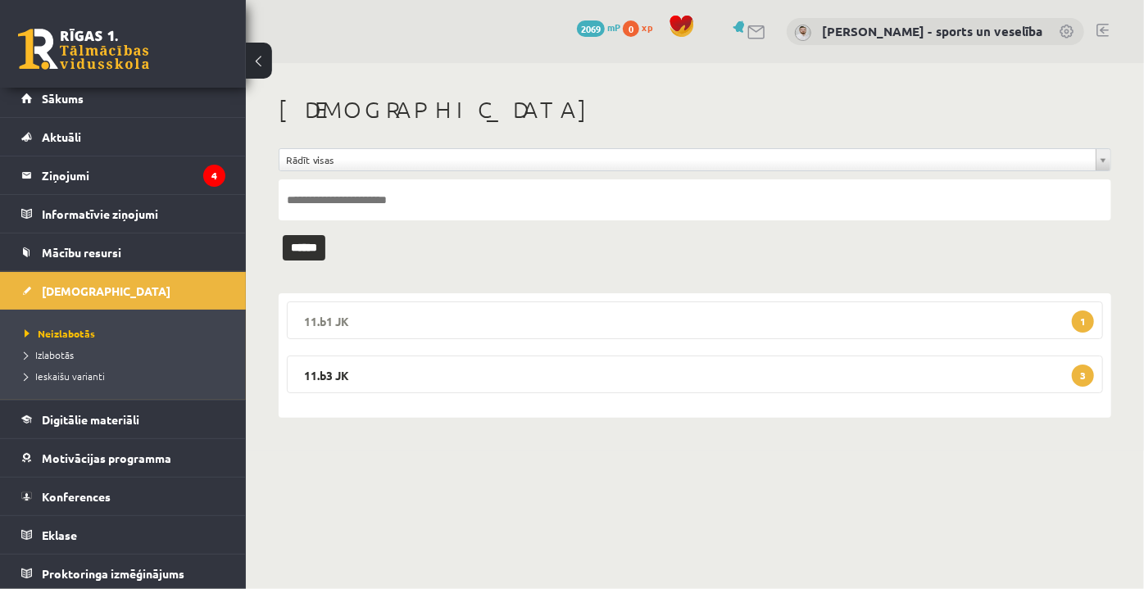
click at [915, 317] on legend "11.b1 JK 1" at bounding box center [695, 321] width 816 height 38
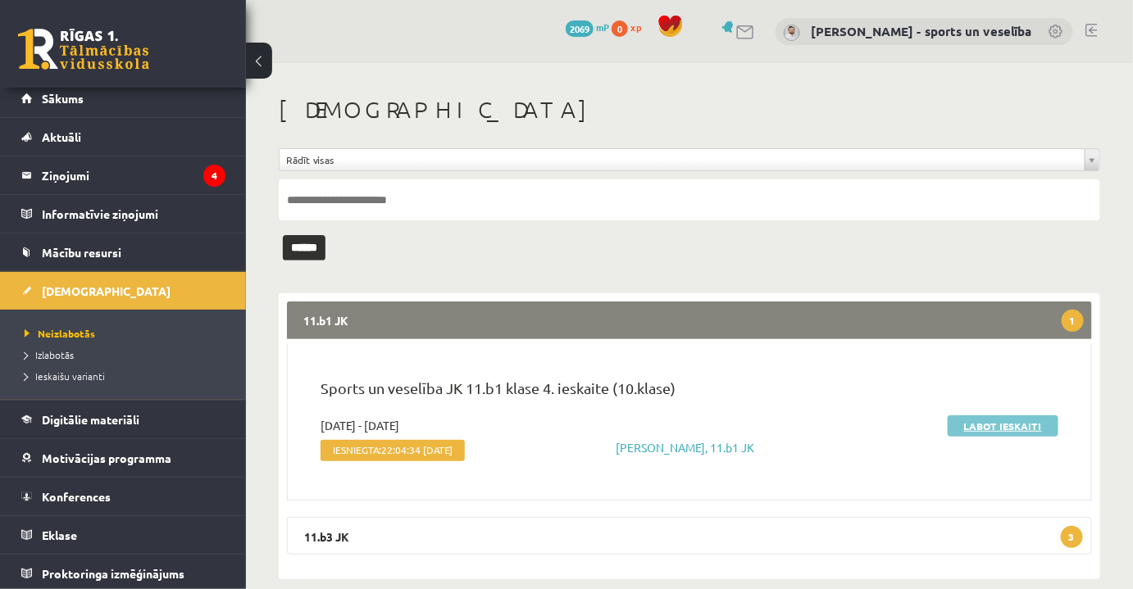
click at [1027, 427] on link "Labot ieskaiti" at bounding box center [1003, 426] width 111 height 21
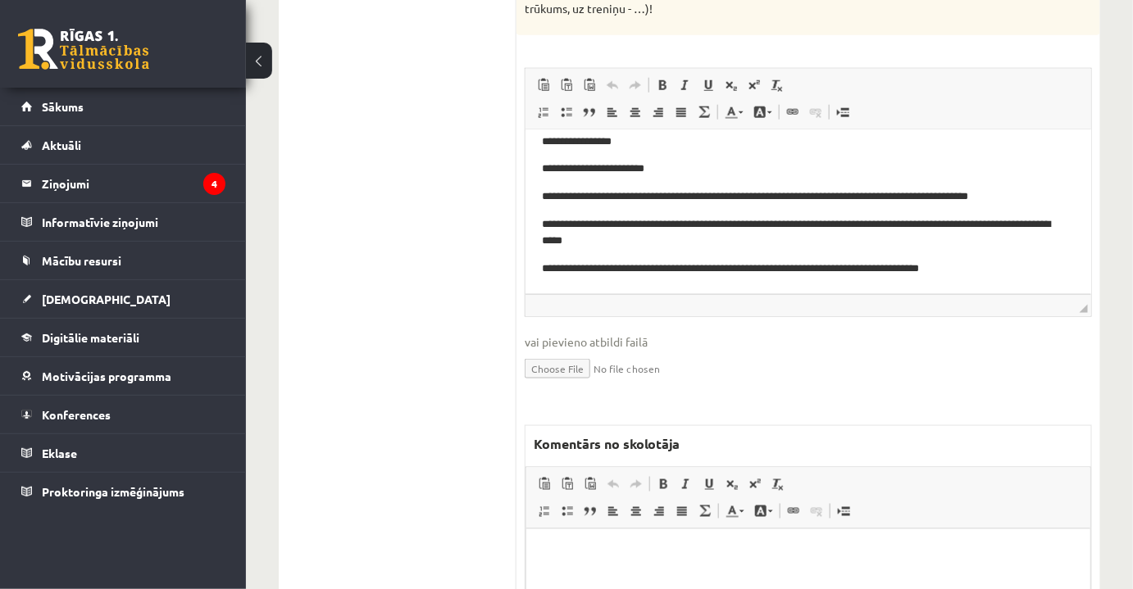
scroll to position [745, 0]
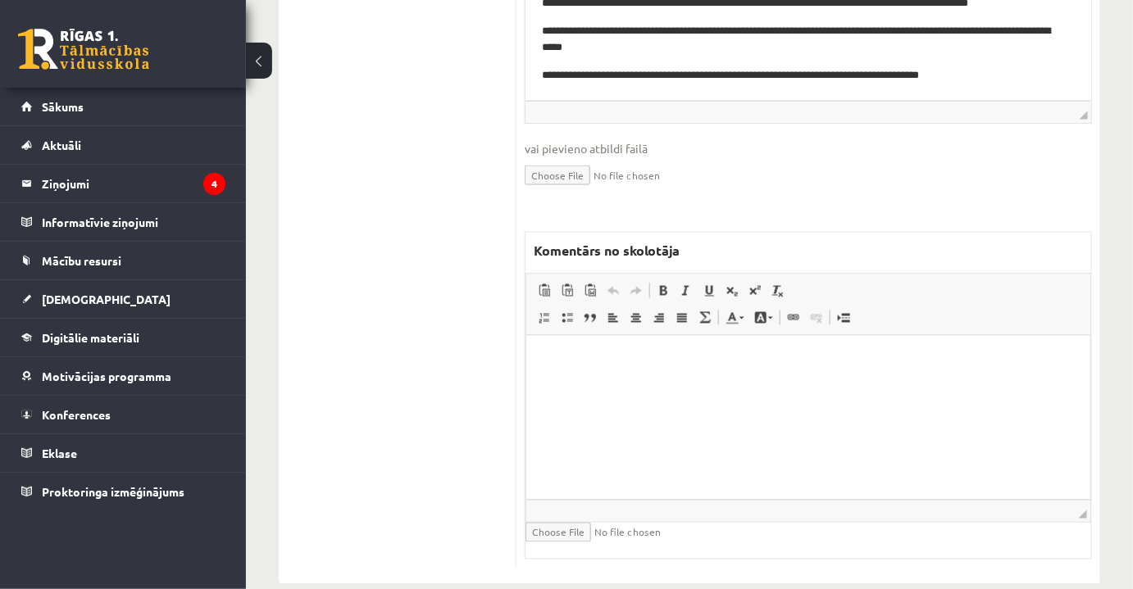
click at [636, 385] on html at bounding box center [807, 360] width 564 height 50
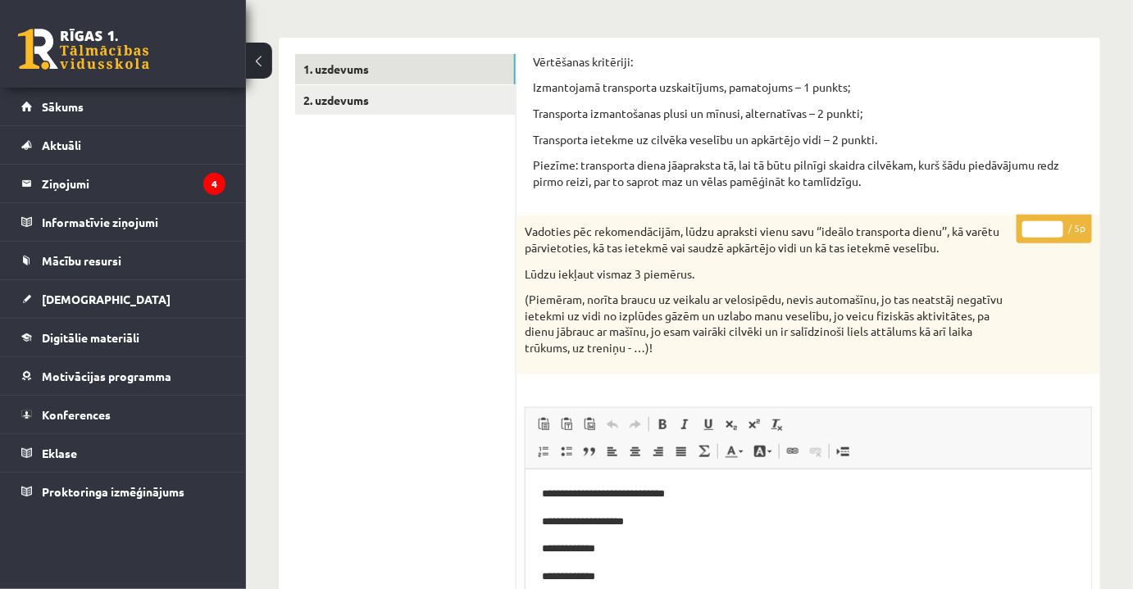
scroll to position [148, 0]
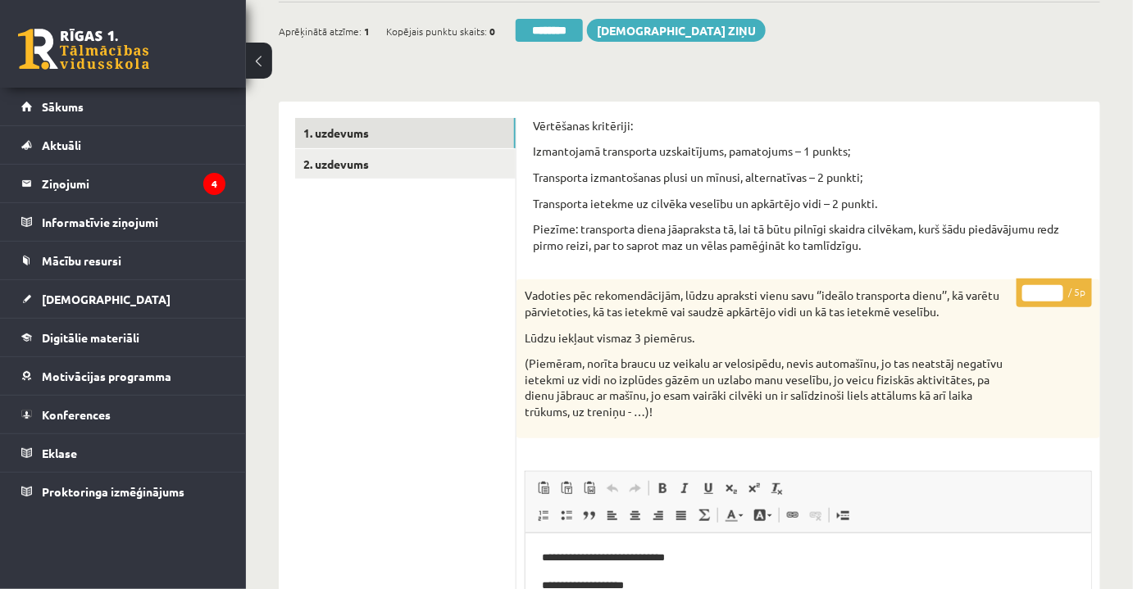
drag, startPoint x: 1030, startPoint y: 289, endPoint x: 1045, endPoint y: 289, distance: 15.6
click at [1045, 289] on input "*" at bounding box center [1042, 293] width 41 height 16
type input "*"
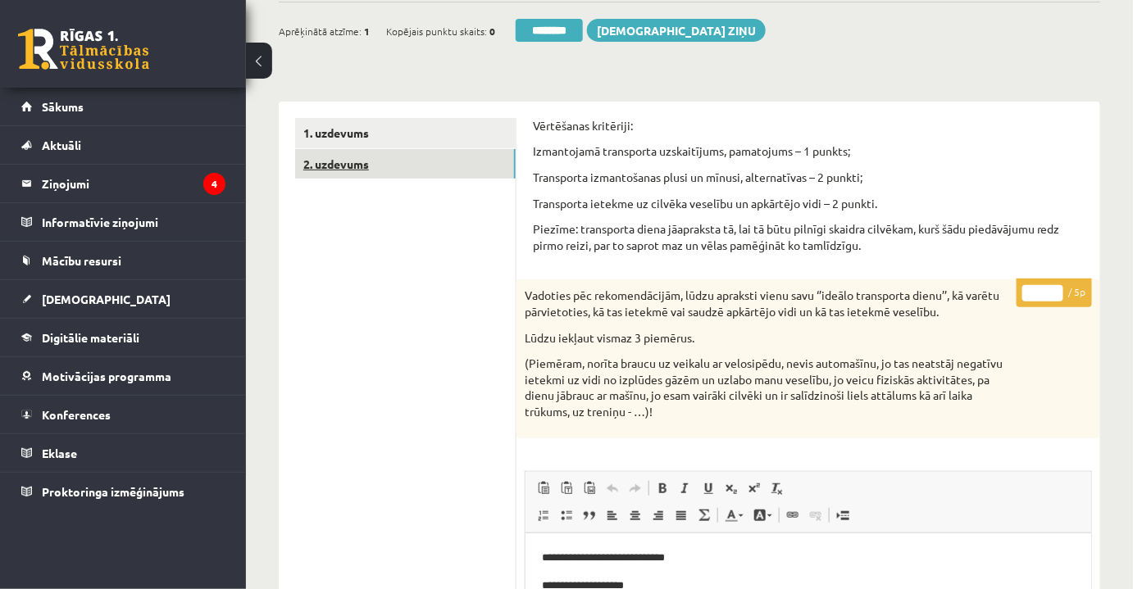
click at [330, 163] on link "2. uzdevums" at bounding box center [405, 164] width 221 height 30
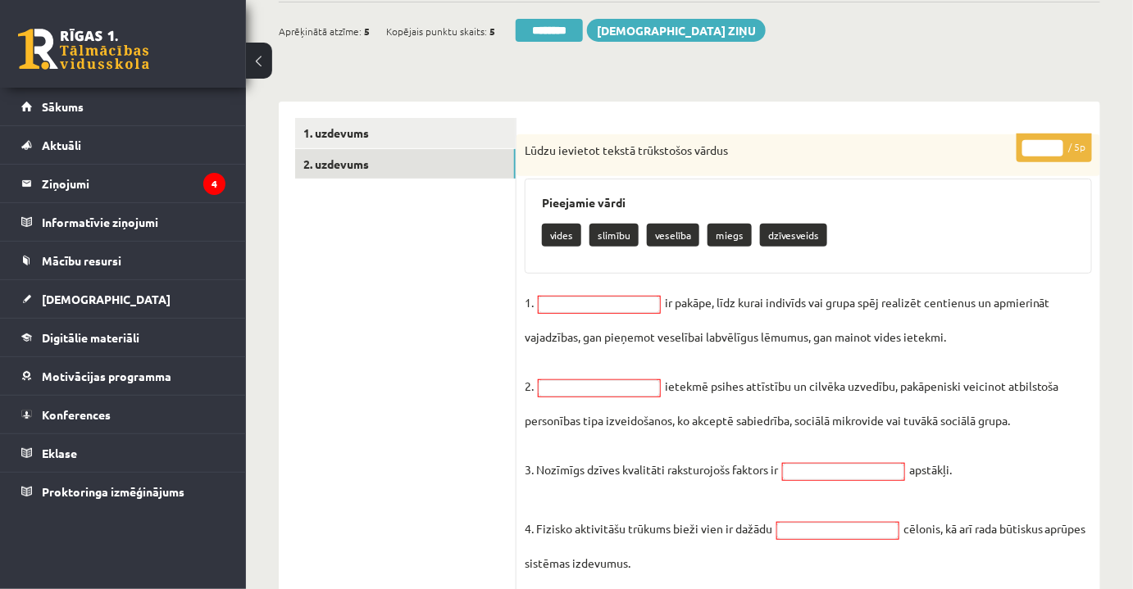
scroll to position [0, 0]
click at [839, 460] on fieldset "1. ir pakāpe, līdz kurai indivīds vai grupa spēj realizēt centienus un apmierin…" at bounding box center [808, 474] width 567 height 369
click at [852, 520] on fieldset "1. ir pakāpe, līdz kurai indivīds vai grupa spēj realizēt centienus un apmierin…" at bounding box center [808, 474] width 567 height 369
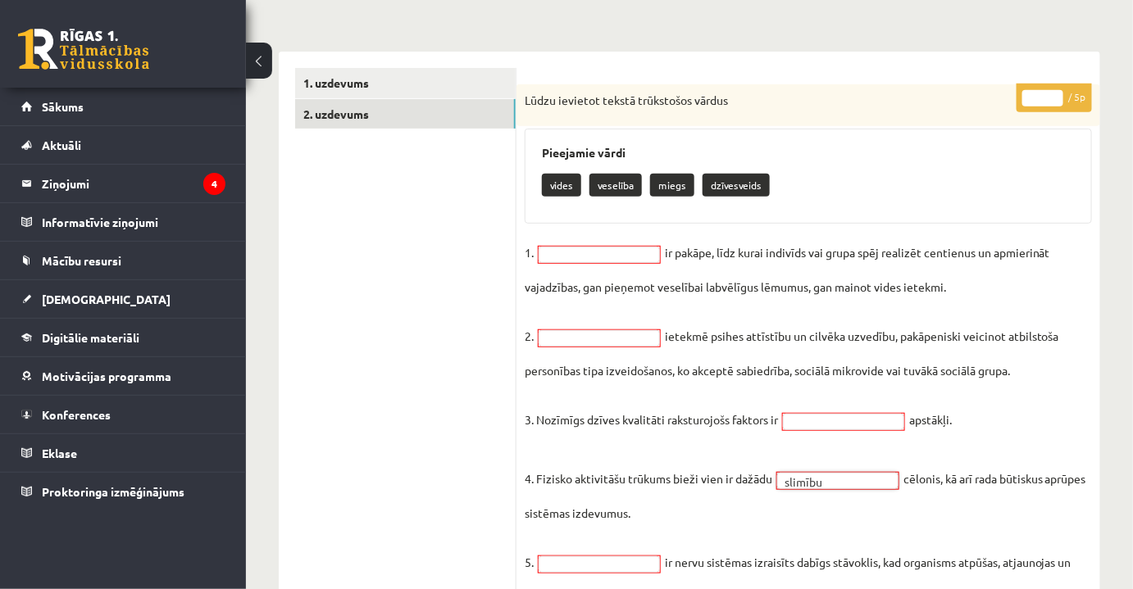
scroll to position [223, 0]
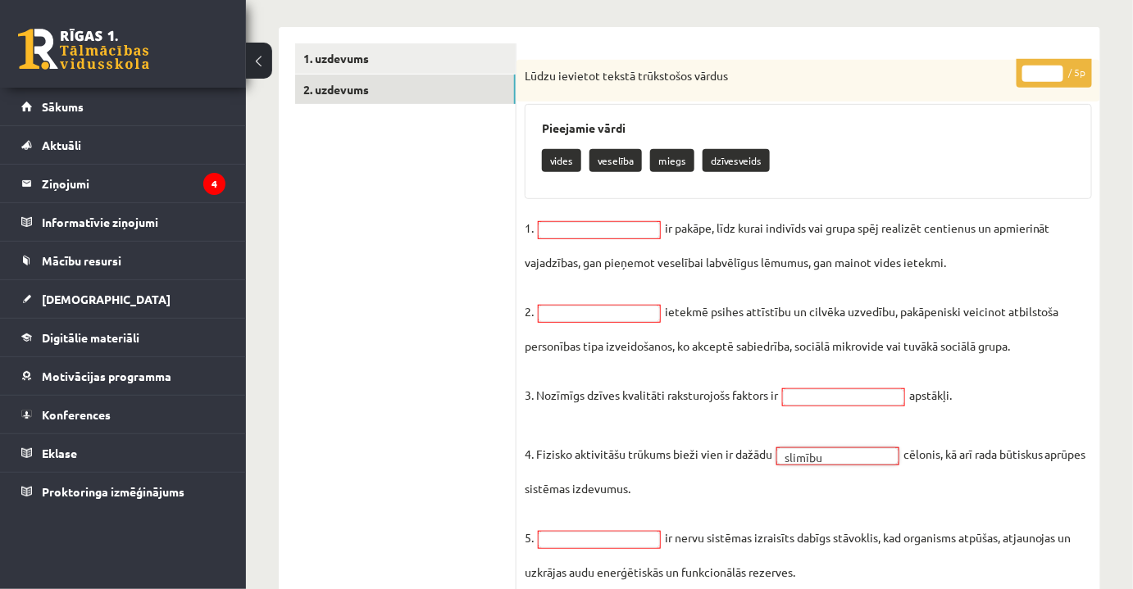
click at [598, 526] on fieldset "1. ir pakāpe, līdz kurai indivīds vai grupa spēj realizēt centienus un apmierin…" at bounding box center [808, 400] width 567 height 369
click at [607, 217] on div "* / 5p Lūdzu ievietot tekstā trūkstošos vārdus Pieejamie vārdi vides veselība d…" at bounding box center [808, 502] width 584 height 885
click at [580, 301] on fieldset "1. veselība ******** ir pakāpe, līdz kurai indivīds vai grupa spēj realizēt cen…" at bounding box center [808, 400] width 567 height 369
click at [580, 327] on fieldset "1. veselība ******** ir pakāpe, līdz kurai indivīds vai grupa spēj realizēt cen…" at bounding box center [808, 400] width 567 height 369
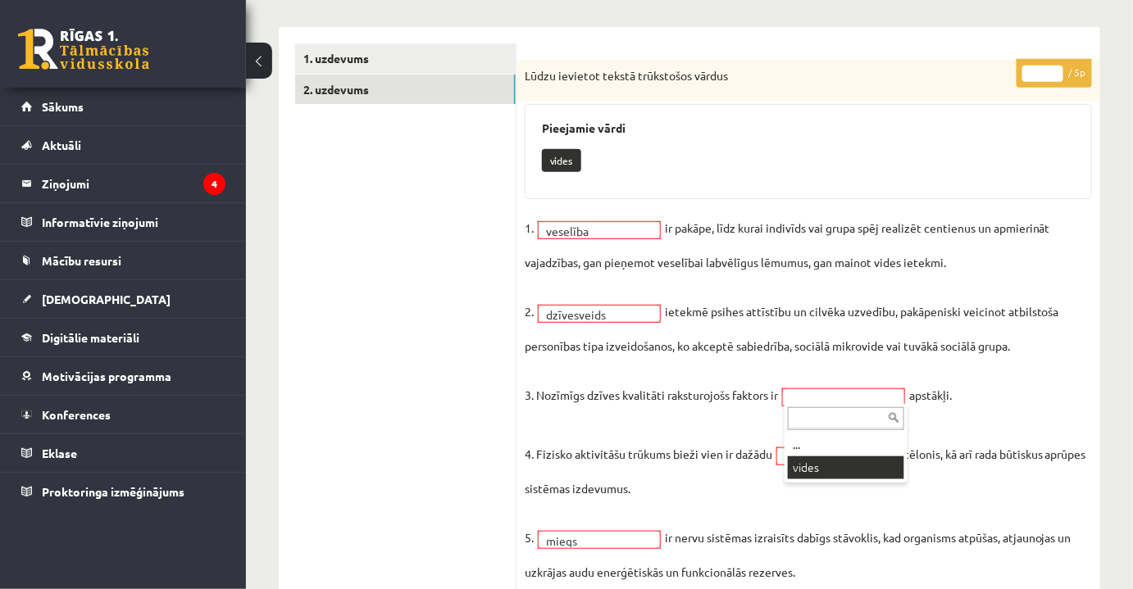
drag, startPoint x: 839, startPoint y: 463, endPoint x: 856, endPoint y: 434, distance: 33.0
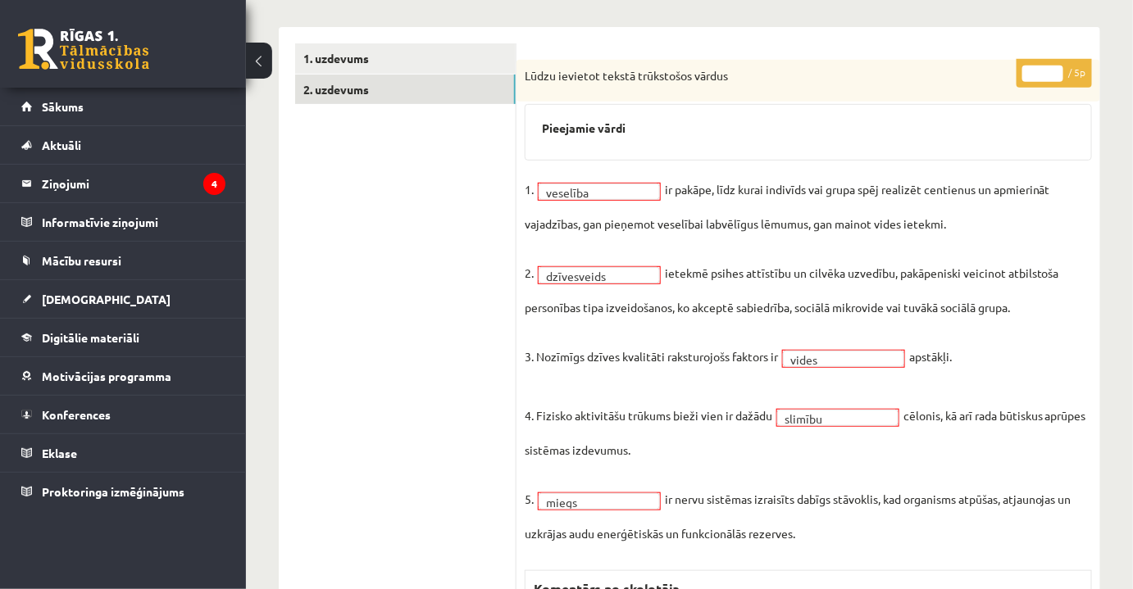
drag, startPoint x: 1036, startPoint y: 67, endPoint x: 1047, endPoint y: 71, distance: 11.4
click at [1047, 71] on input "*" at bounding box center [1042, 74] width 41 height 16
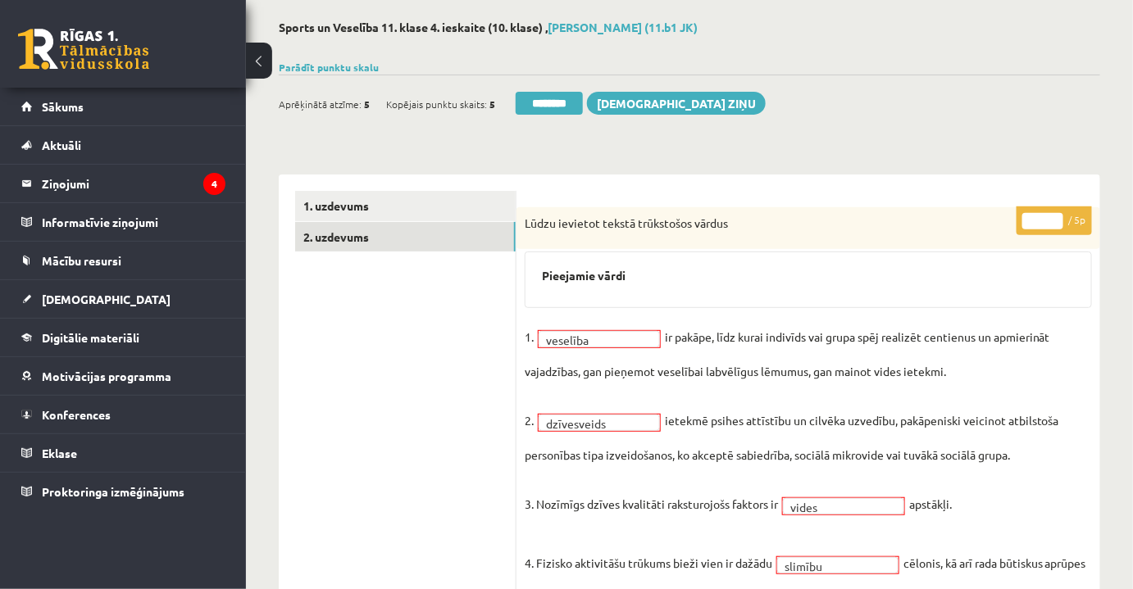
scroll to position [74, 0]
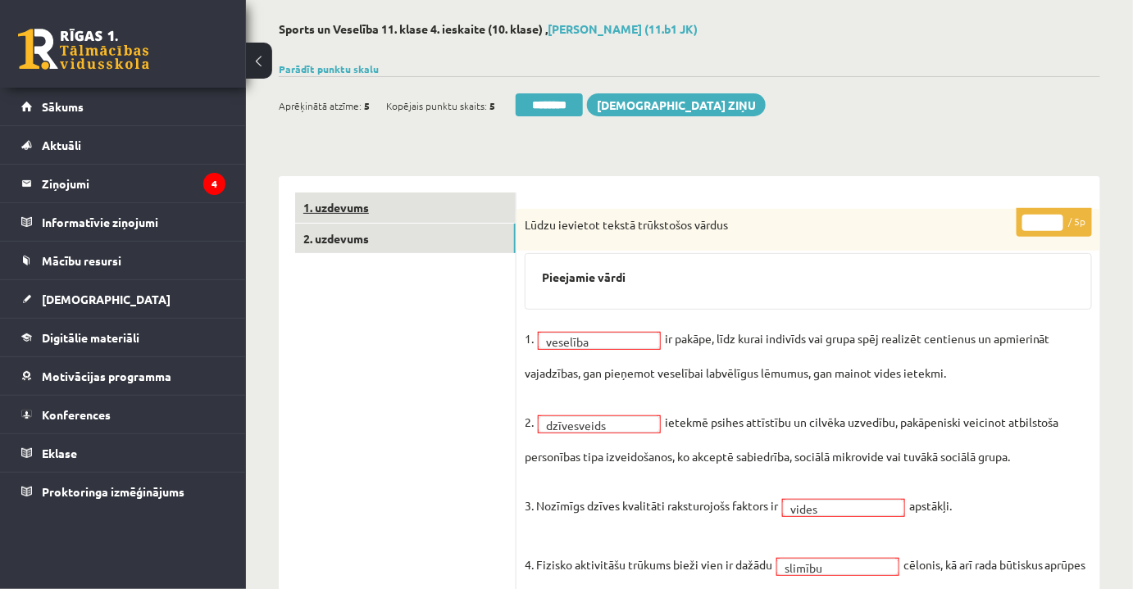
type input "*"
click at [363, 193] on link "1. uzdevums" at bounding box center [405, 208] width 221 height 30
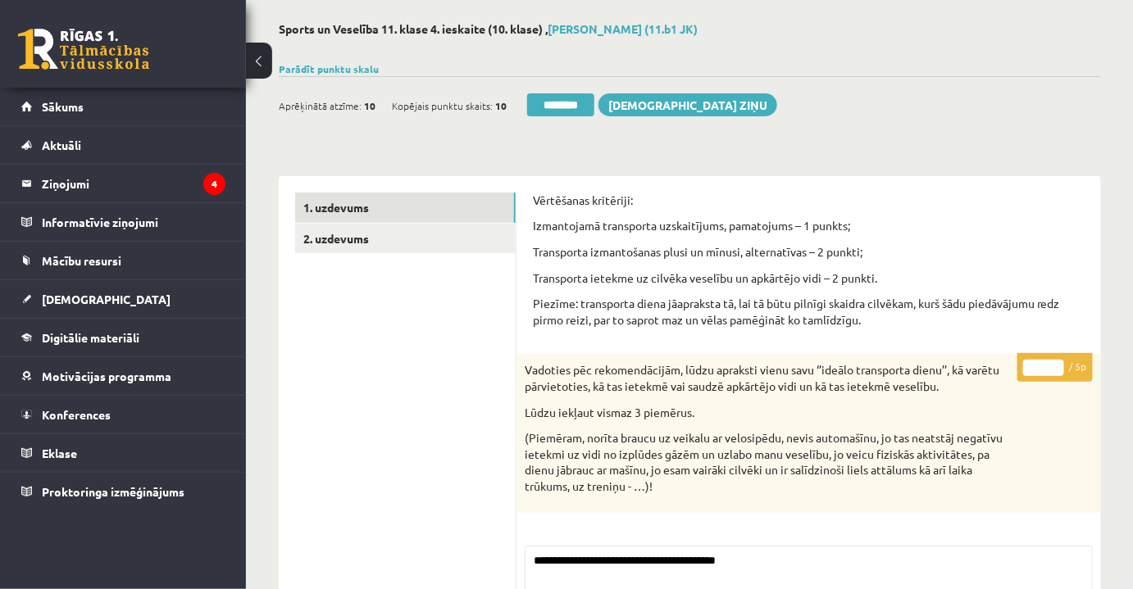
drag, startPoint x: 539, startPoint y: 107, endPoint x: 640, endPoint y: 54, distance: 113.7
click at [539, 106] on input "********" at bounding box center [560, 104] width 67 height 23
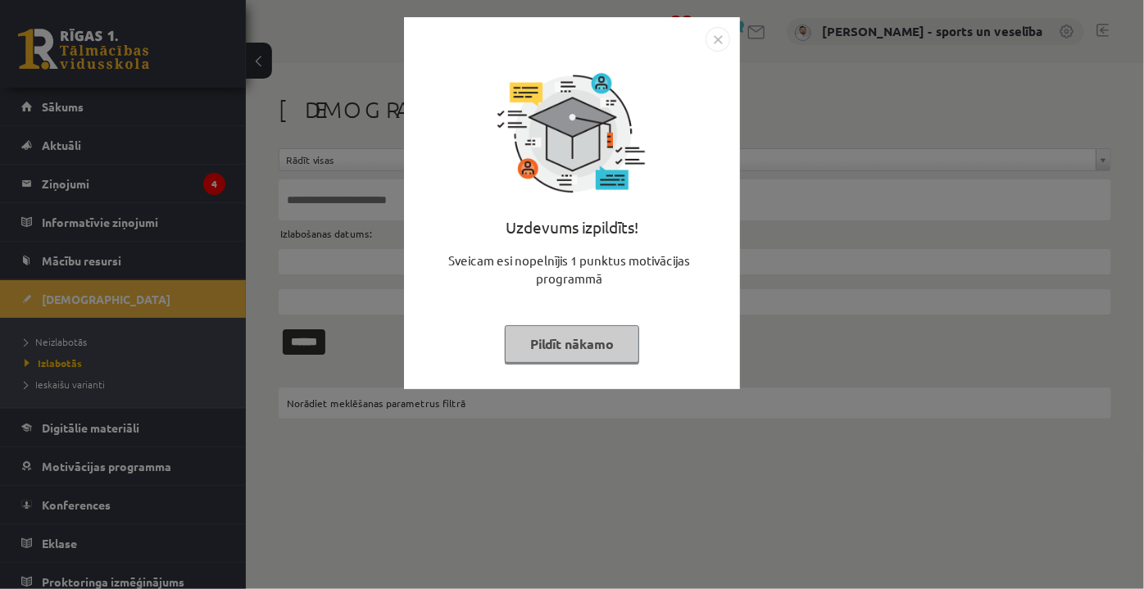
click at [113, 318] on div "Uzdevums izpildīts! Sveicam esi nopelnījis 1 punktus motivācijas programmā Pild…" at bounding box center [572, 294] width 1144 height 589
click at [96, 337] on div "Uzdevums izpildīts! Sveicam esi nopelnījis 1 punktus motivācijas programmā Pild…" at bounding box center [572, 294] width 1144 height 589
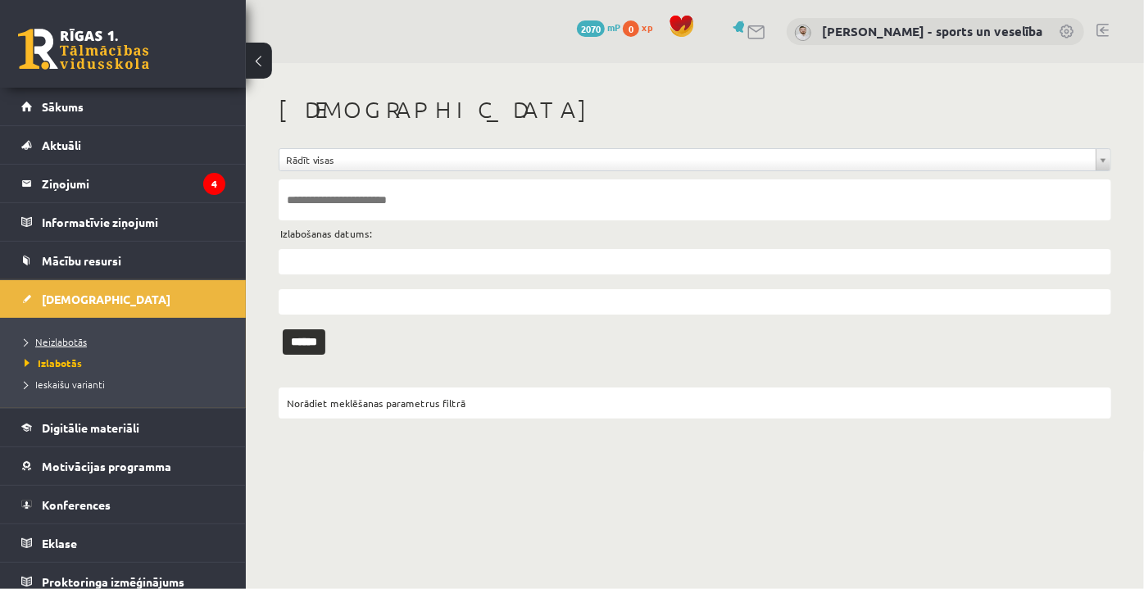
click at [80, 338] on span "Neizlabotās" at bounding box center [56, 341] width 62 height 13
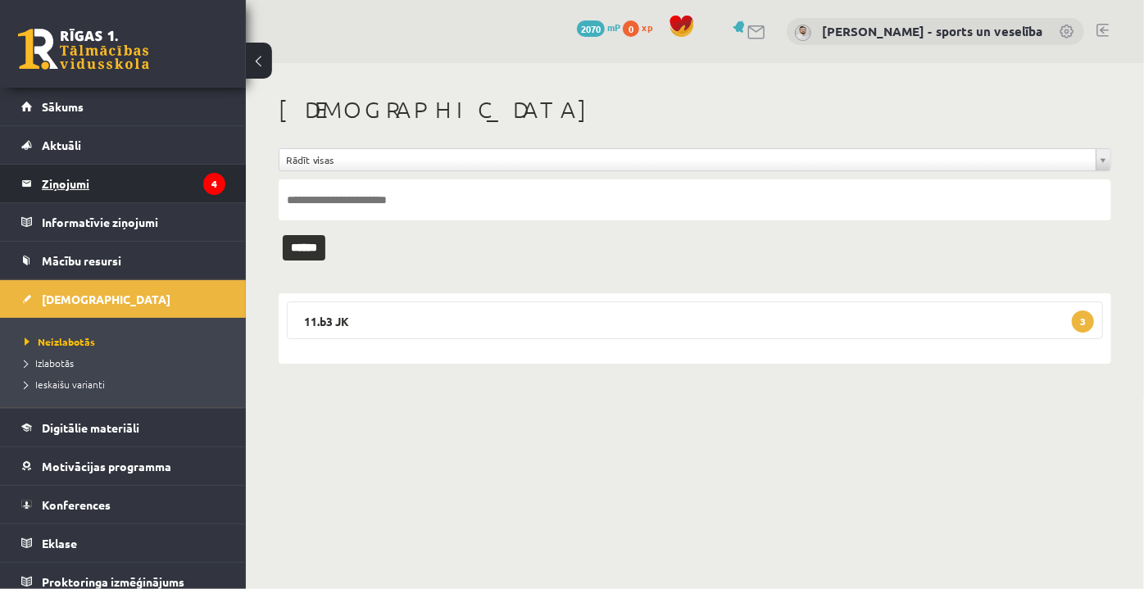
click at [107, 182] on legend "Ziņojumi 4" at bounding box center [134, 184] width 184 height 38
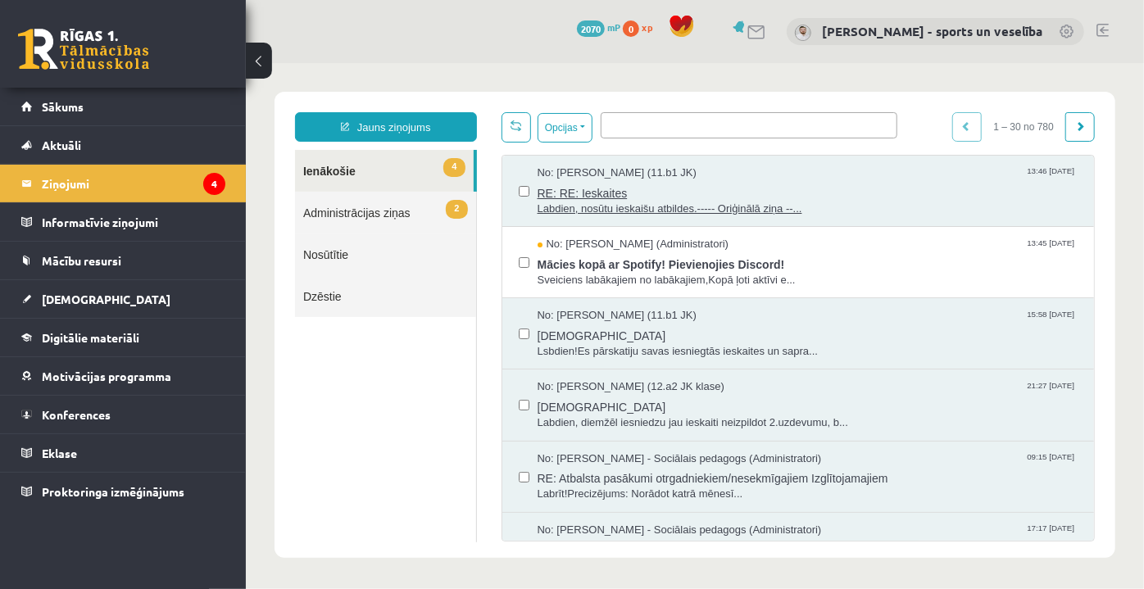
click at [609, 189] on span "RE: RE: Ieskaites" at bounding box center [807, 190] width 541 height 20
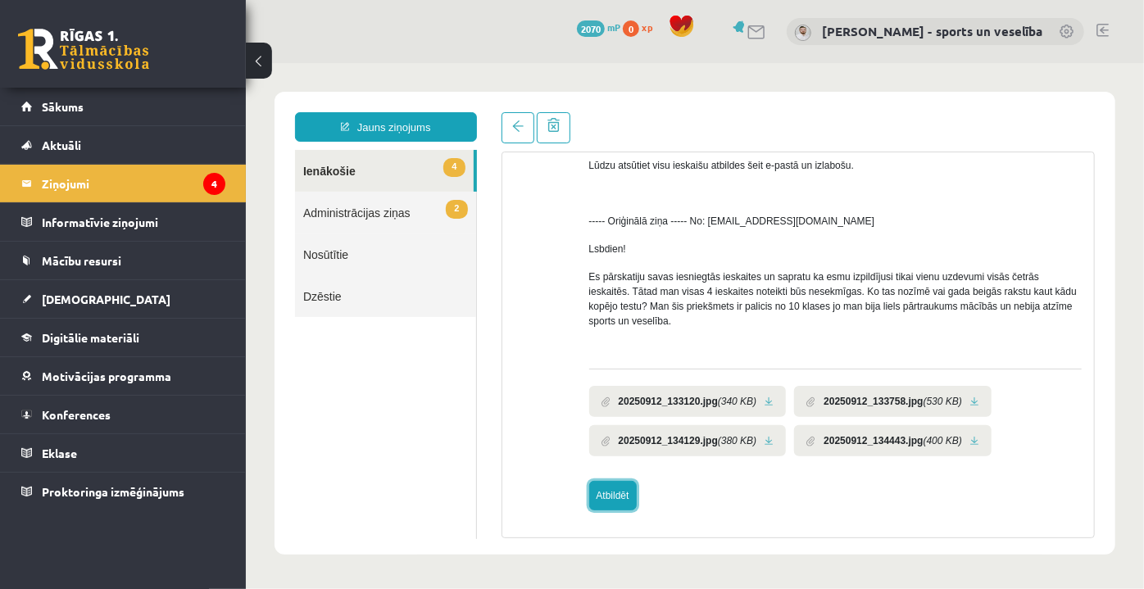
click at [620, 491] on link "Atbildēt" at bounding box center [613, 495] width 48 height 30
type input "**********"
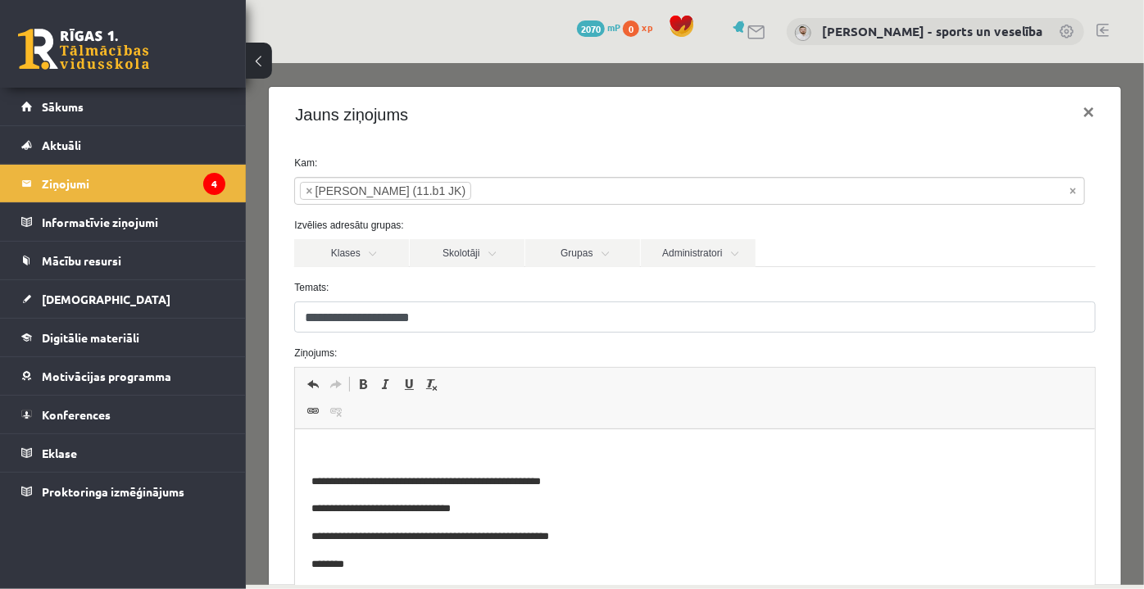
click at [526, 441] on html "**********" at bounding box center [694, 596] width 799 height 333
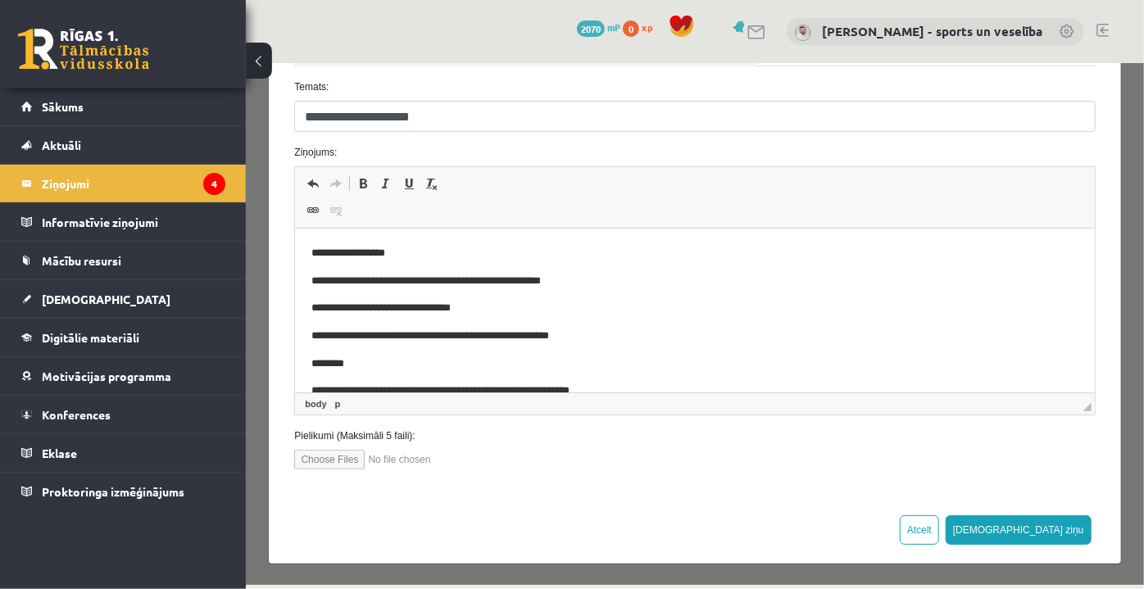
click at [1049, 509] on div "Atcelt [DEMOGRAPHIC_DATA] ziņu" at bounding box center [694, 528] width 852 height 67
click at [1058, 516] on button "[DEMOGRAPHIC_DATA] ziņu" at bounding box center [1018, 530] width 146 height 30
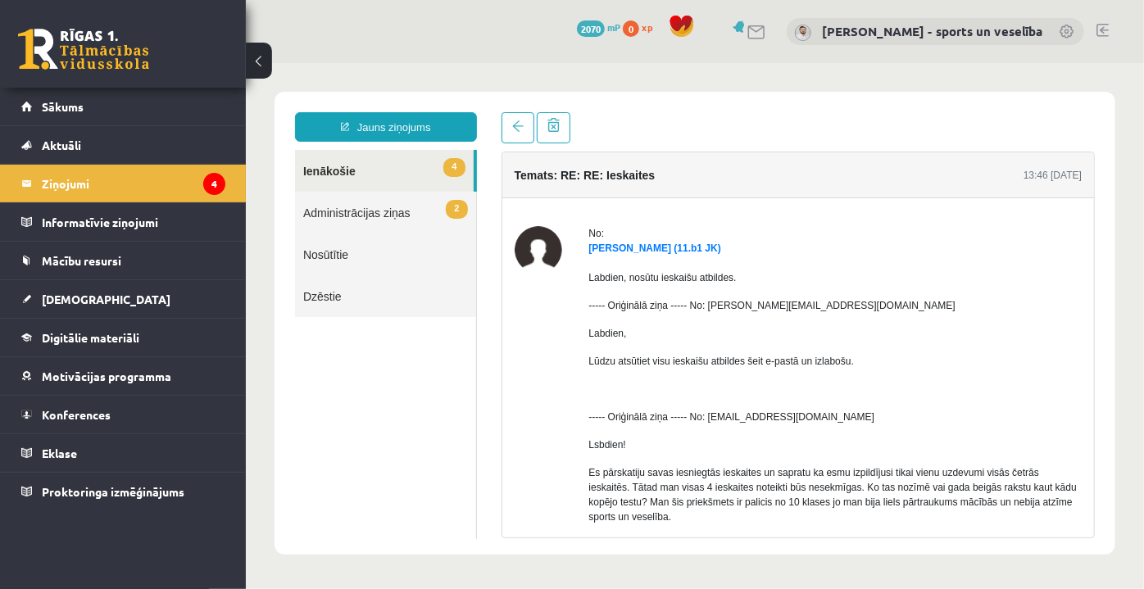
scroll to position [0, 0]
click at [174, 183] on legend "Ziņojumi 4" at bounding box center [134, 184] width 184 height 38
